Goal: Communication & Community: Answer question/provide support

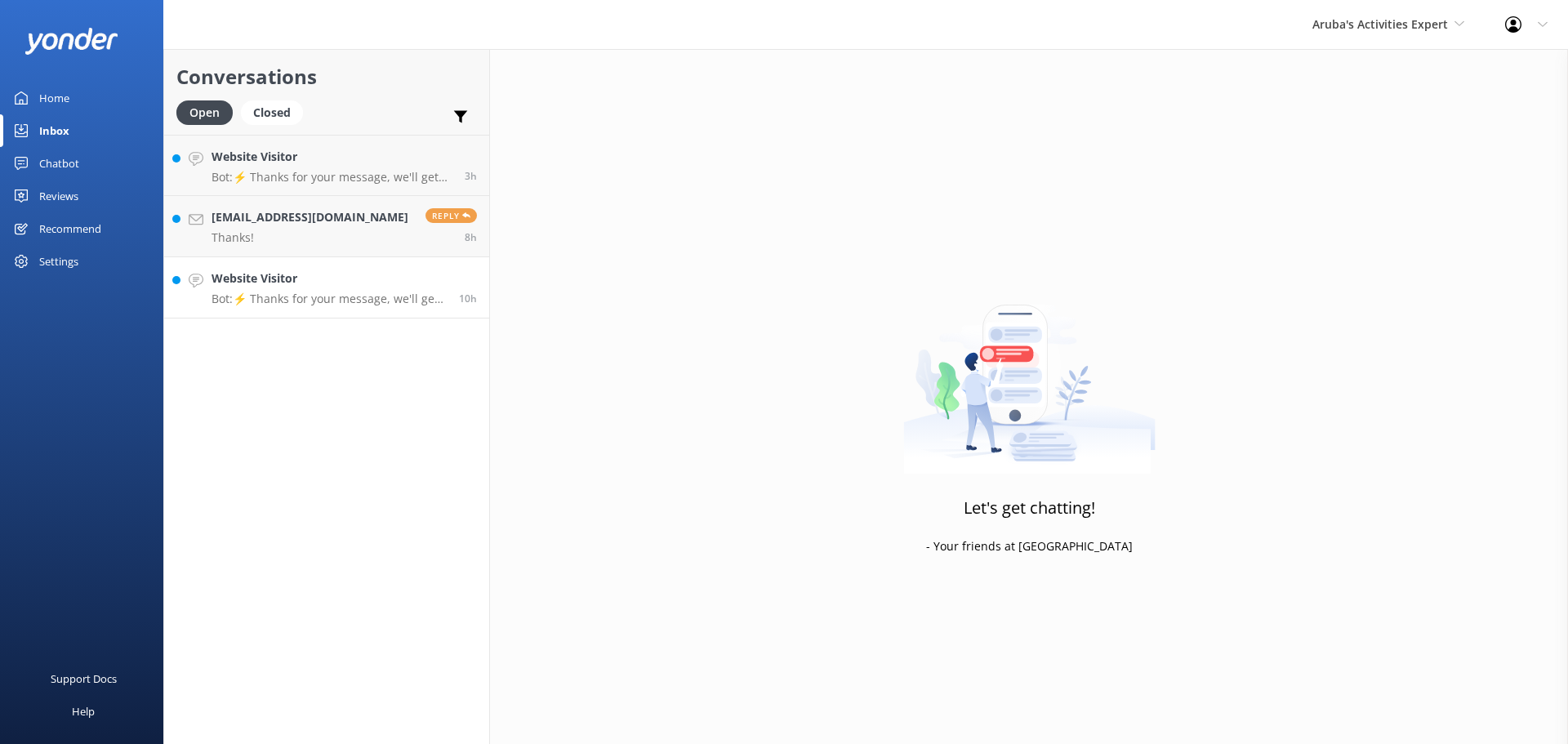
click at [332, 267] on link "Website Visitor Bot: ⚡ Thanks for your message, we'll get back to you as soon a…" at bounding box center [326, 288] width 325 height 62
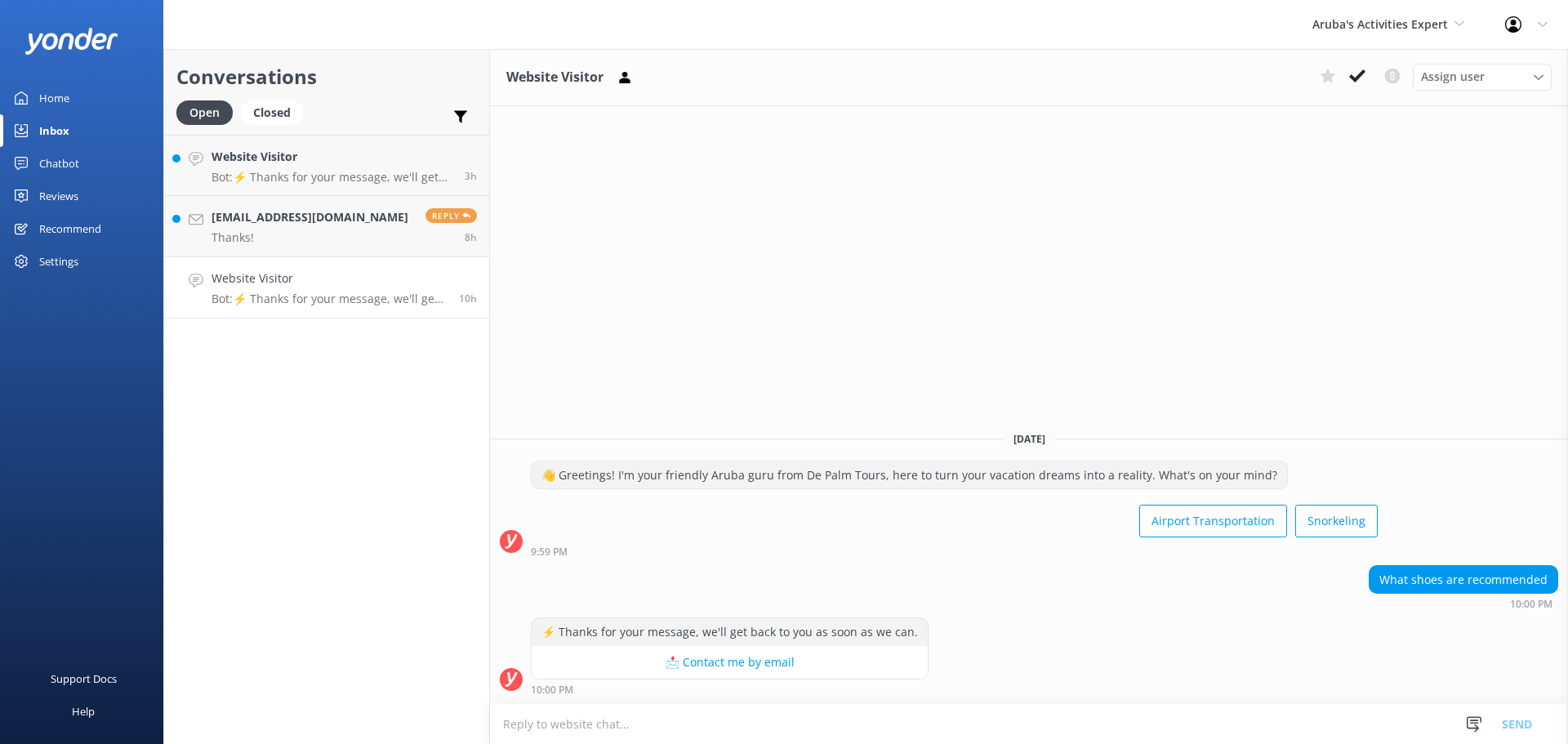
click at [663, 737] on textarea at bounding box center [1029, 724] width 1078 height 40
type textarea "s"
type textarea "which tout do you have?"
click at [1505, 725] on button "Send" at bounding box center [1517, 724] width 62 height 41
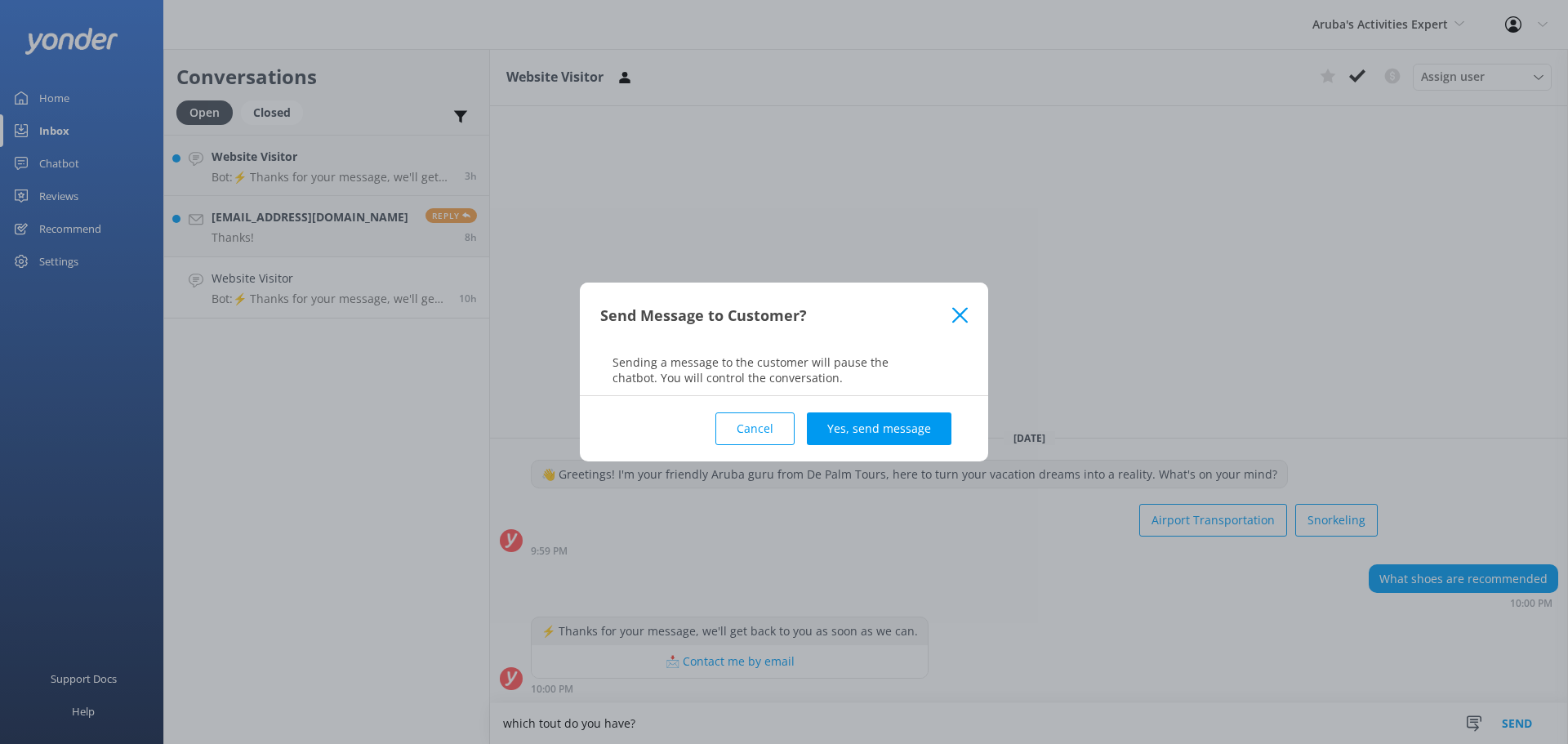
click at [878, 430] on button "Yes, send message" at bounding box center [879, 428] width 144 height 33
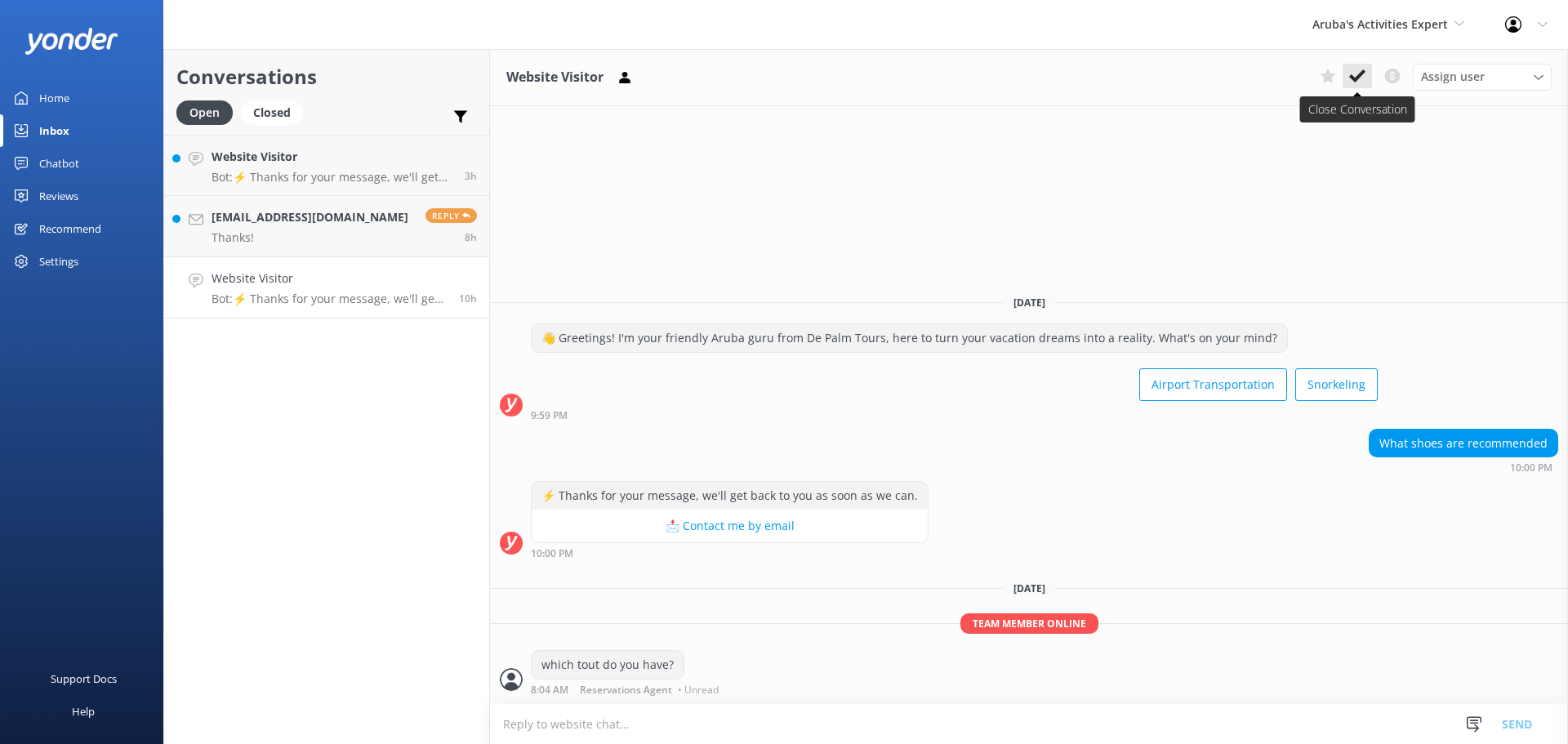
click at [1367, 71] on button at bounding box center [1357, 76] width 29 height 25
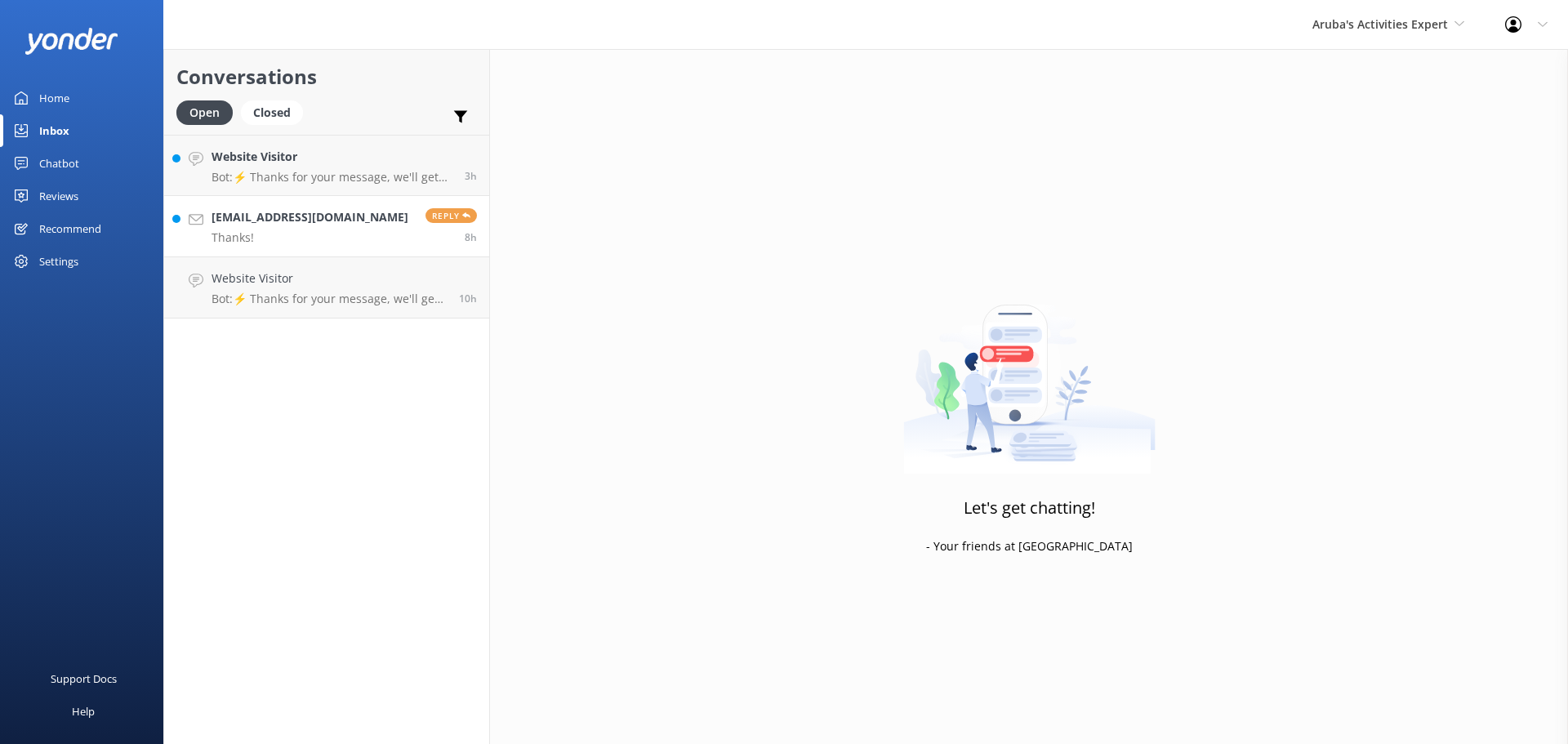
click at [287, 232] on p "Thanks!" at bounding box center [310, 238] width 197 height 15
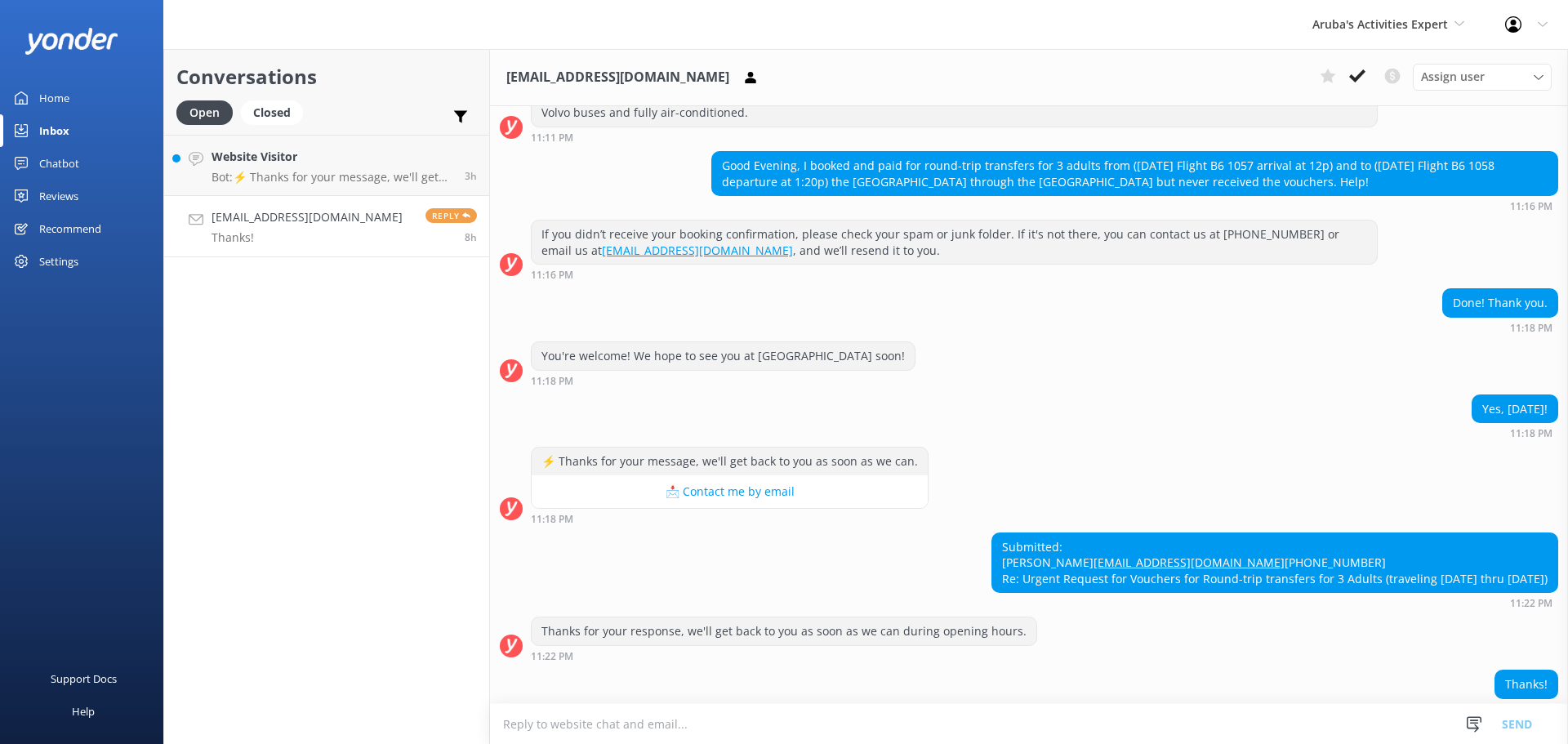
scroll to position [291, 0]
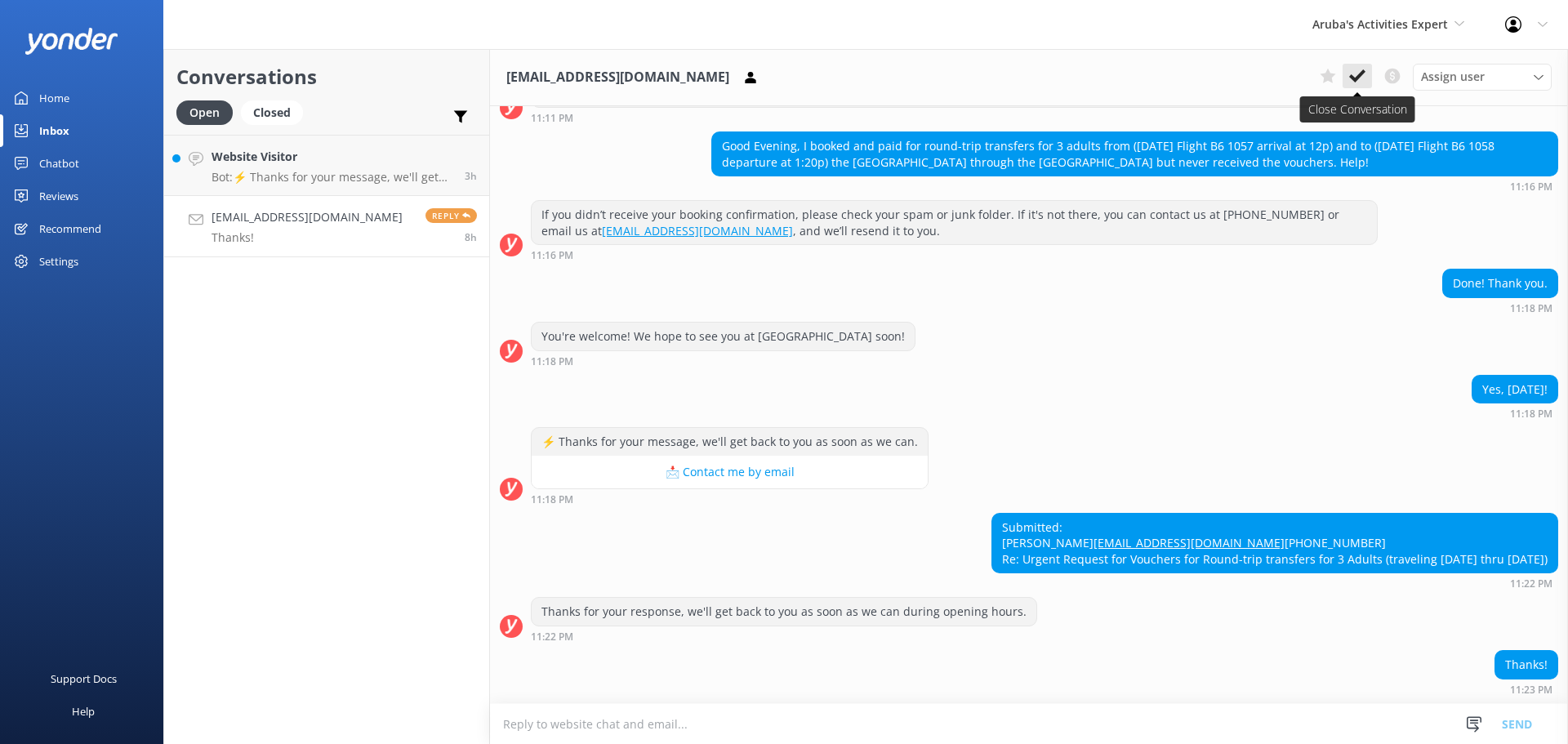
click at [1358, 71] on icon at bounding box center [1357, 76] width 17 height 17
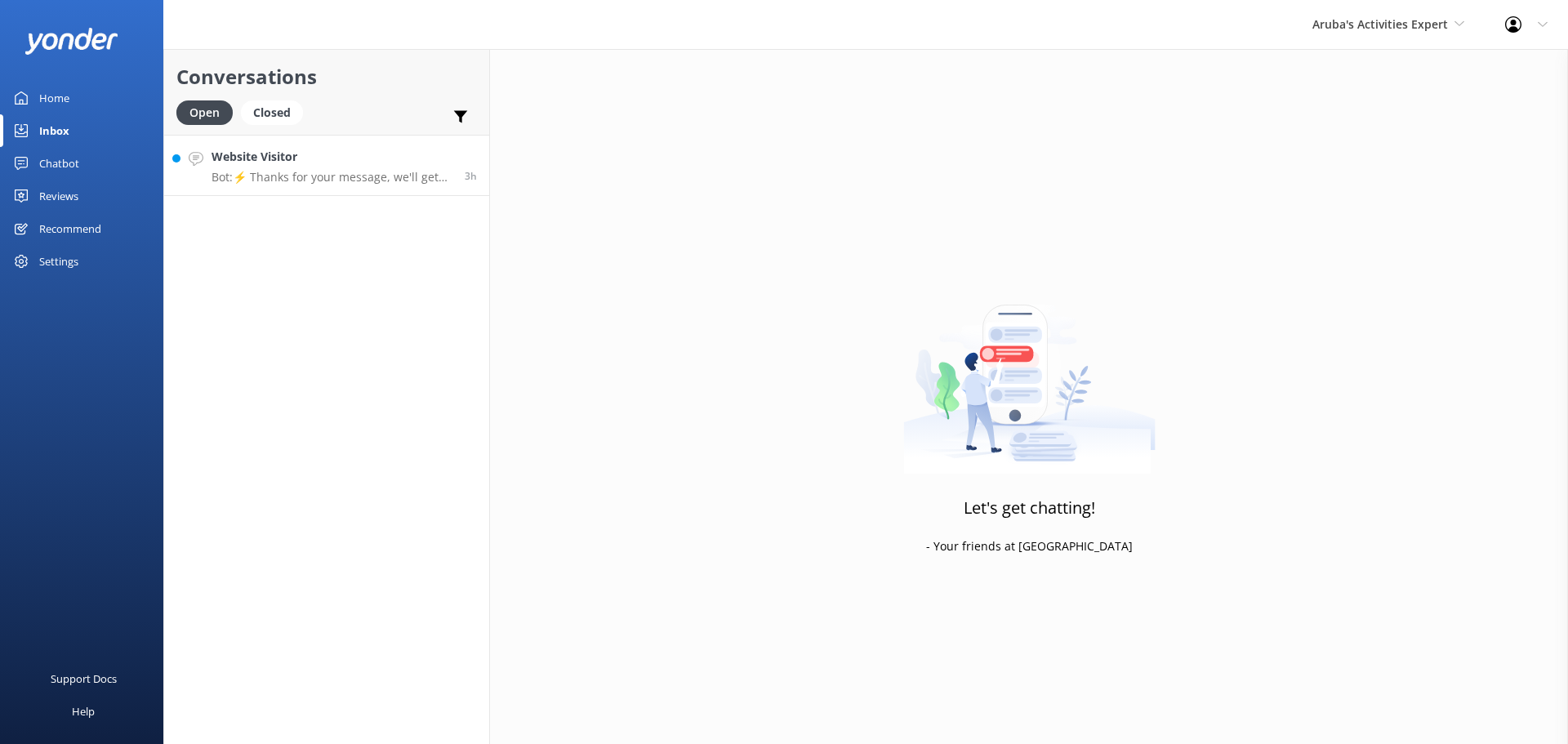
click at [345, 165] on h4 "Website Visitor" at bounding box center [332, 157] width 241 height 18
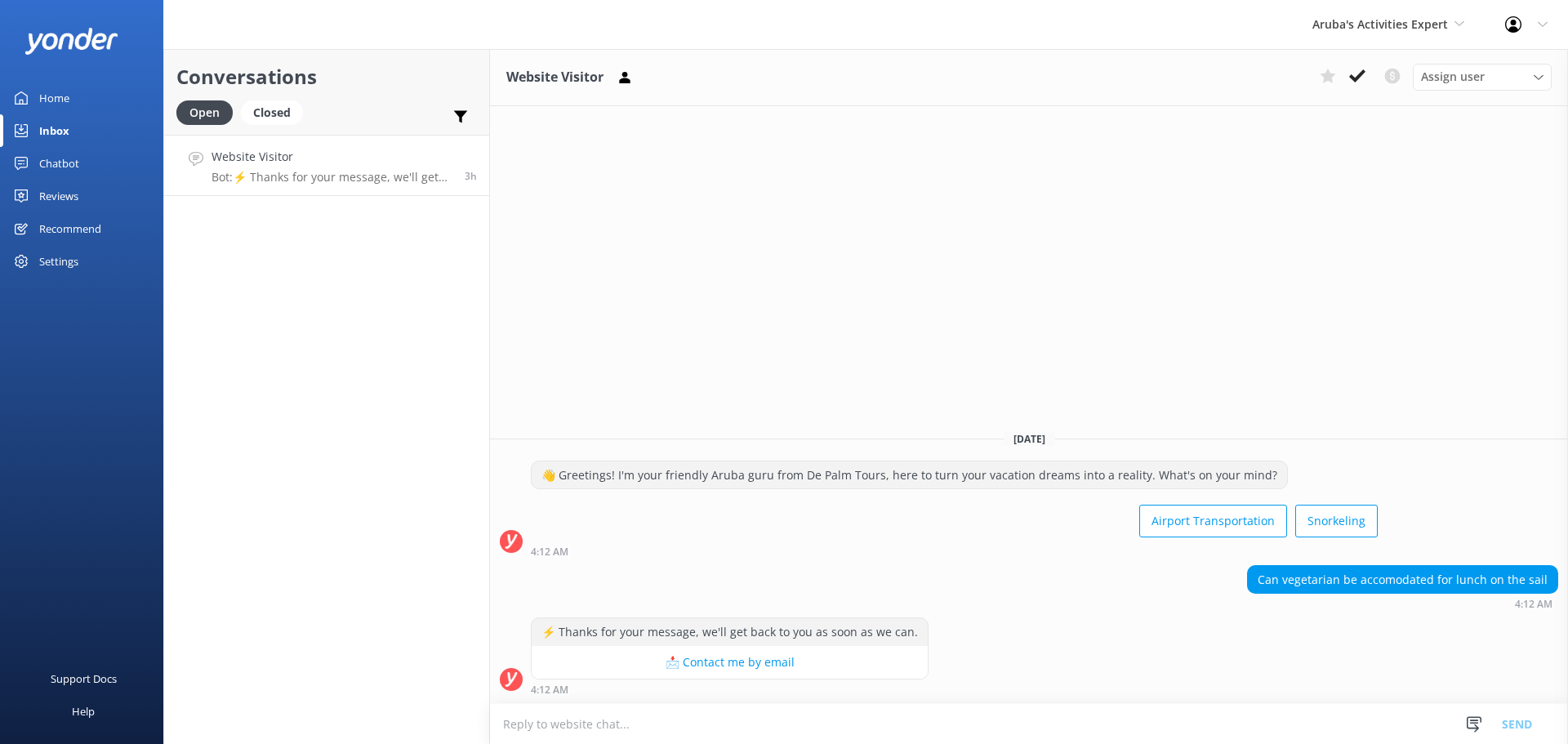
click at [574, 726] on textarea at bounding box center [1029, 724] width 1078 height 40
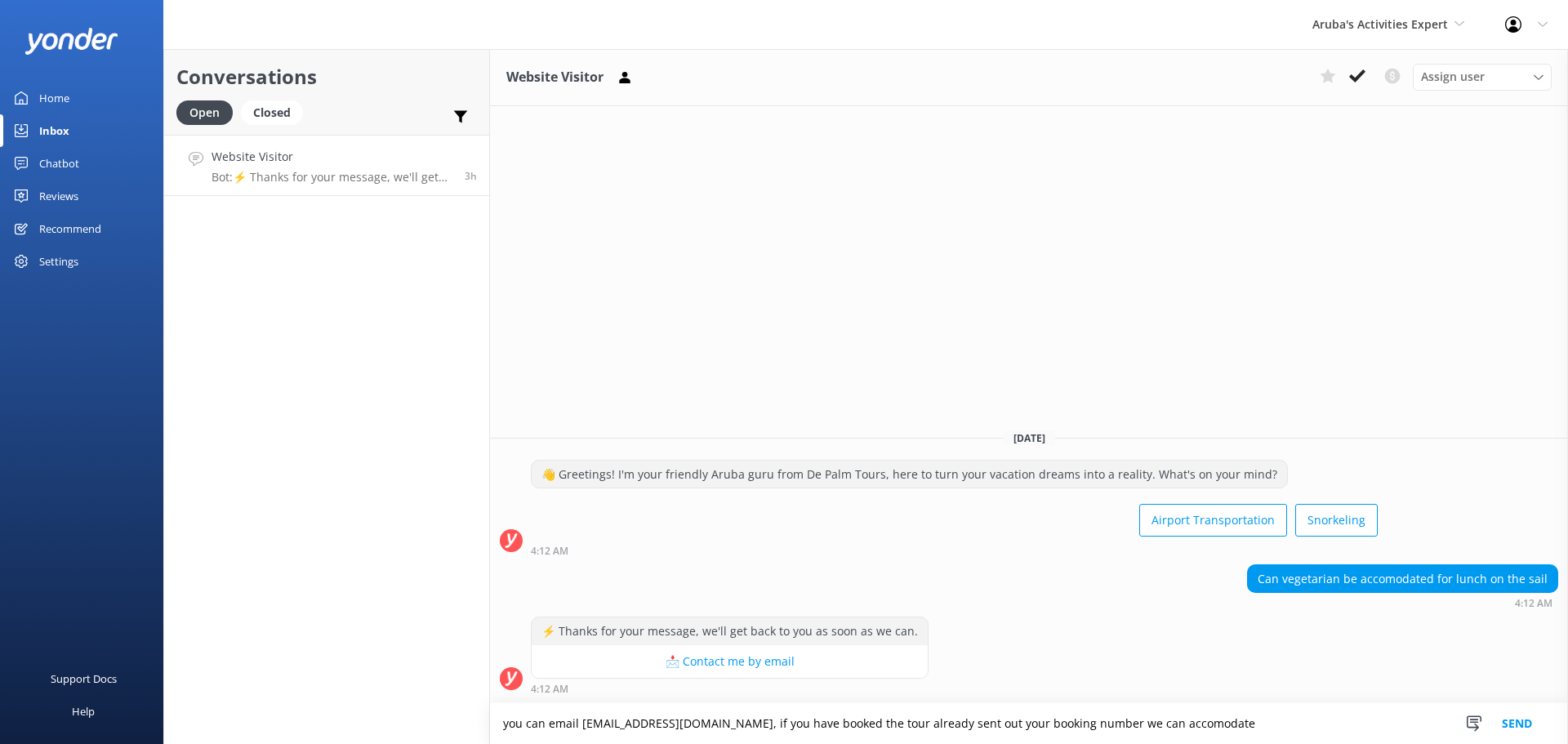
click at [1185, 723] on textarea "you can email reservations@depalmtours.com, if you have booked the tour already…" at bounding box center [1029, 724] width 1078 height 41
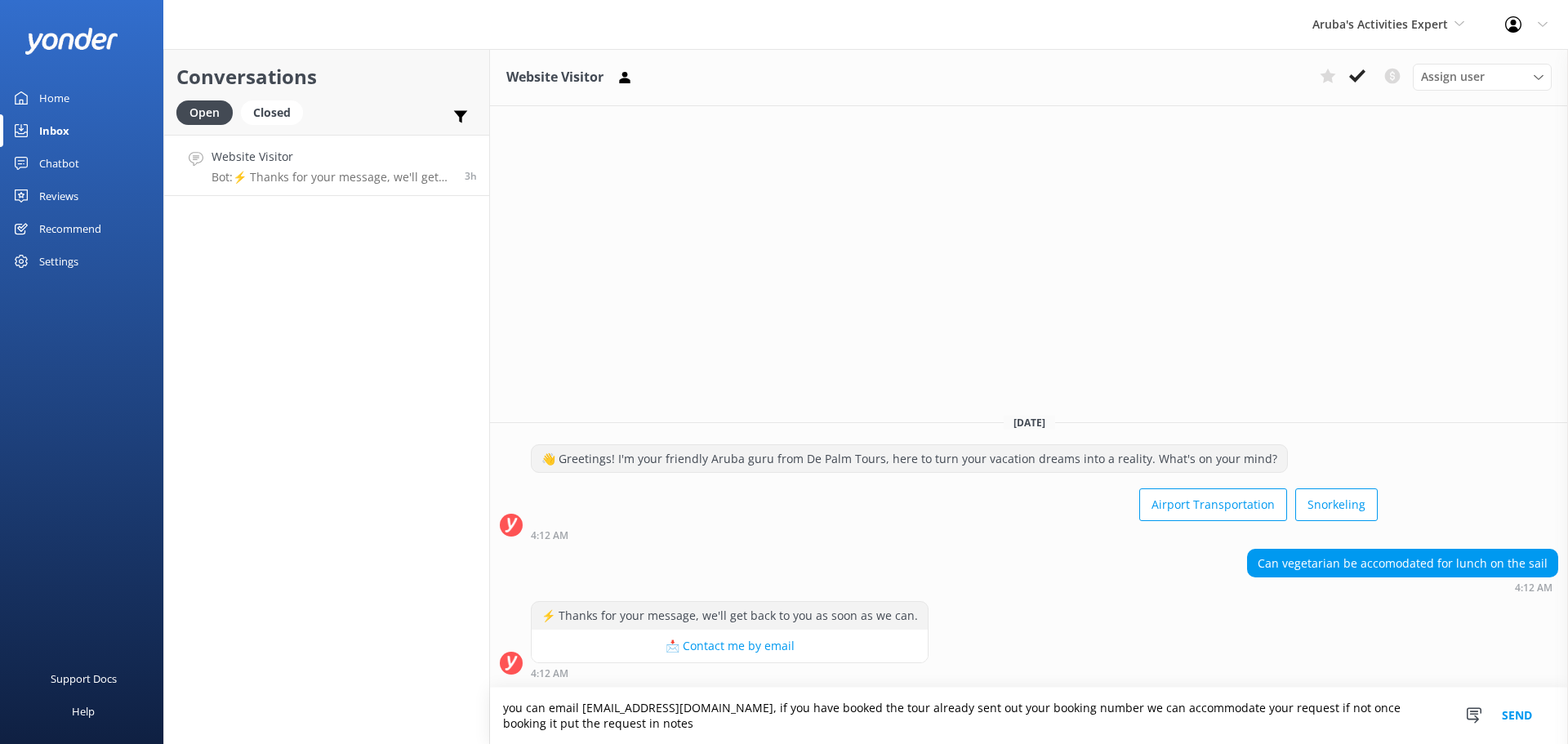
type textarea "you can email reservations@depalmtours.com, if you have booked the tour already…"
click at [1504, 706] on button "Send" at bounding box center [1517, 716] width 62 height 56
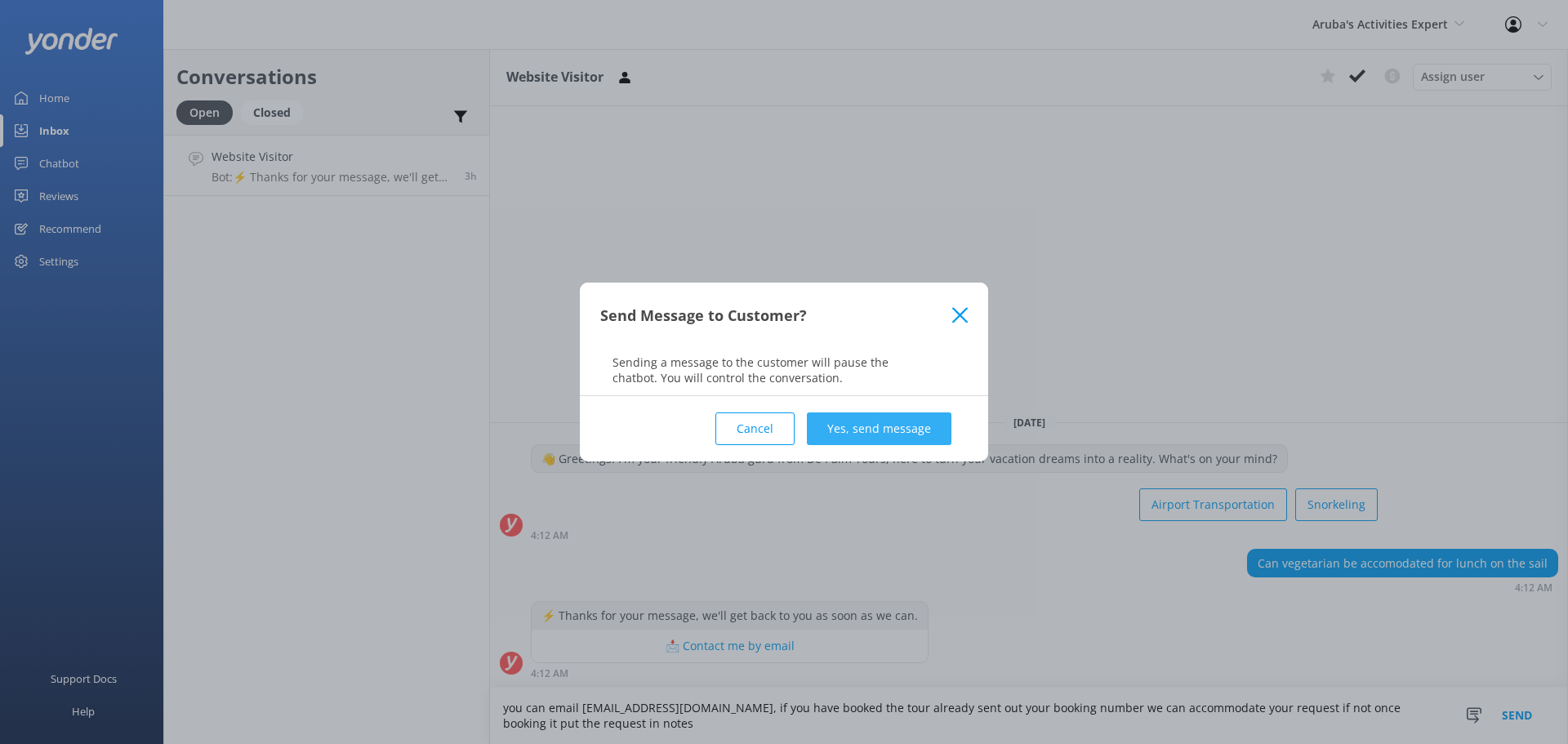
click at [842, 423] on button "Yes, send message" at bounding box center [879, 428] width 144 height 33
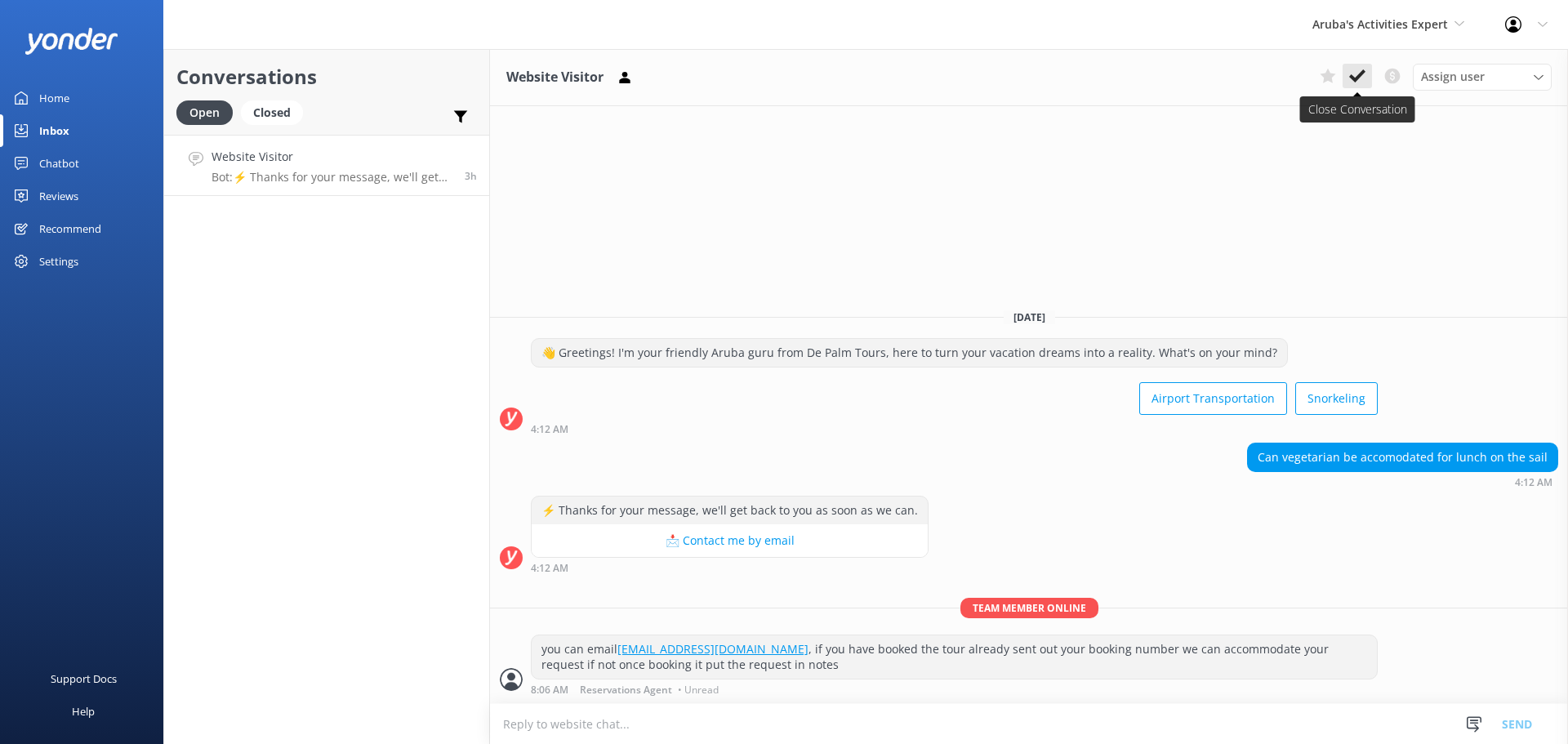
click at [1361, 73] on use at bounding box center [1357, 76] width 17 height 13
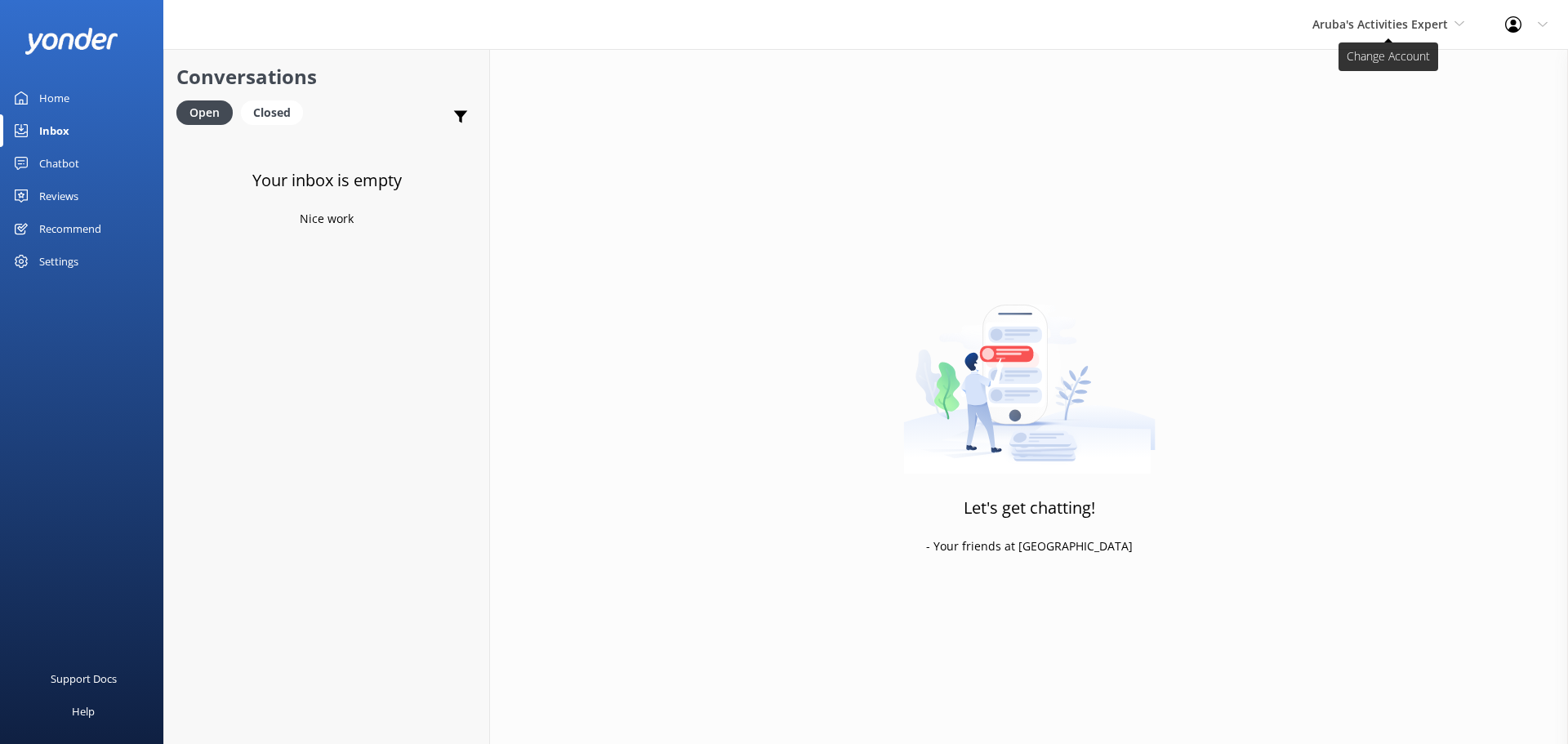
click at [1346, 28] on span "Aruba's Activities Expert" at bounding box center [1380, 25] width 136 height 16
click at [1332, 72] on link "De [GEOGRAPHIC_DATA]" at bounding box center [1373, 69] width 164 height 40
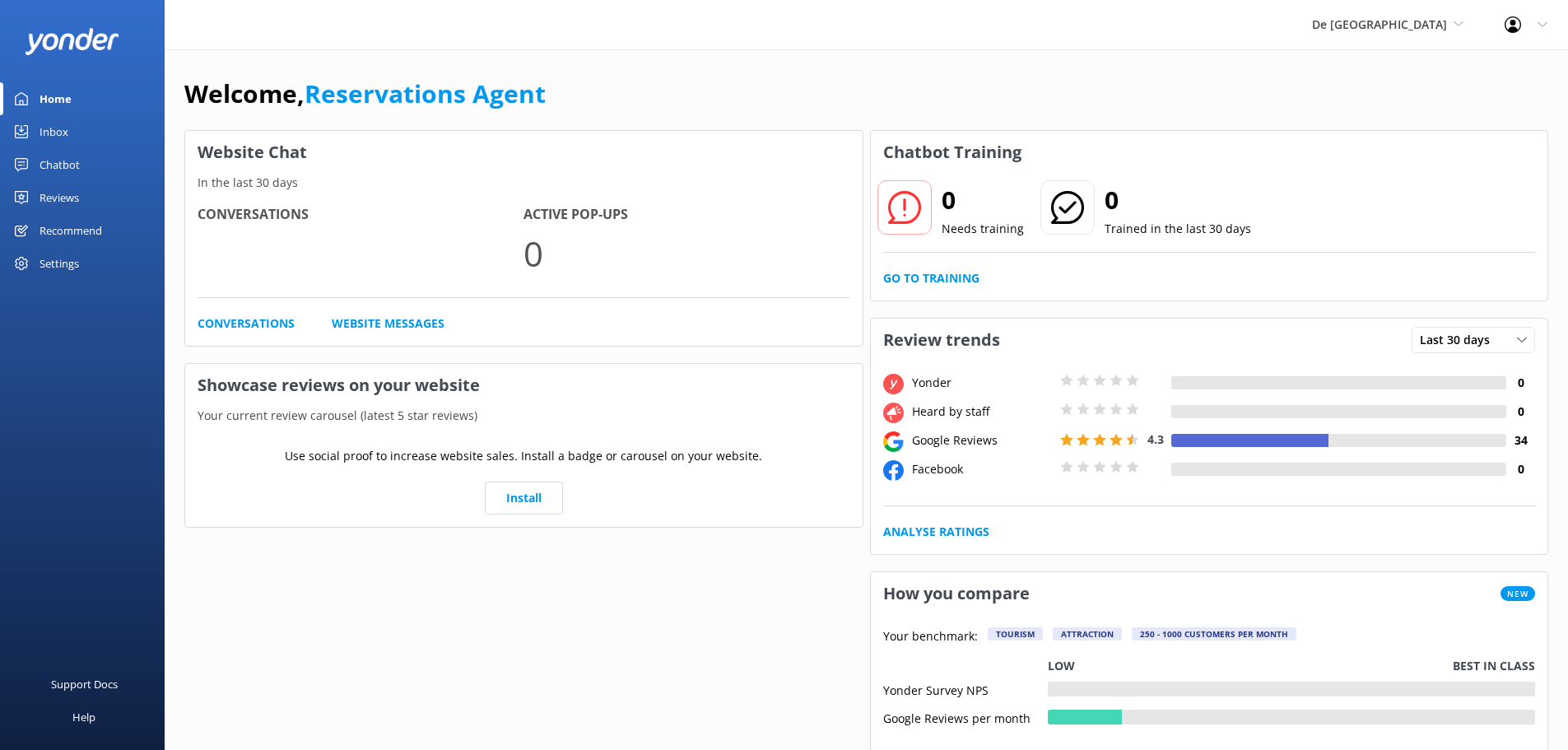
click at [80, 130] on link "Inbox" at bounding box center [83, 131] width 165 height 33
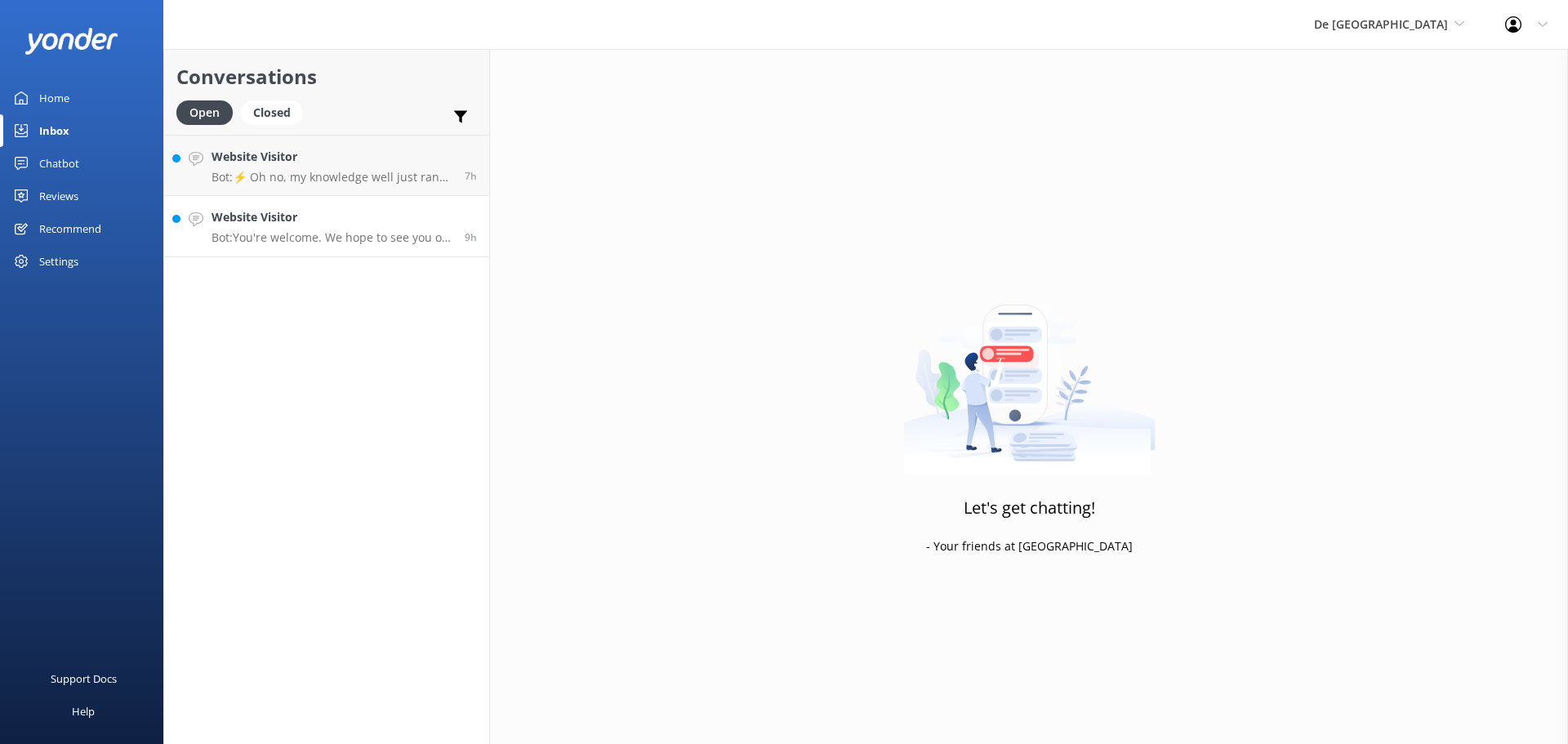
click at [341, 219] on h4 "Website Visitor" at bounding box center [332, 217] width 241 height 18
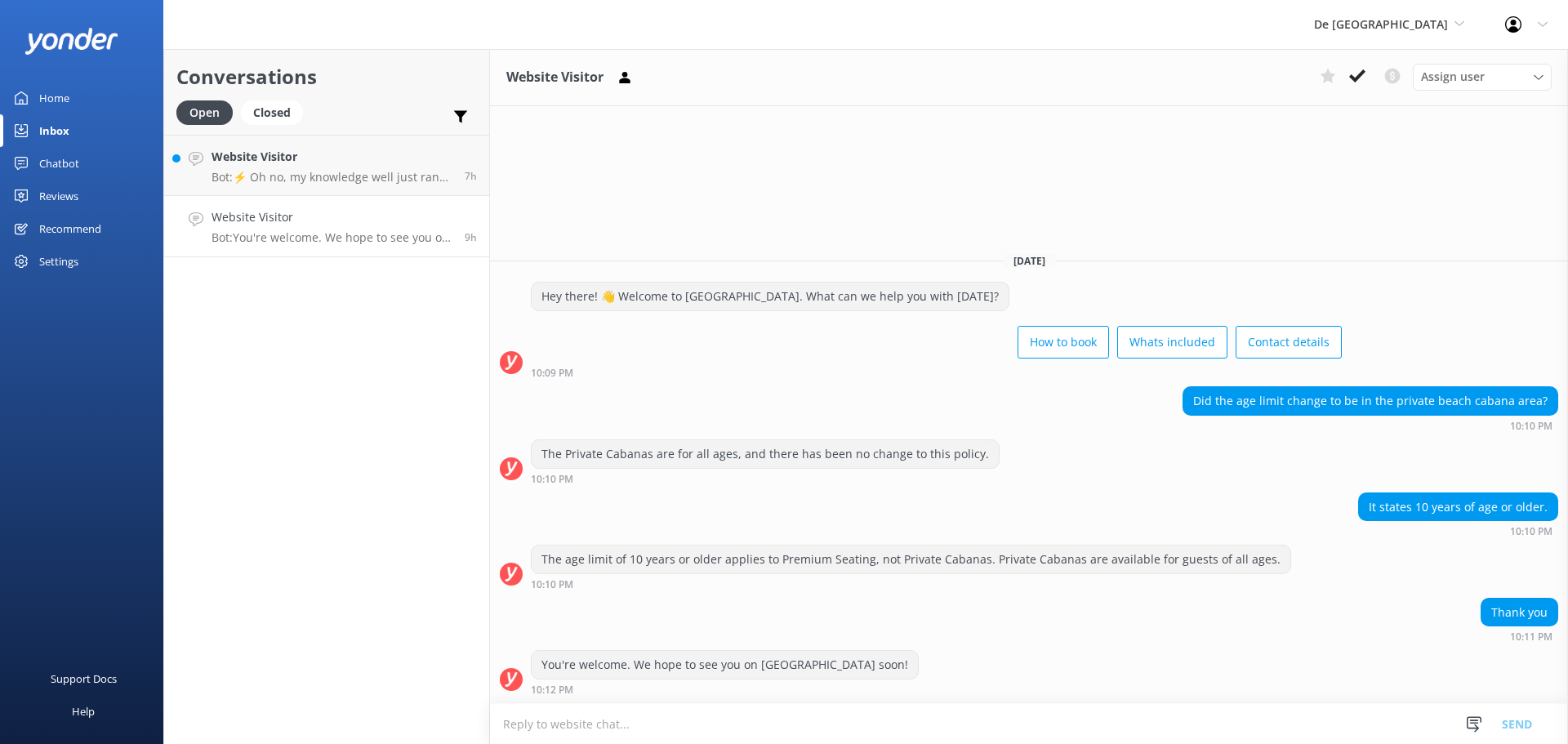
click at [616, 726] on textarea at bounding box center [1029, 724] width 1078 height 40
click at [969, 726] on textarea "sorry for the previus answer Beach cabana the ages has change as you see it on …" at bounding box center [1029, 724] width 1078 height 41
click at [600, 720] on textarea "sorry for the previus answer Beach cabana the ages has change as you see it on …" at bounding box center [1029, 724] width 1078 height 41
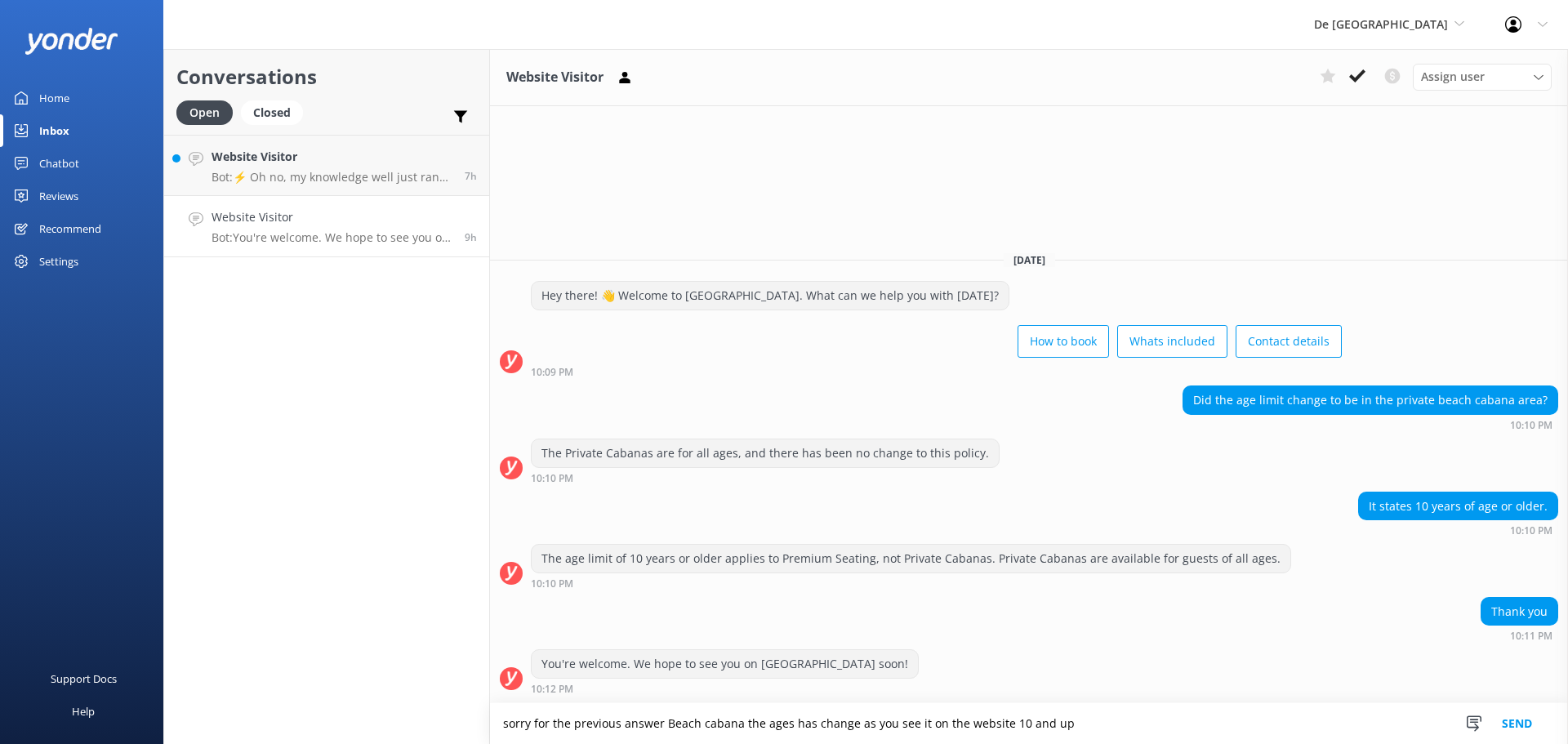
type textarea "sorry for the previous answer Beach cabana the ages has change as you see it on…"
click at [1514, 723] on button "Send" at bounding box center [1517, 724] width 62 height 41
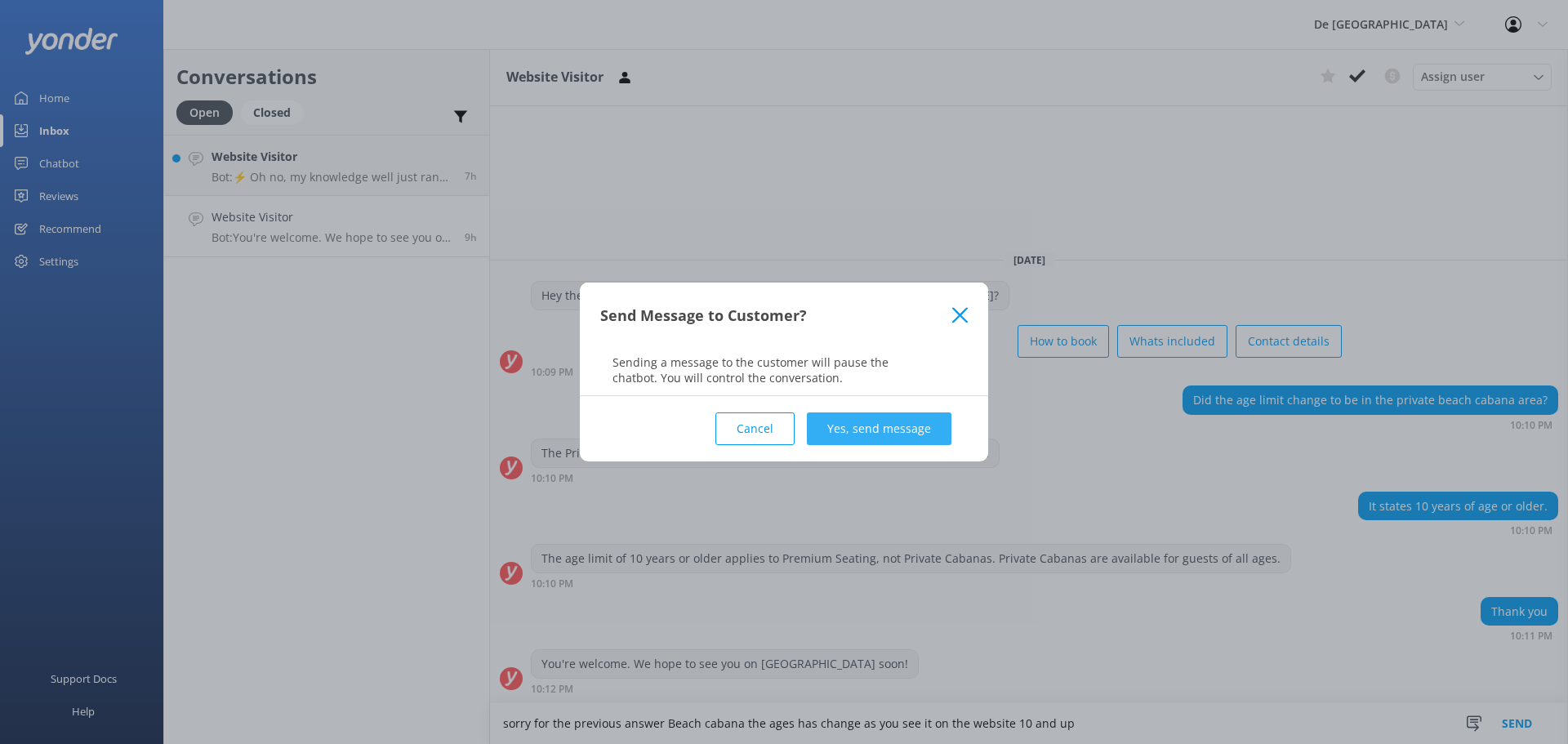
click at [880, 431] on button "Yes, send message" at bounding box center [879, 428] width 144 height 33
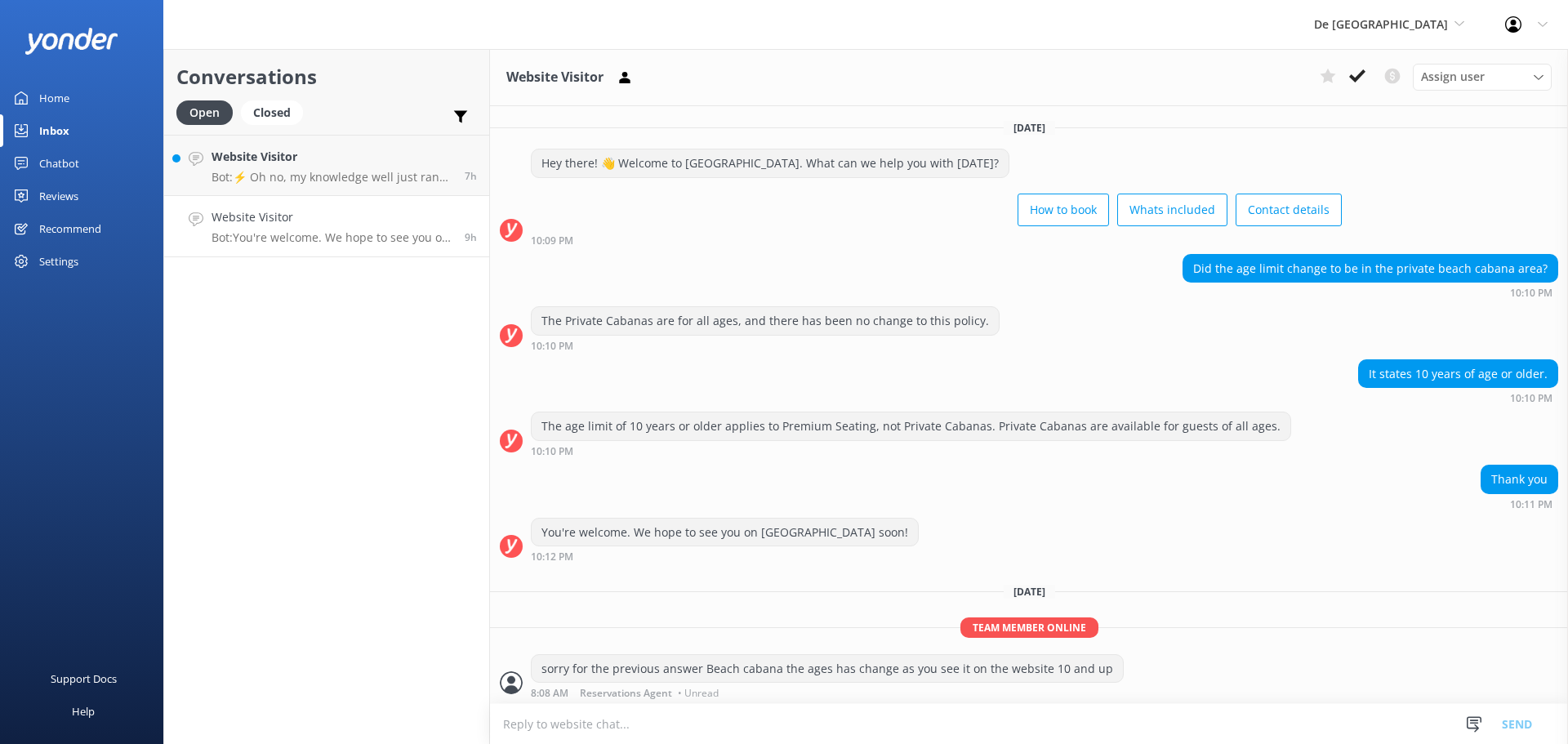
scroll to position [4, 0]
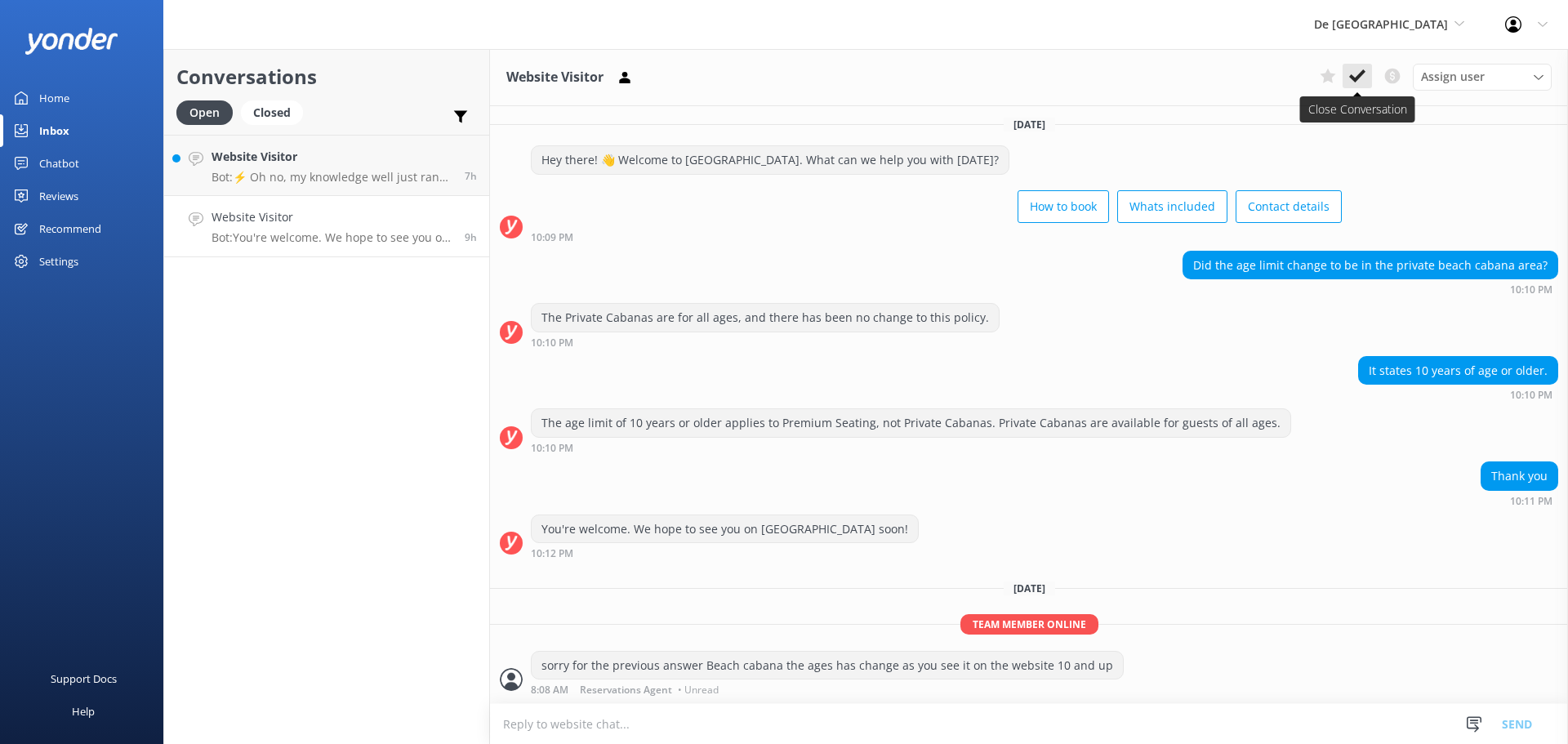
click at [1367, 73] on button at bounding box center [1357, 76] width 29 height 25
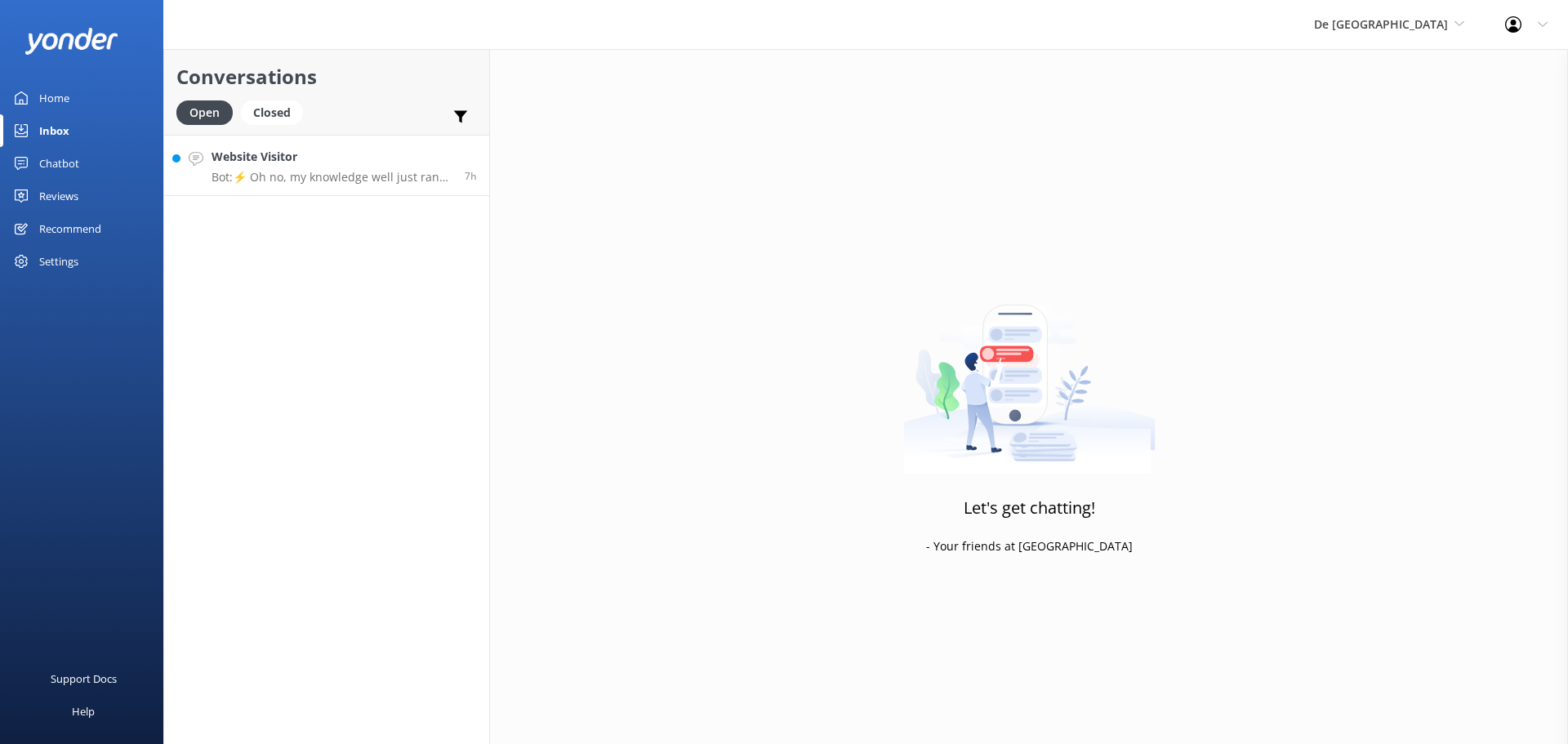
click at [266, 179] on p "Bot: ⚡ Oh no, my knowledge well just ran dry! Could you reshuffle your question…" at bounding box center [332, 177] width 241 height 15
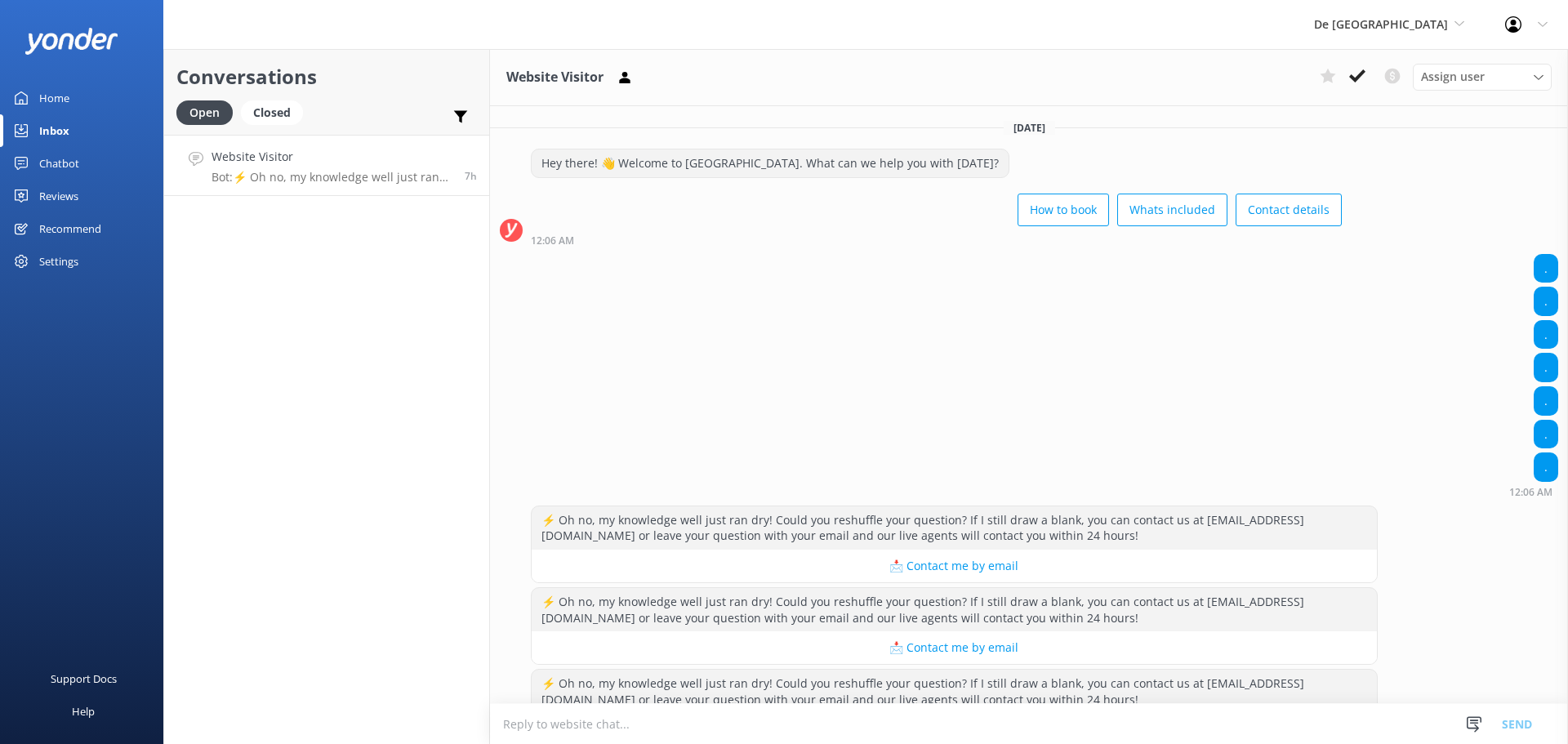
click at [659, 732] on textarea at bounding box center [1029, 724] width 1078 height 40
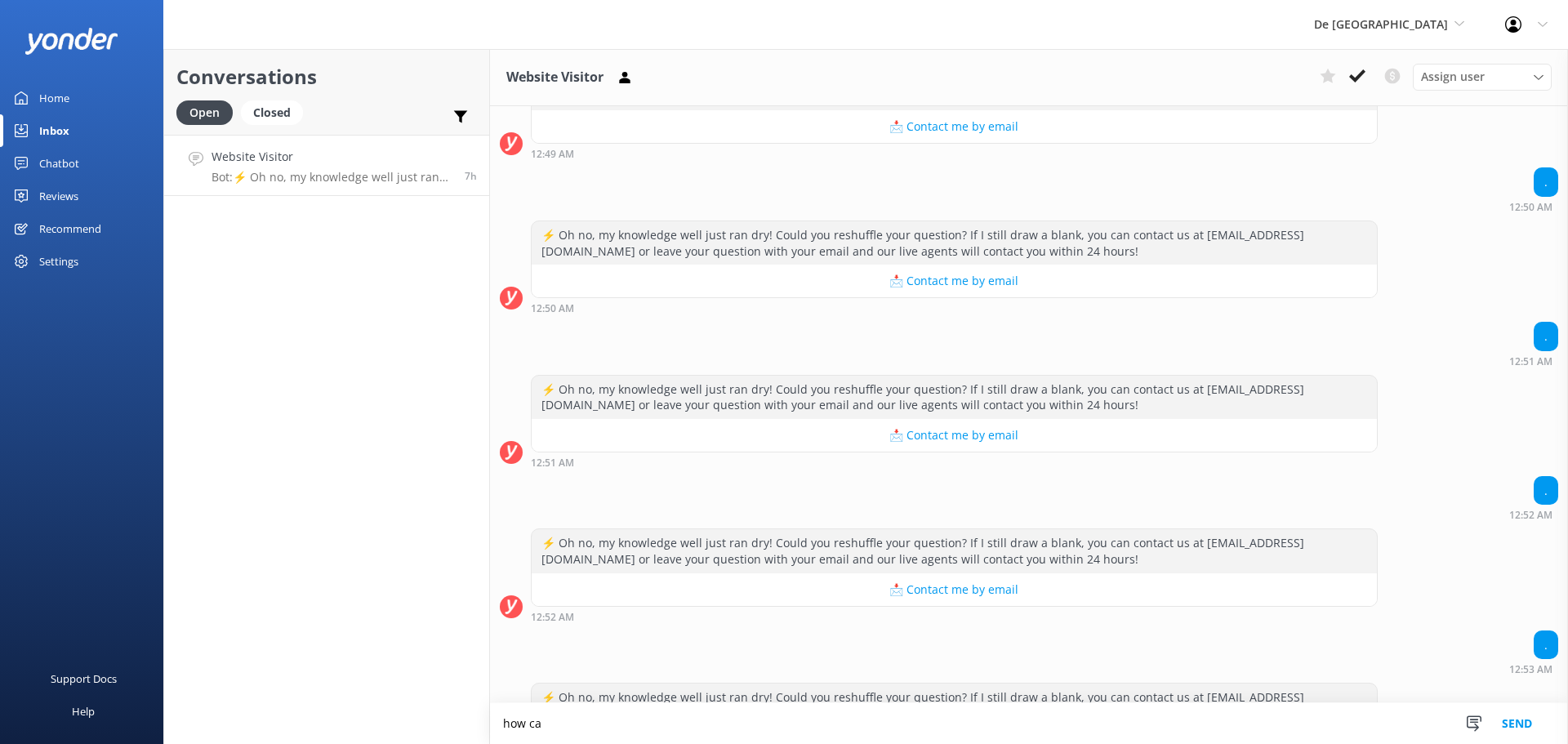
scroll to position [36419, 0]
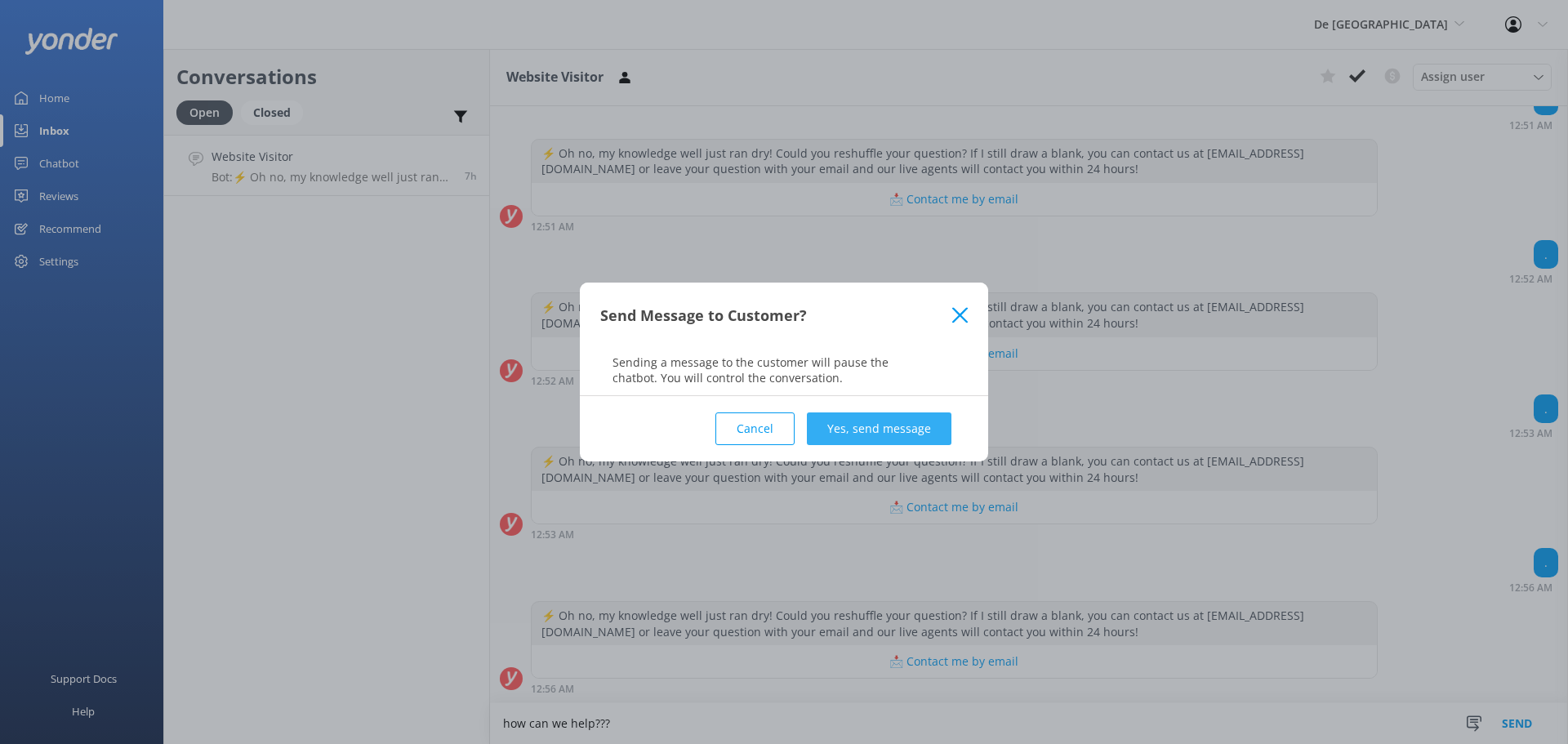
type textarea "how can we help???"
click at [898, 430] on button "Yes, send message" at bounding box center [879, 428] width 144 height 33
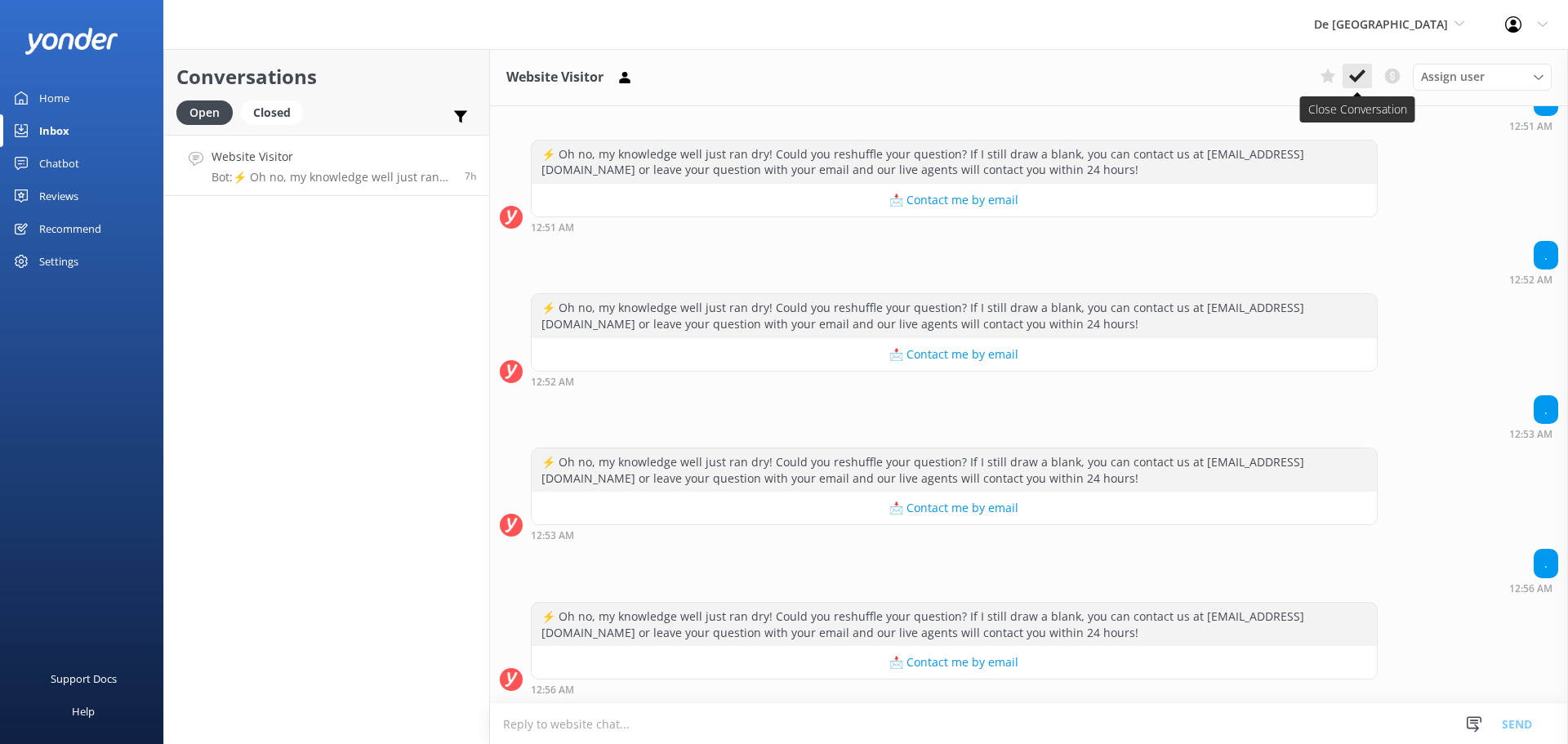
click at [1364, 77] on icon at bounding box center [1357, 76] width 17 height 17
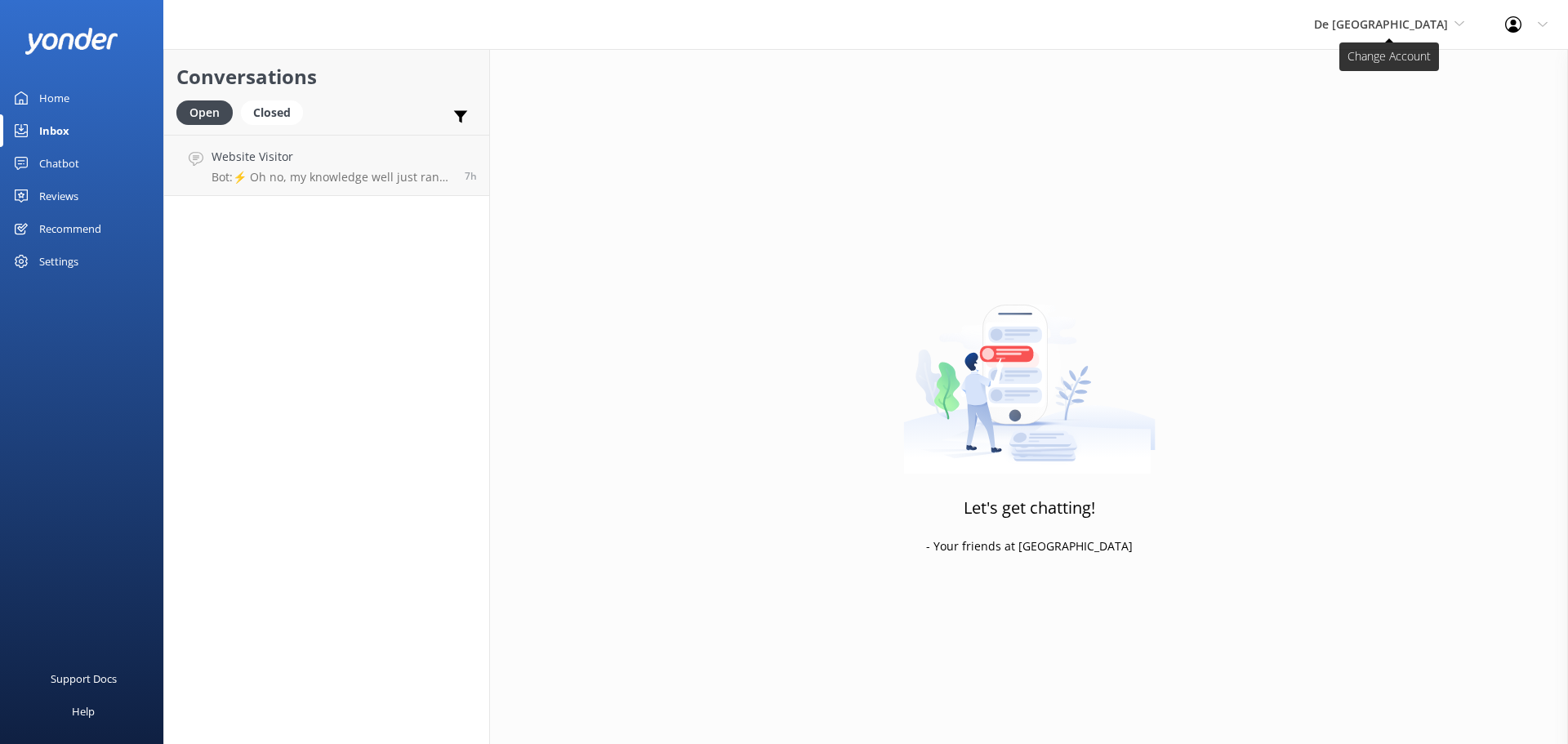
click at [1430, 28] on span "De [GEOGRAPHIC_DATA]" at bounding box center [1380, 25] width 134 height 16
click at [1404, 136] on link "The Captain" at bounding box center [1375, 147] width 164 height 40
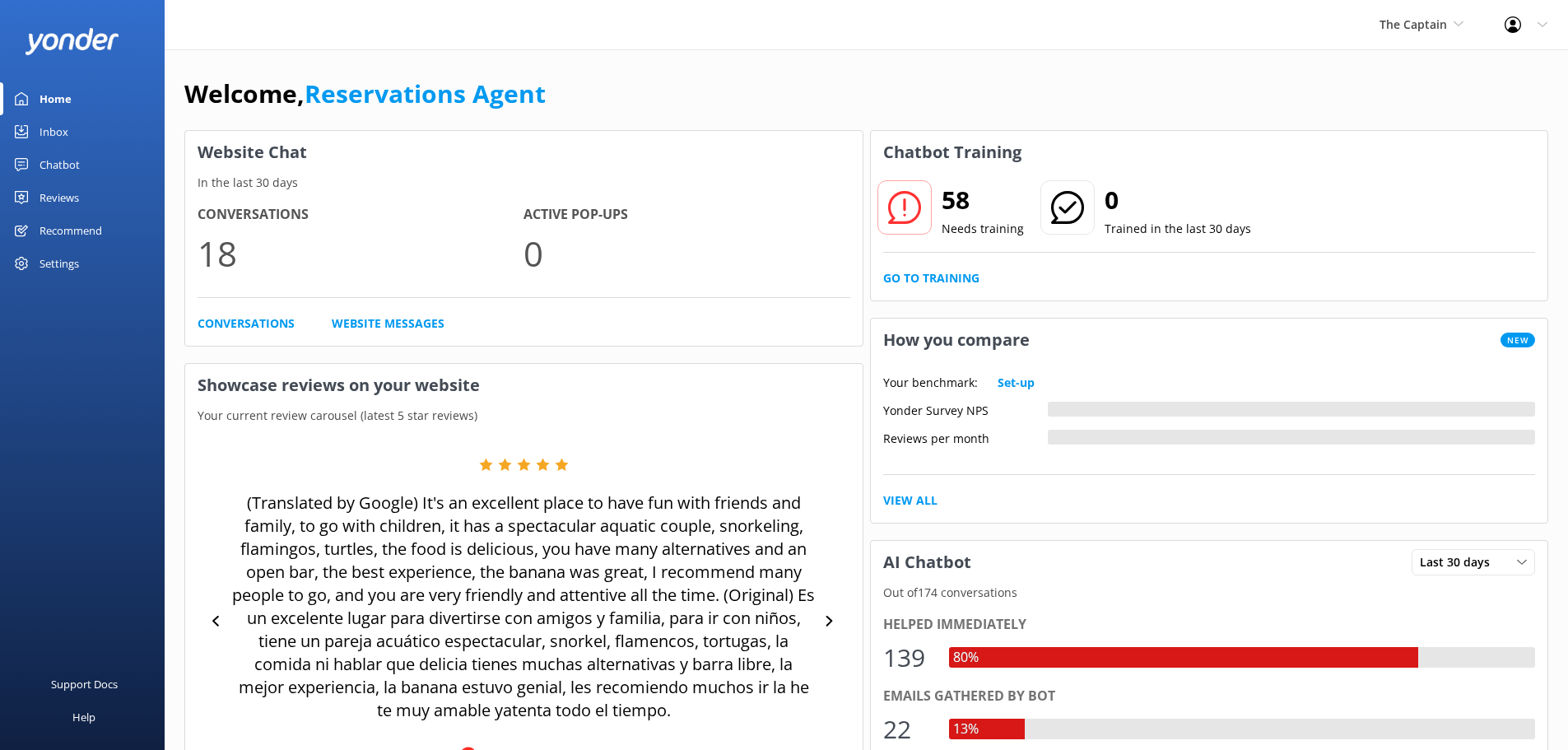
click at [74, 123] on link "Inbox" at bounding box center [83, 131] width 165 height 33
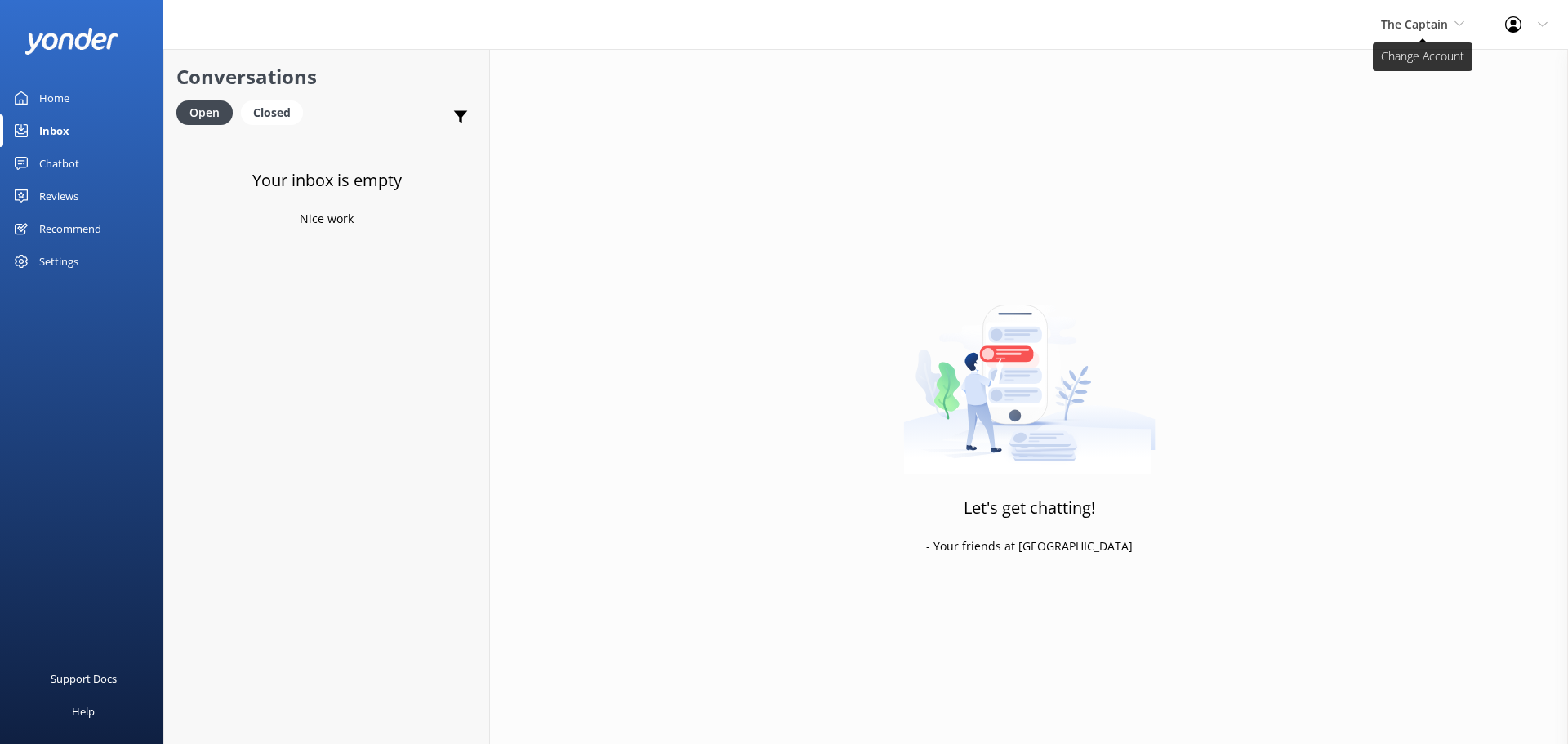
click at [1402, 29] on span "The Captain" at bounding box center [1414, 25] width 67 height 16
click at [1433, 97] on link "Aruba's Activities Expert" at bounding box center [1442, 107] width 164 height 40
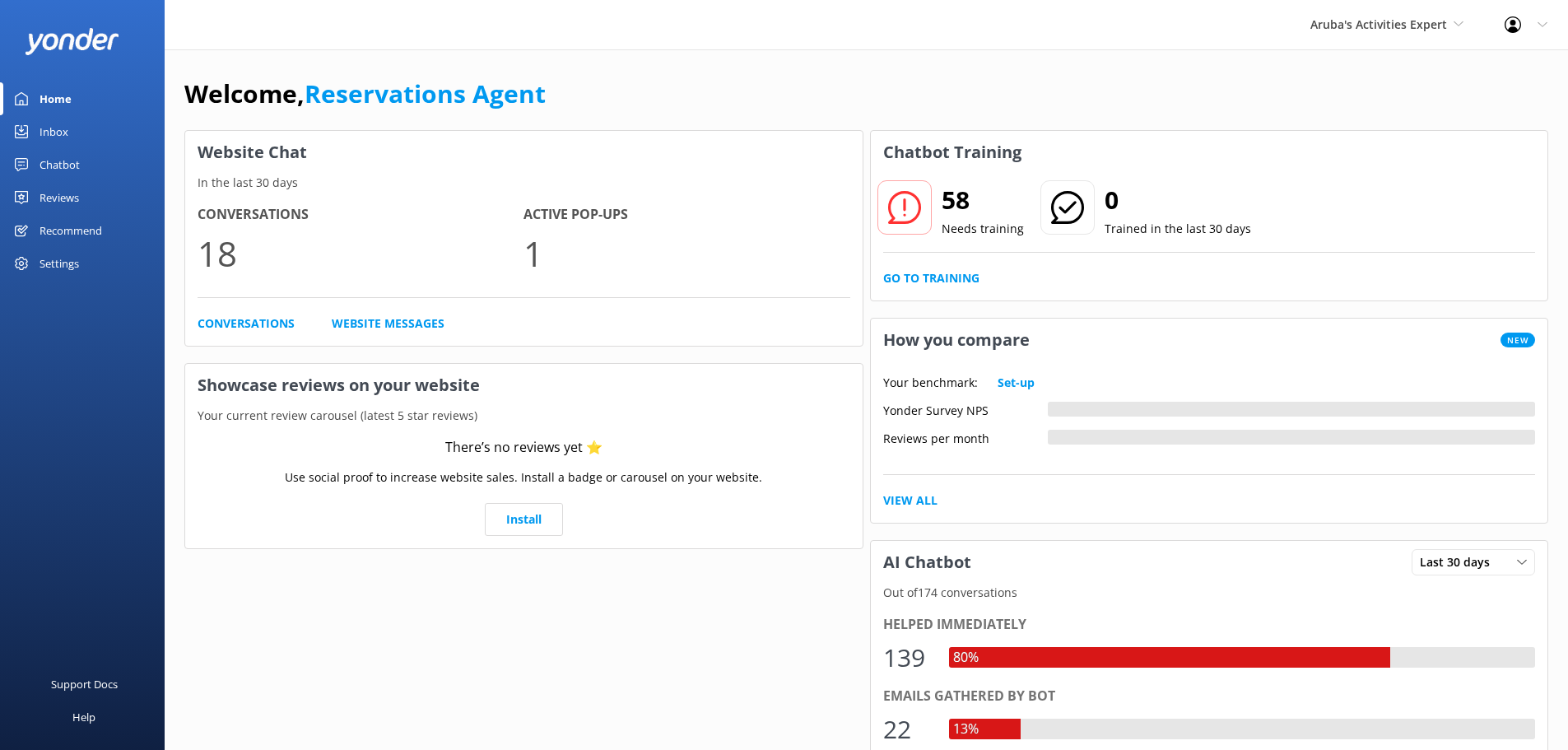
click at [63, 131] on div "Inbox" at bounding box center [54, 131] width 28 height 33
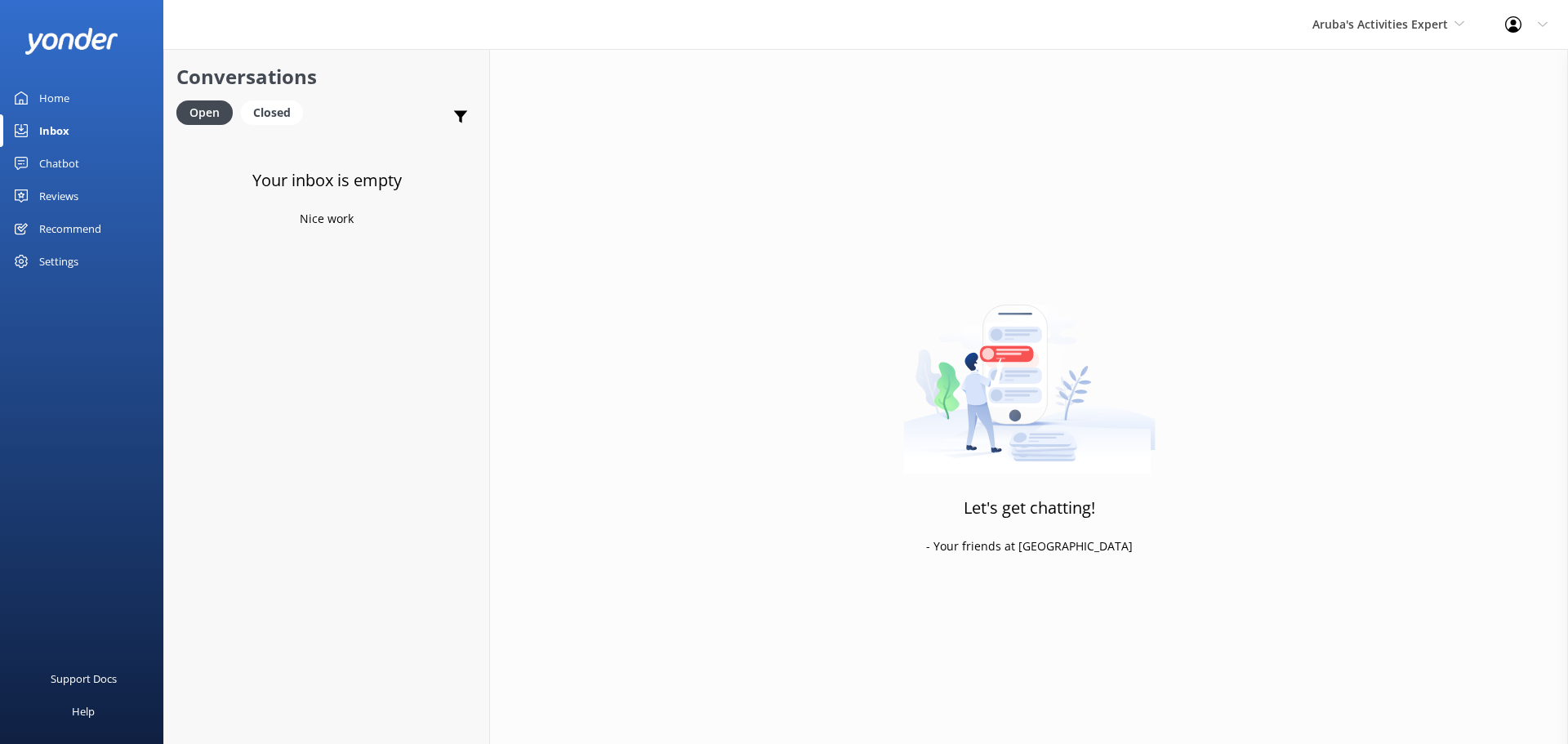
click at [1410, 36] on div "Aruba's Activities Expert De Palm Island Aruba's Activities Expert The Captain" at bounding box center [1388, 25] width 193 height 49
click at [1362, 143] on link "The Captain" at bounding box center [1373, 147] width 164 height 40
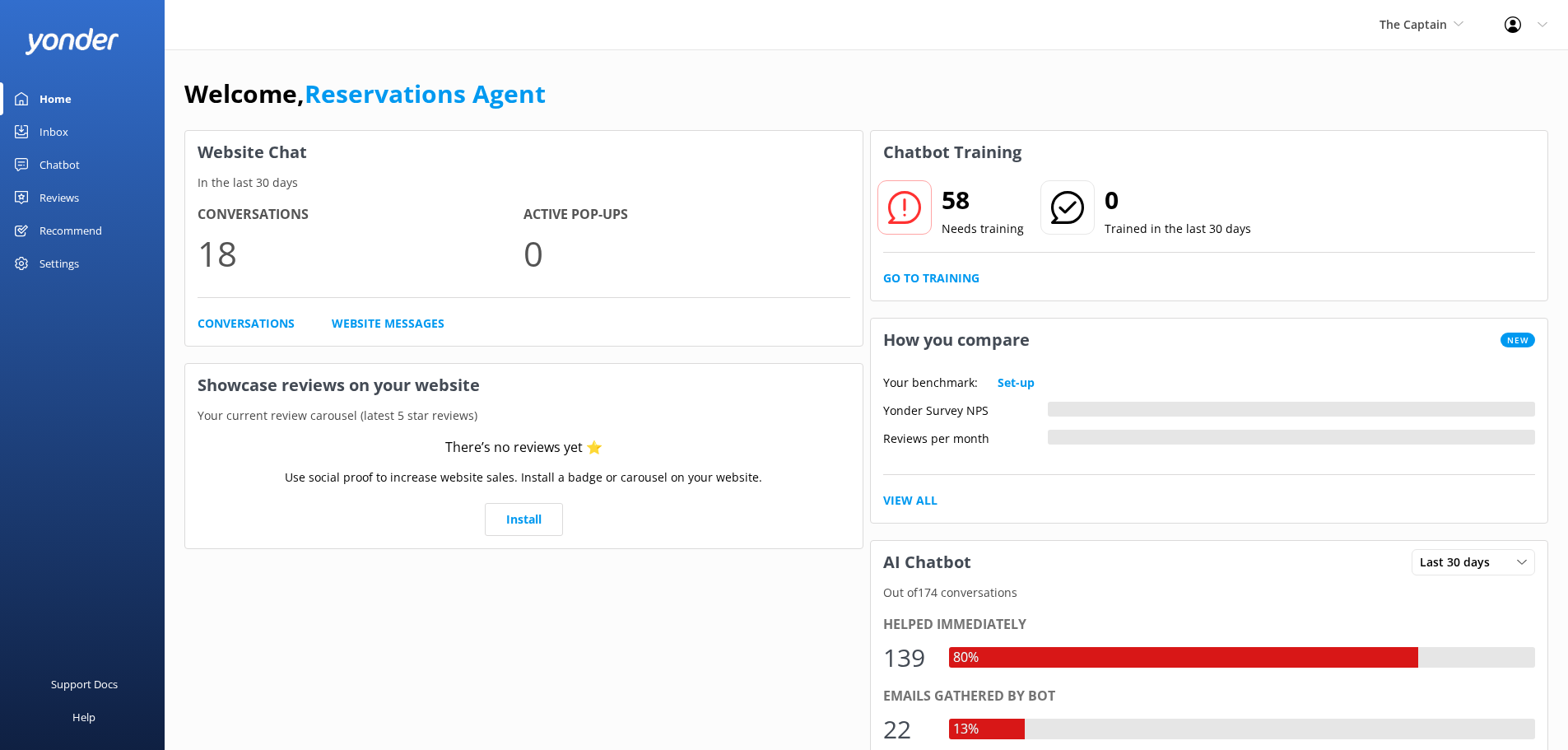
click at [72, 127] on link "Inbox" at bounding box center [83, 131] width 165 height 33
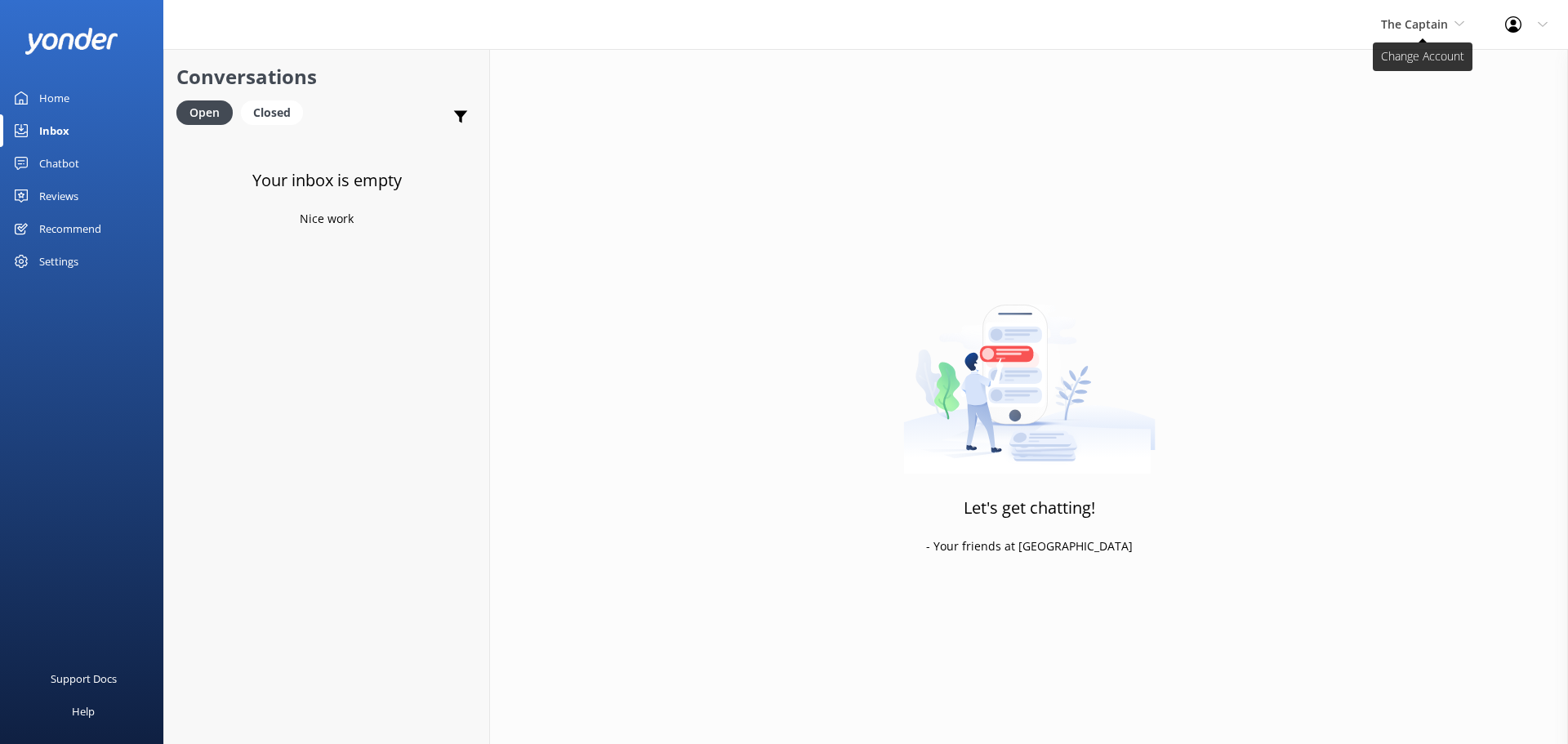
click at [1441, 30] on span "The Captain" at bounding box center [1414, 25] width 67 height 16
click at [1405, 61] on link "De [GEOGRAPHIC_DATA]" at bounding box center [1442, 69] width 164 height 40
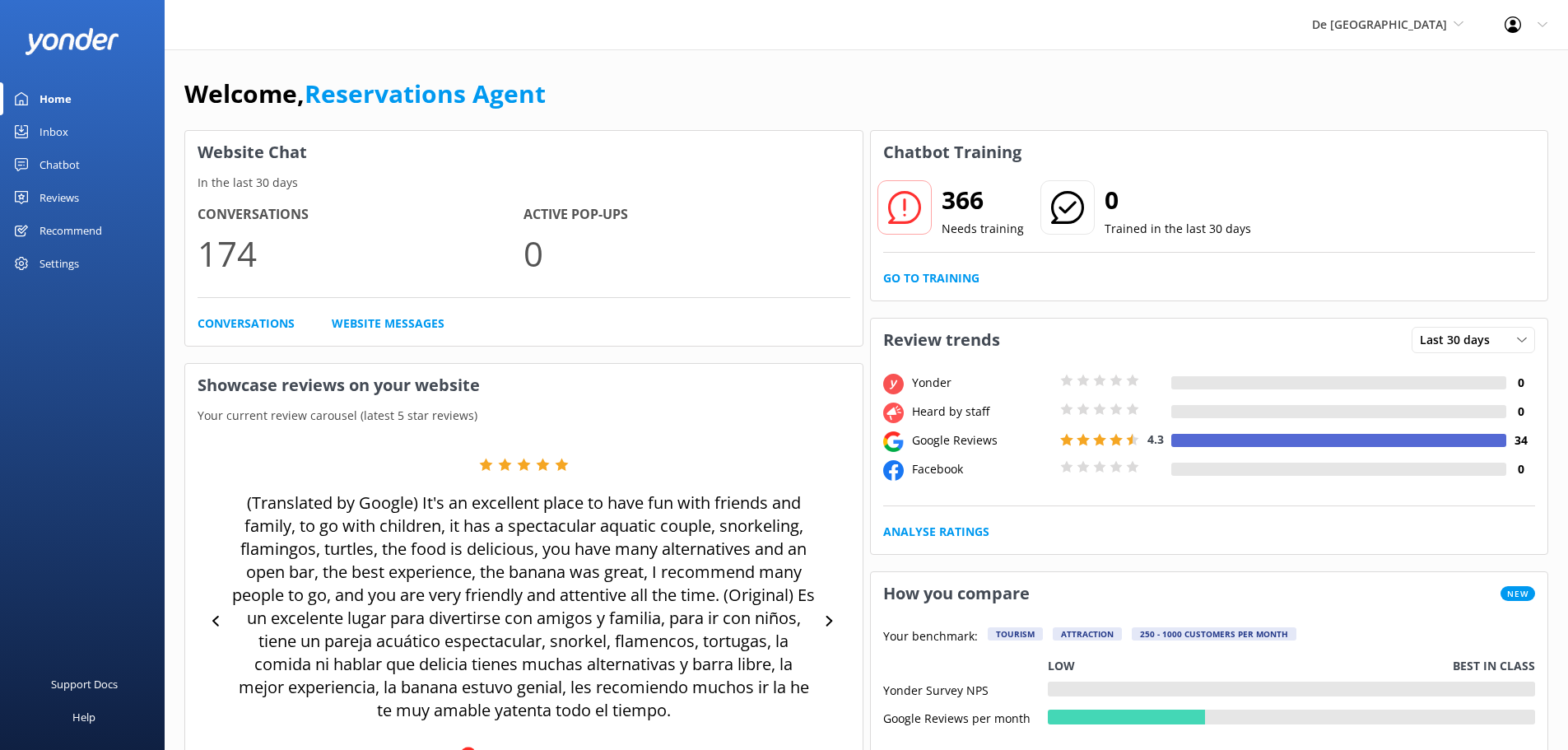
click at [68, 126] on link "Inbox" at bounding box center [83, 131] width 165 height 33
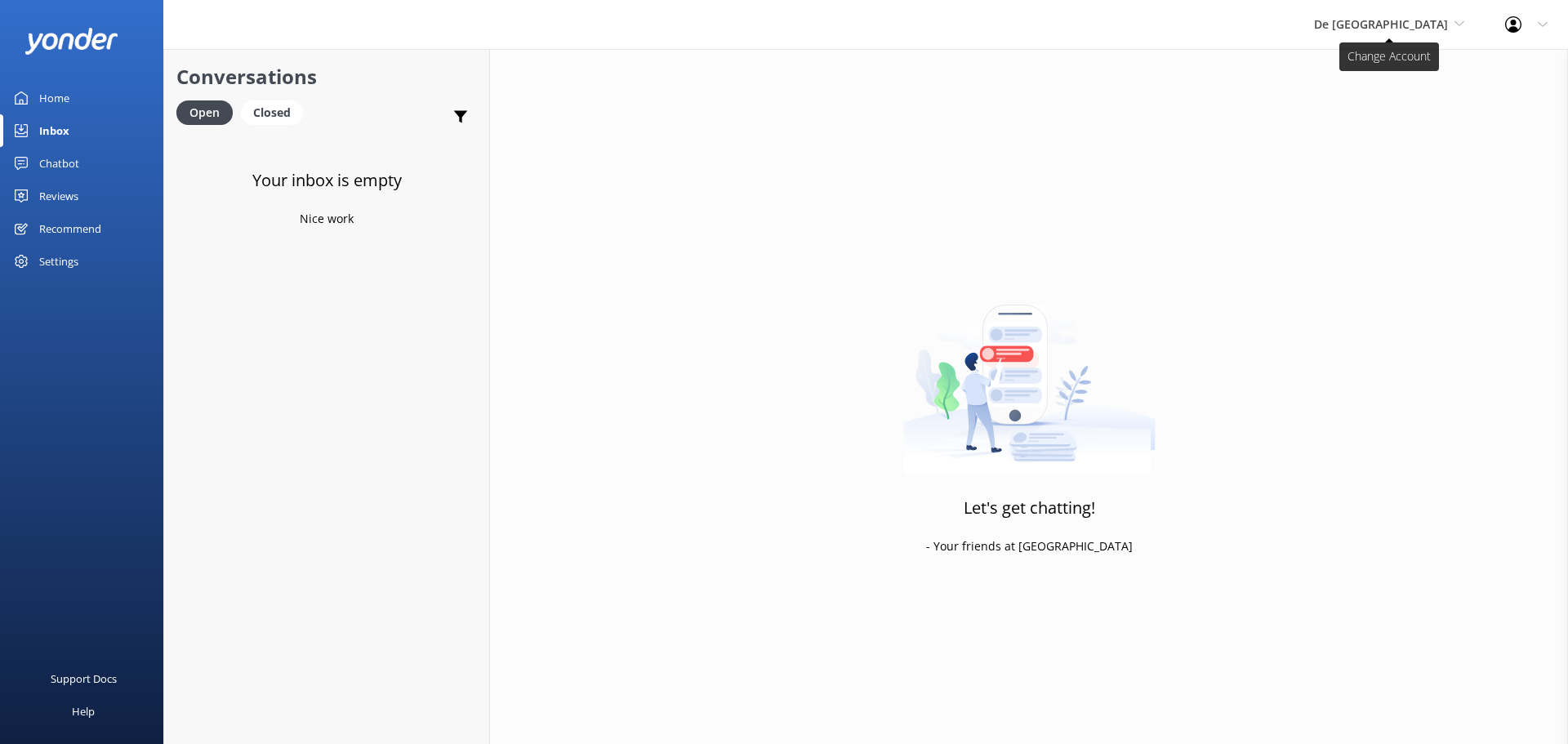
click at [1389, 27] on span "De [GEOGRAPHIC_DATA]" at bounding box center [1380, 25] width 134 height 16
click at [1375, 101] on link "Aruba's Activities Expert" at bounding box center [1375, 107] width 164 height 40
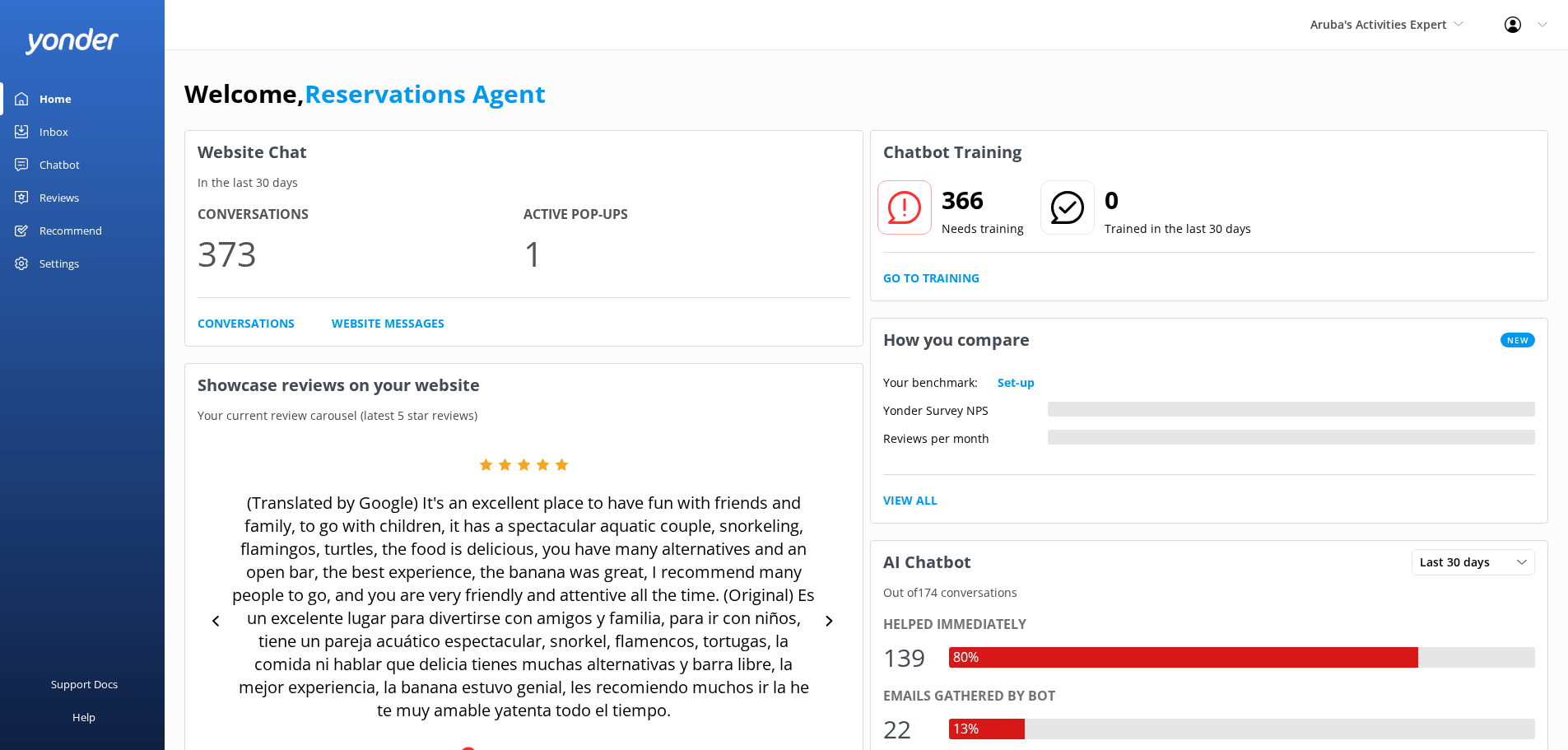
click at [74, 130] on link "Inbox" at bounding box center [83, 131] width 165 height 33
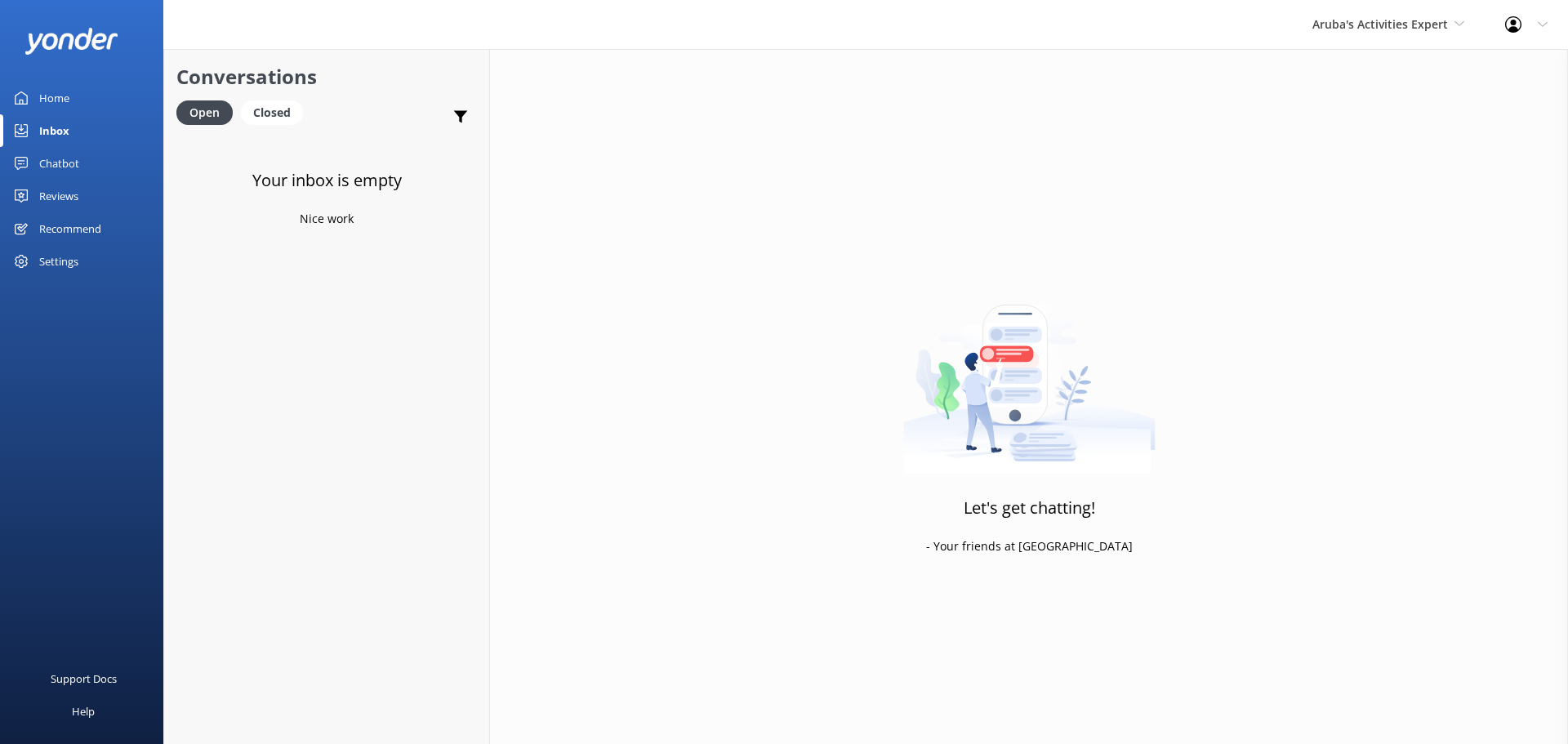
click at [1353, 11] on div "Aruba's Activities Expert De Palm Island Aruba's Activities Expert The Captain" at bounding box center [1388, 25] width 193 height 49
click at [1340, 149] on link "The Captain" at bounding box center [1373, 147] width 164 height 40
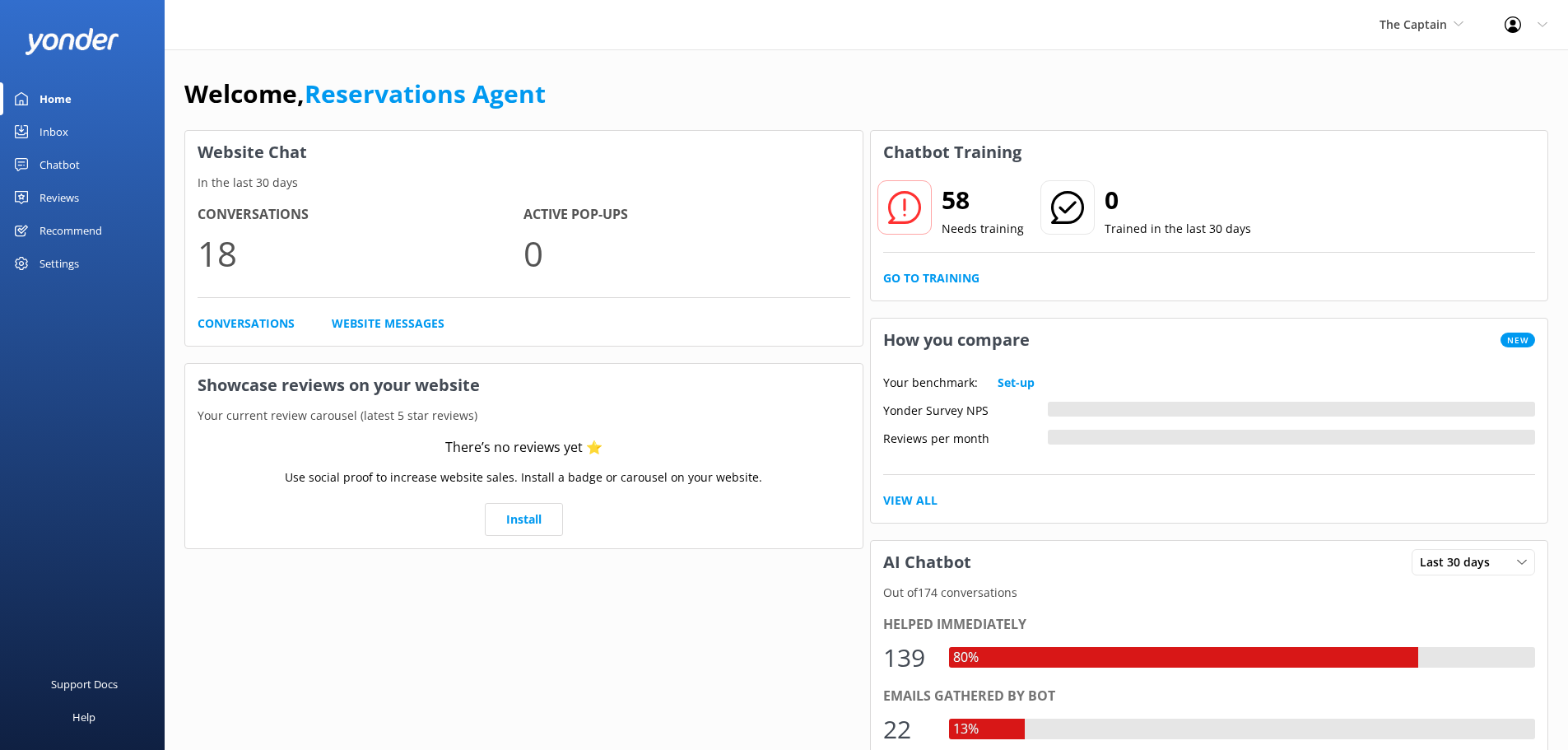
click at [73, 123] on link "Inbox" at bounding box center [83, 131] width 165 height 33
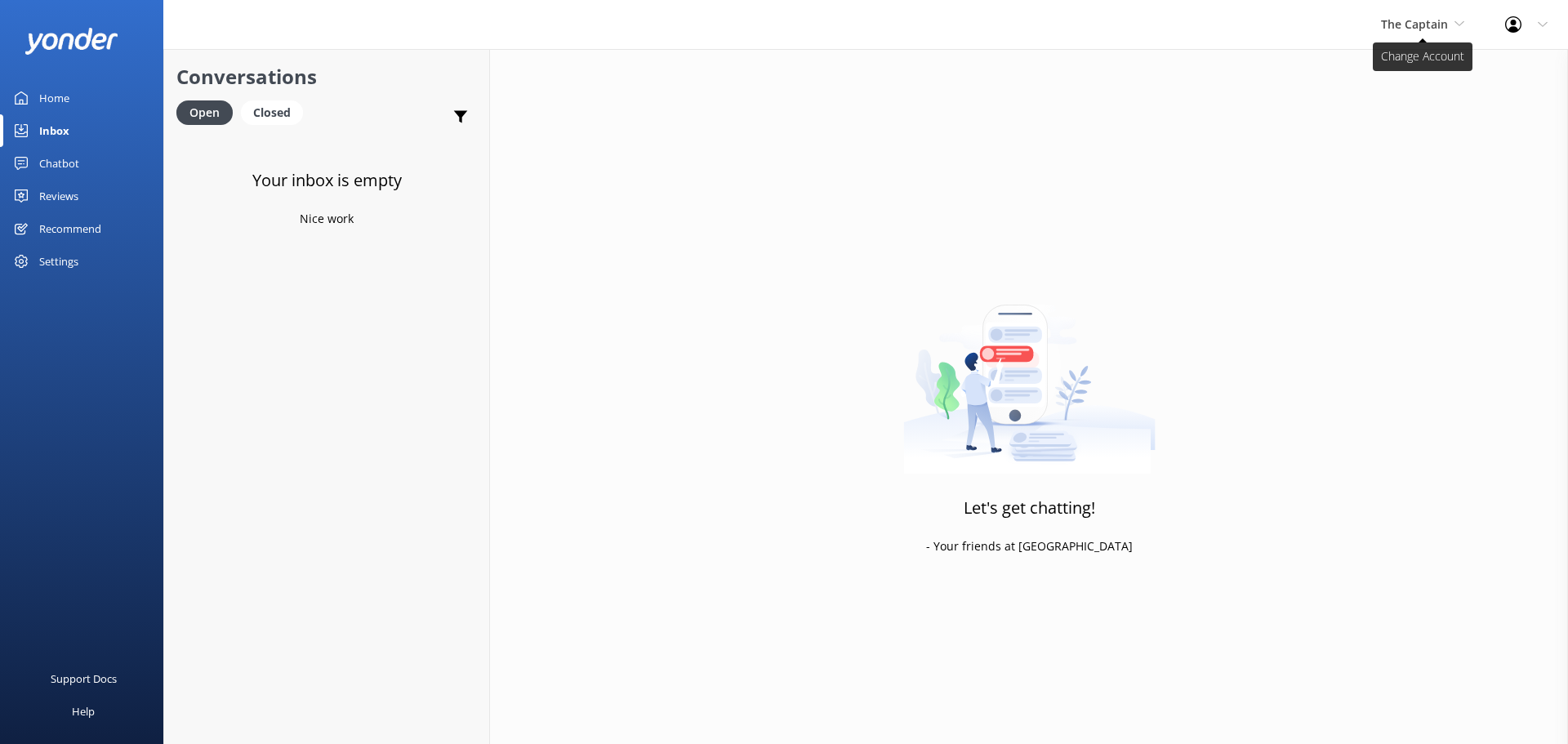
click at [1436, 26] on span "The Captain" at bounding box center [1414, 25] width 67 height 16
click at [1455, 17] on span "The Captain" at bounding box center [1422, 25] width 84 height 18
click at [1410, 141] on link "The Captain" at bounding box center [1442, 147] width 164 height 40
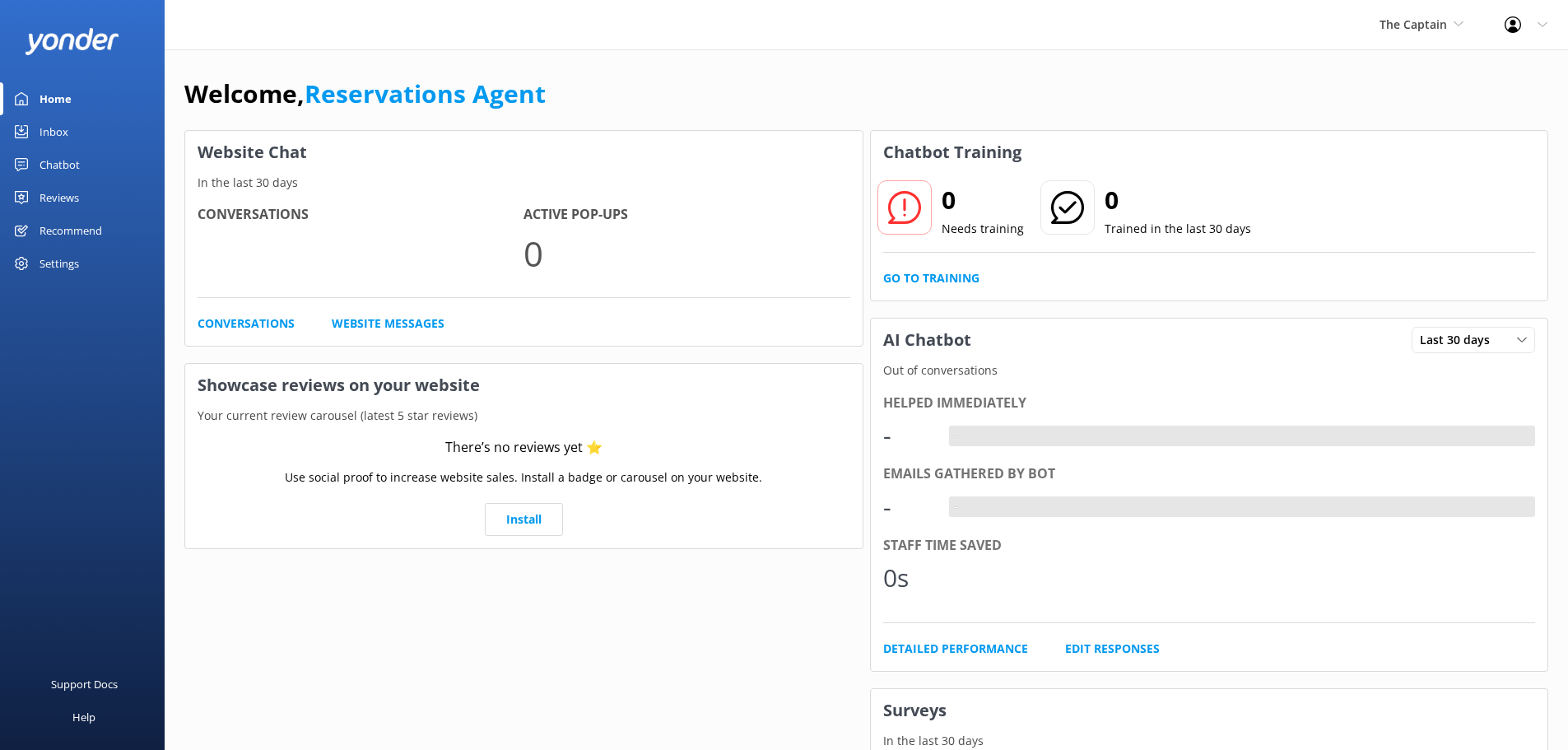
click at [67, 136] on div "Inbox" at bounding box center [54, 131] width 28 height 33
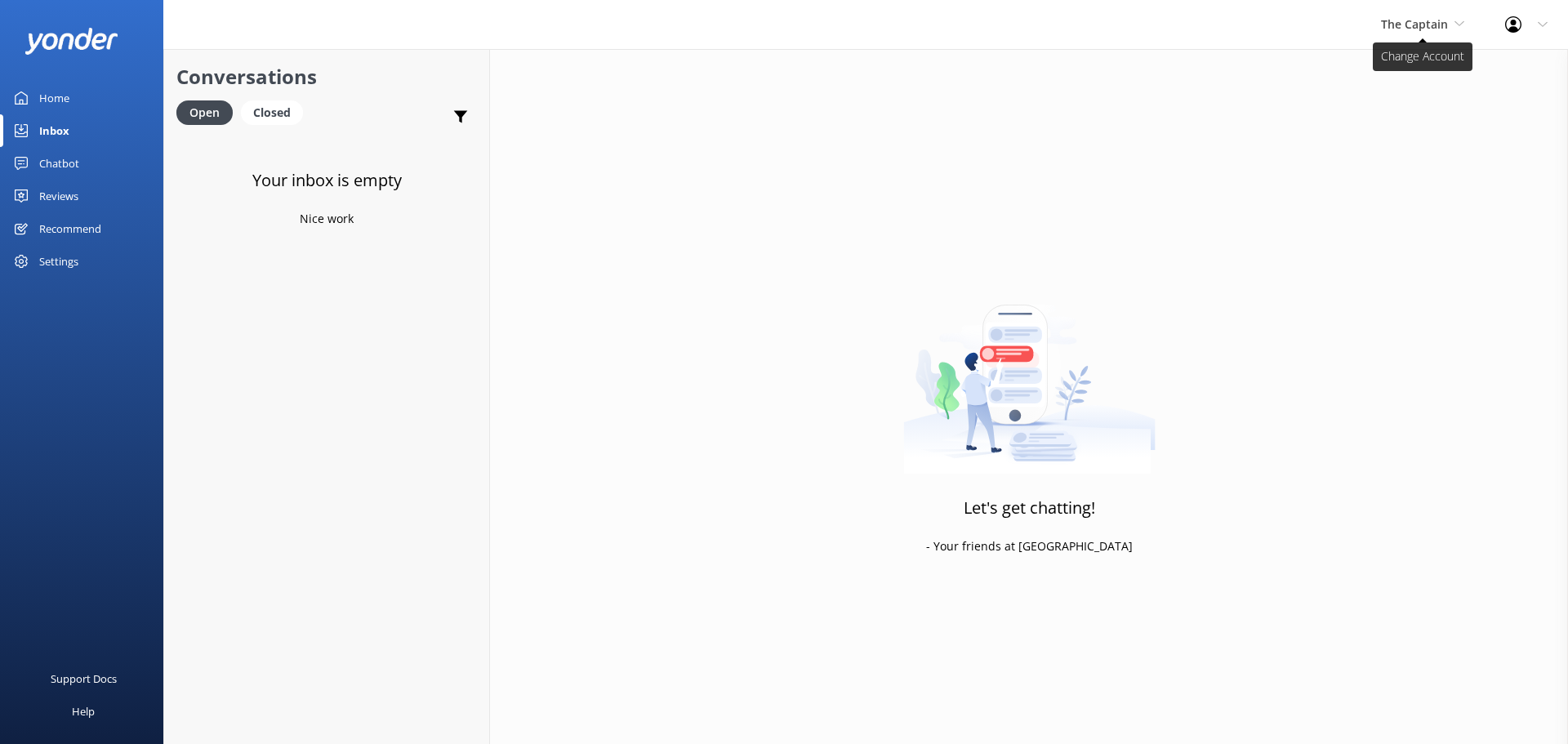
click at [1438, 33] on span "The Captain" at bounding box center [1422, 25] width 84 height 18
click at [1414, 63] on link "De [GEOGRAPHIC_DATA]" at bounding box center [1442, 69] width 164 height 40
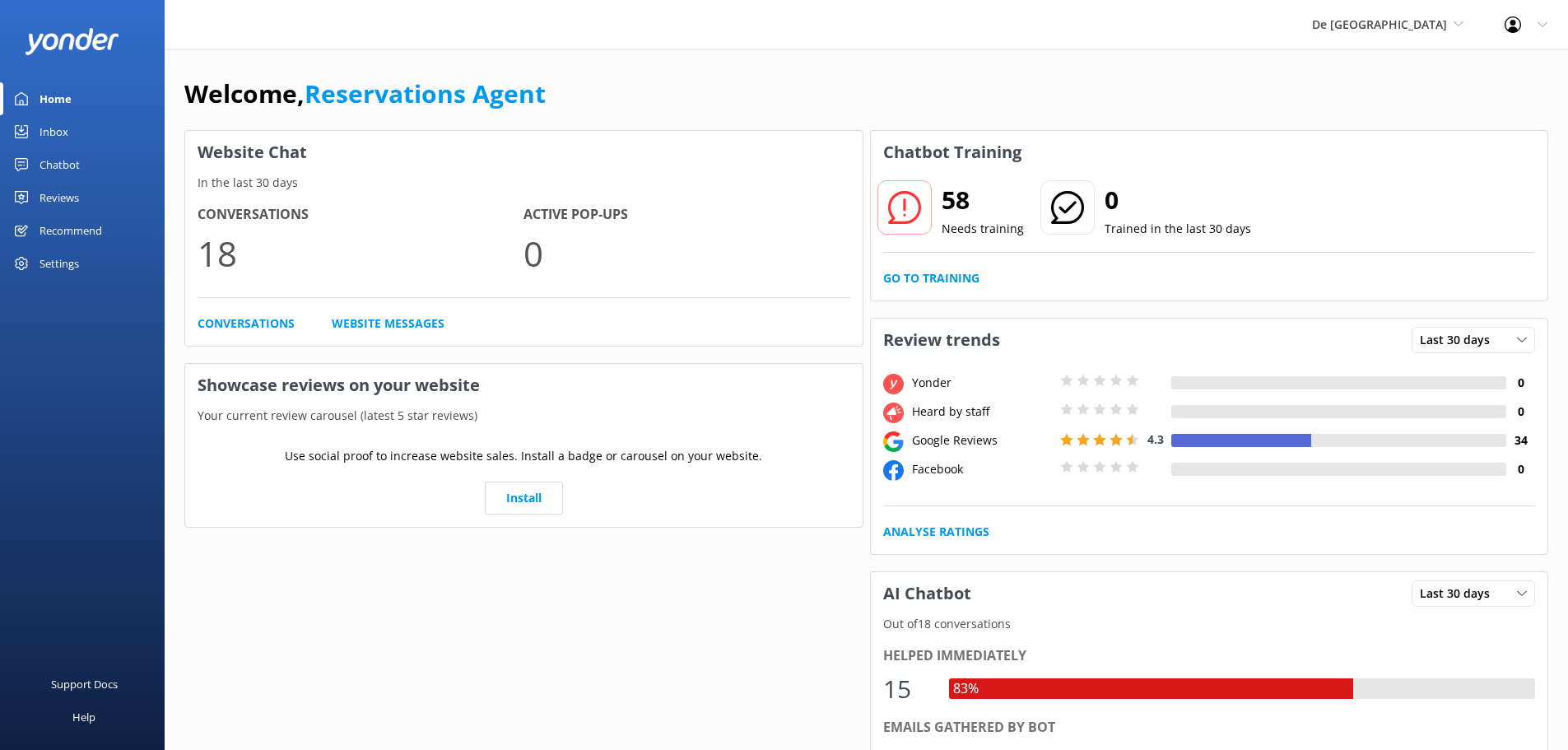
click at [72, 144] on link "Inbox" at bounding box center [83, 131] width 165 height 33
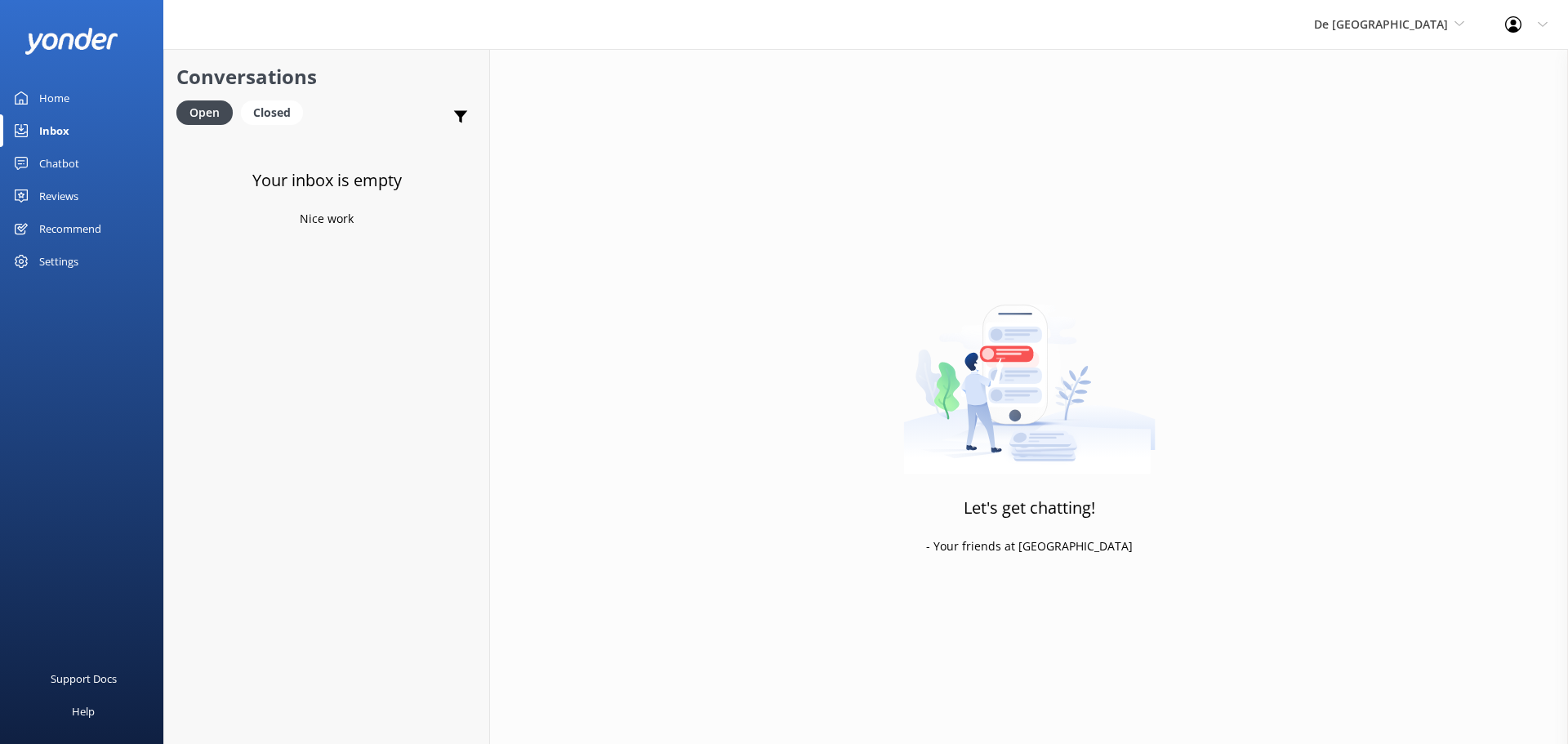
click at [1419, 39] on div "De Palm Island De Palm Island Aruba's Activities Expert The Captain" at bounding box center [1388, 25] width 191 height 49
click at [1405, 107] on link "Aruba's Activities Expert" at bounding box center [1375, 107] width 164 height 40
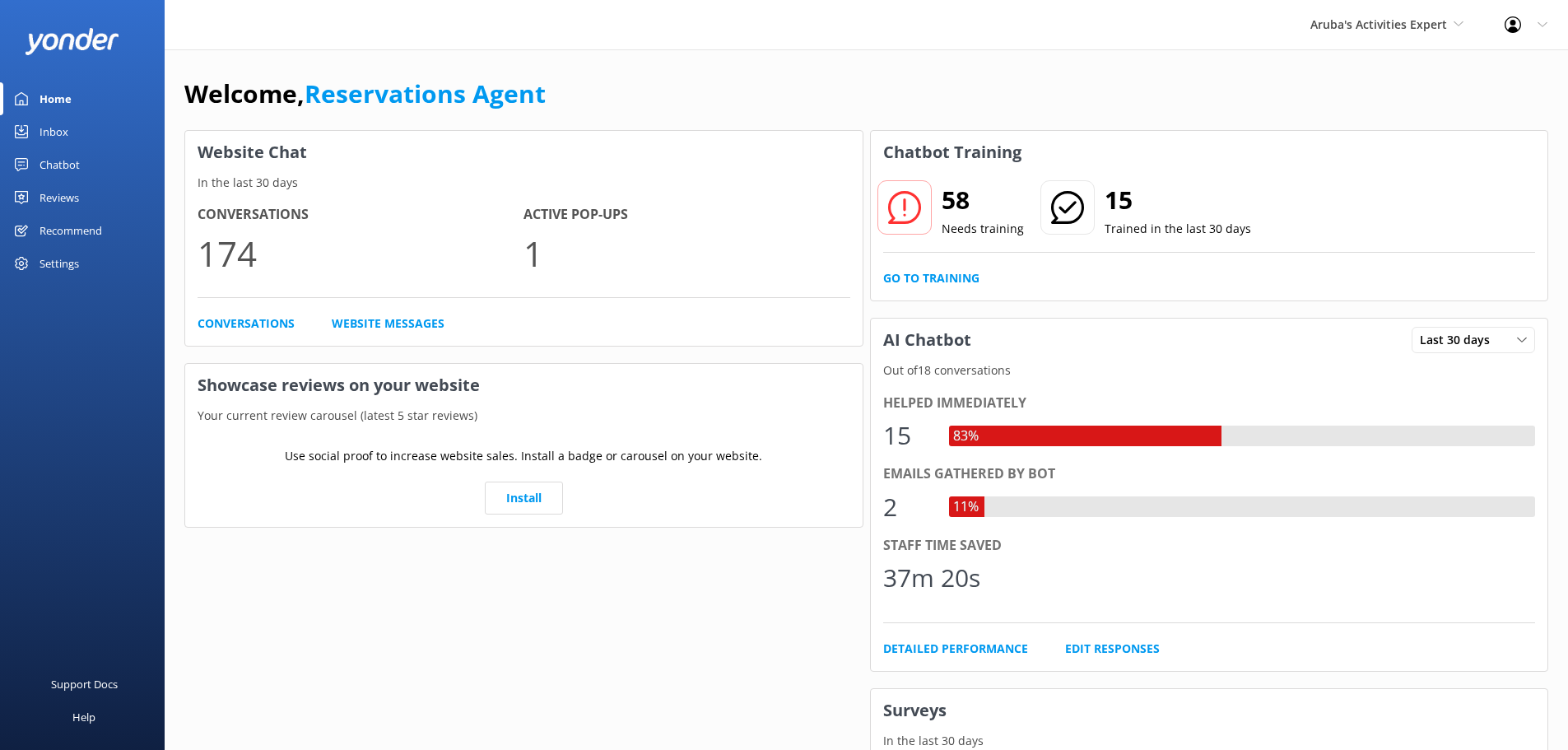
click at [51, 131] on div "Inbox" at bounding box center [54, 131] width 28 height 33
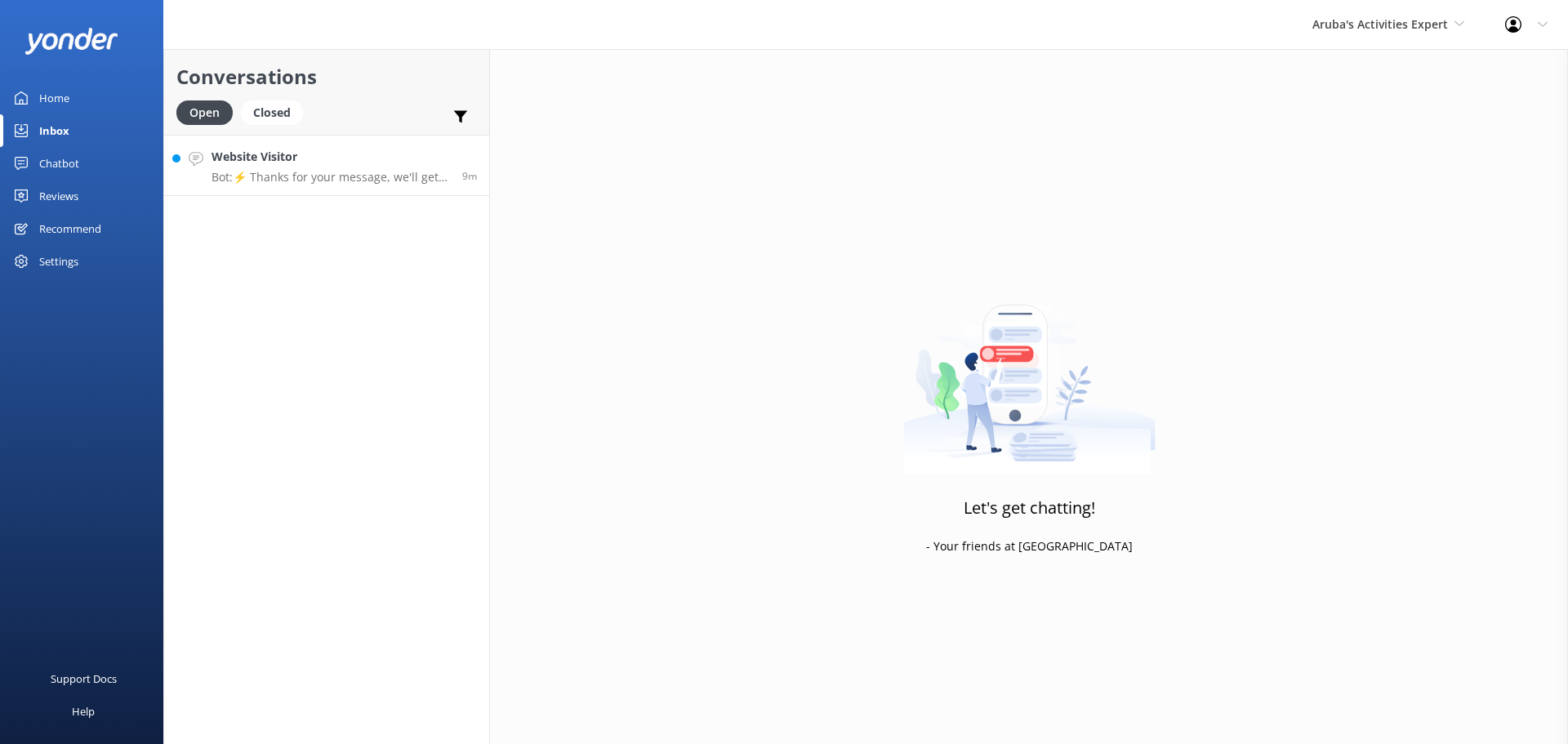
click at [406, 177] on p "Bot: ⚡ Thanks for your message, we'll get back to you as soon as we can." at bounding box center [330, 177] width 239 height 15
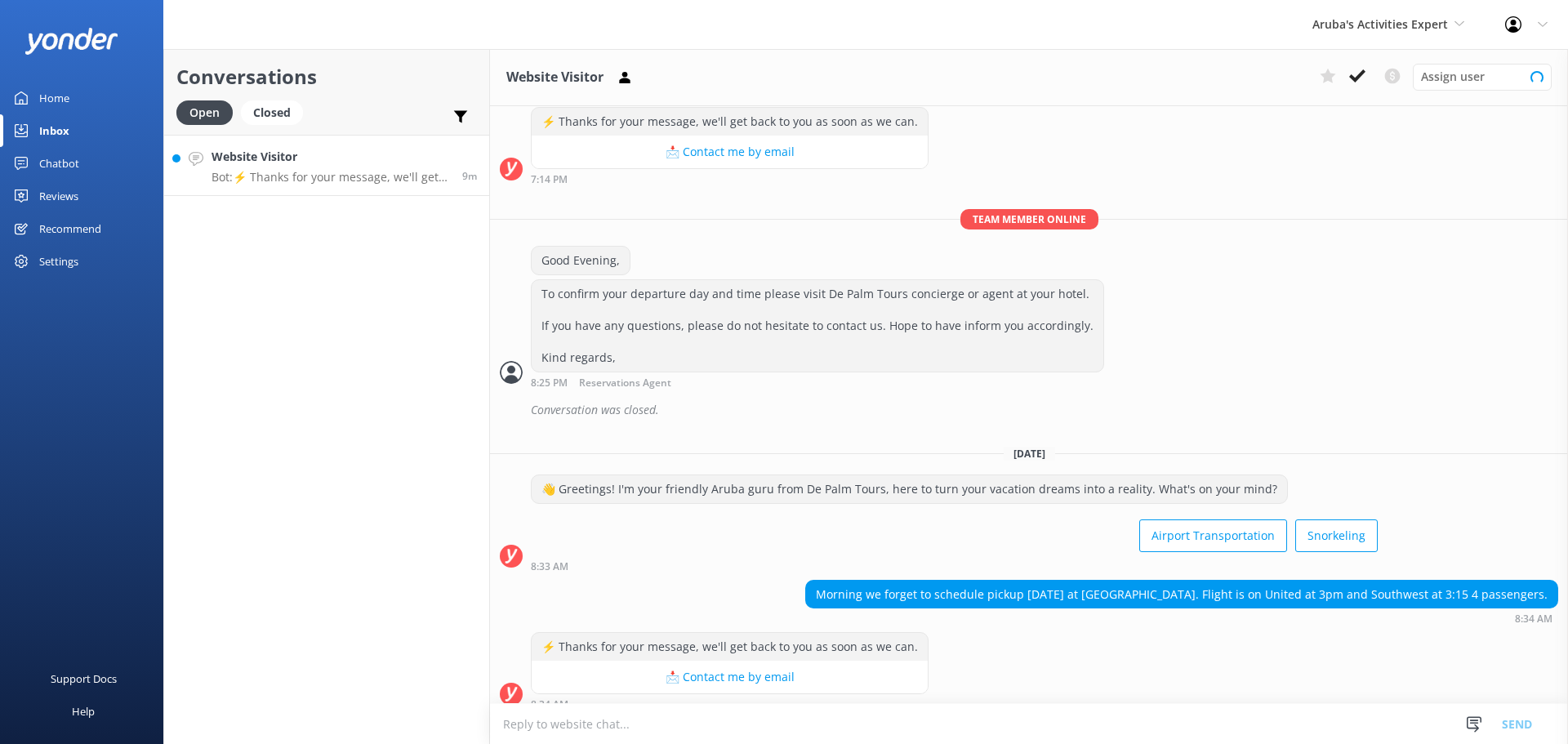
scroll to position [214, 0]
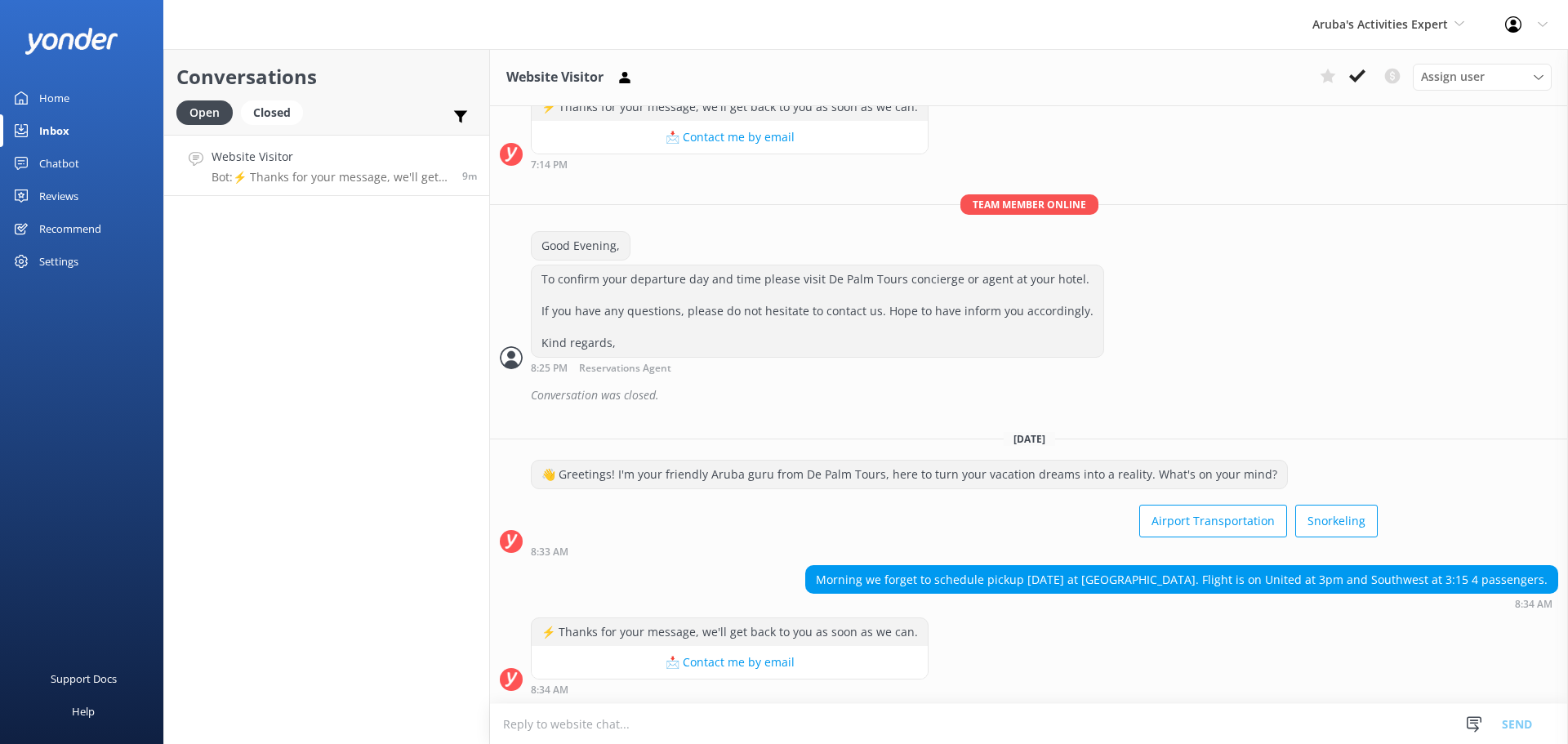
click at [527, 722] on textarea at bounding box center [1029, 724] width 1078 height 40
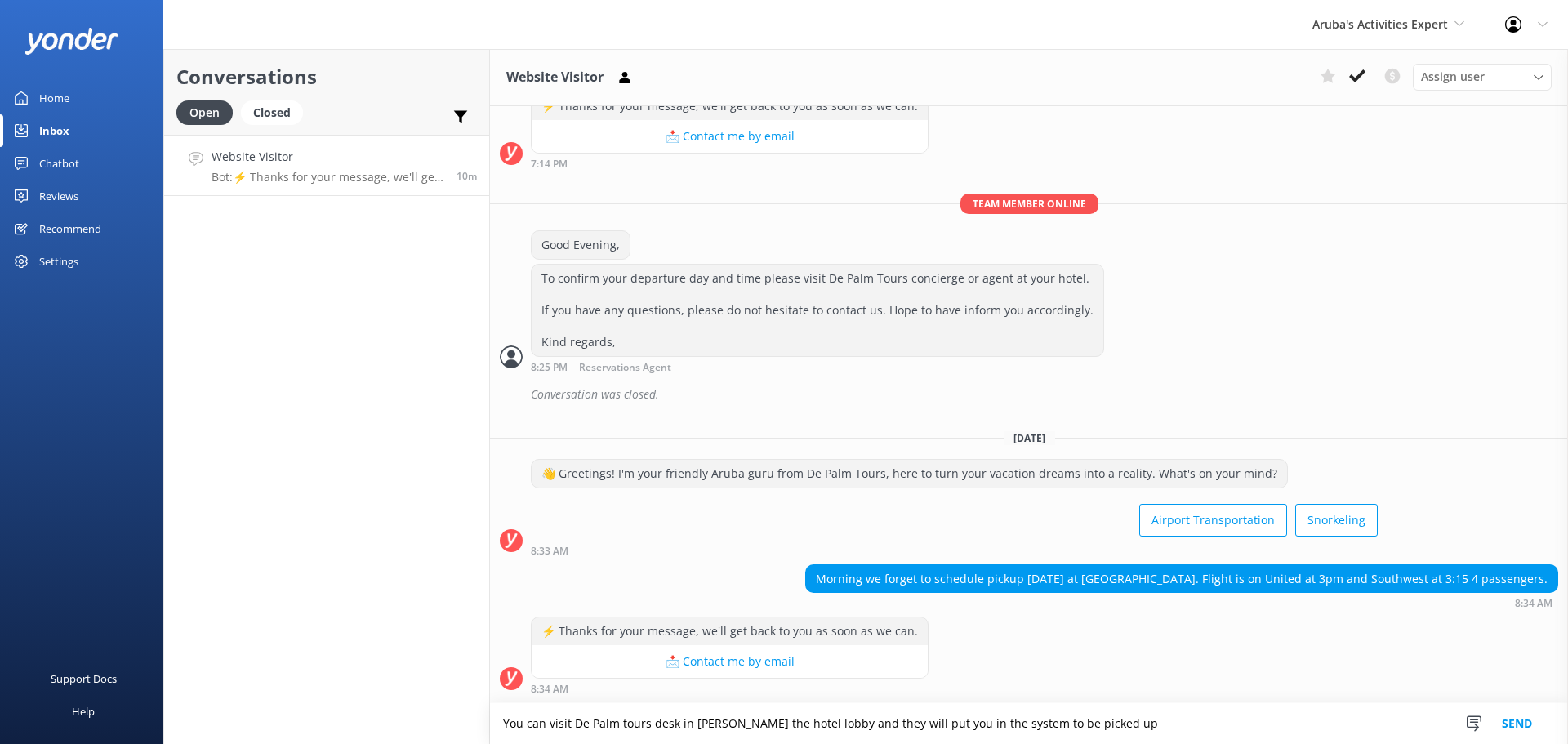
click at [703, 728] on textarea "You can visit De Palm tours desk in seide the hotel lobby and they will put you…" at bounding box center [1029, 724] width 1078 height 41
click at [703, 716] on textarea "You can visit De Palm tours desk in seide the hotel lobby and they will put you…" at bounding box center [1029, 724] width 1078 height 41
type textarea "You can visit De Palm tours desk in side the hotel lobby and they will put you …"
click at [1516, 721] on button "Send" at bounding box center [1517, 724] width 62 height 41
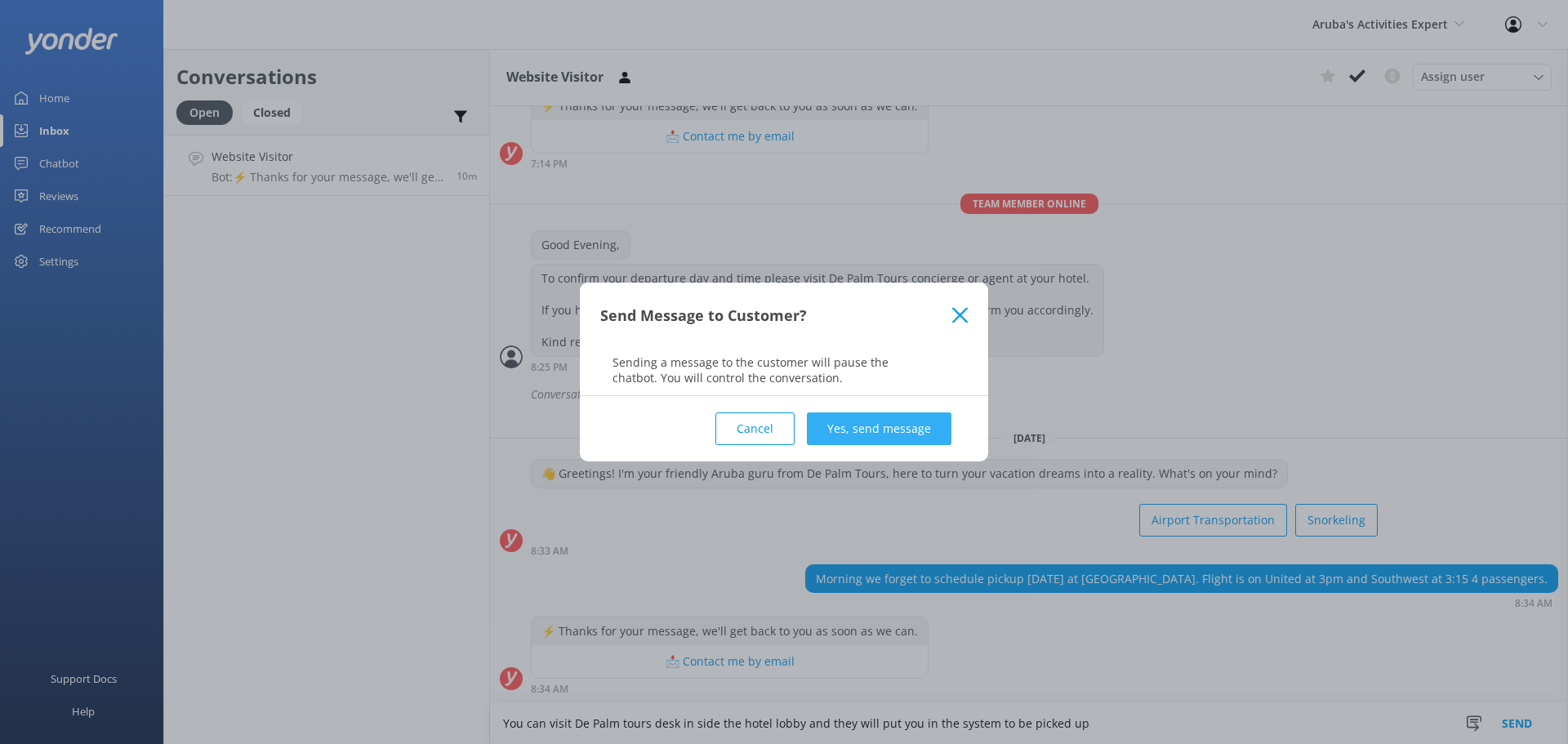
click at [905, 441] on button "Yes, send message" at bounding box center [879, 428] width 144 height 33
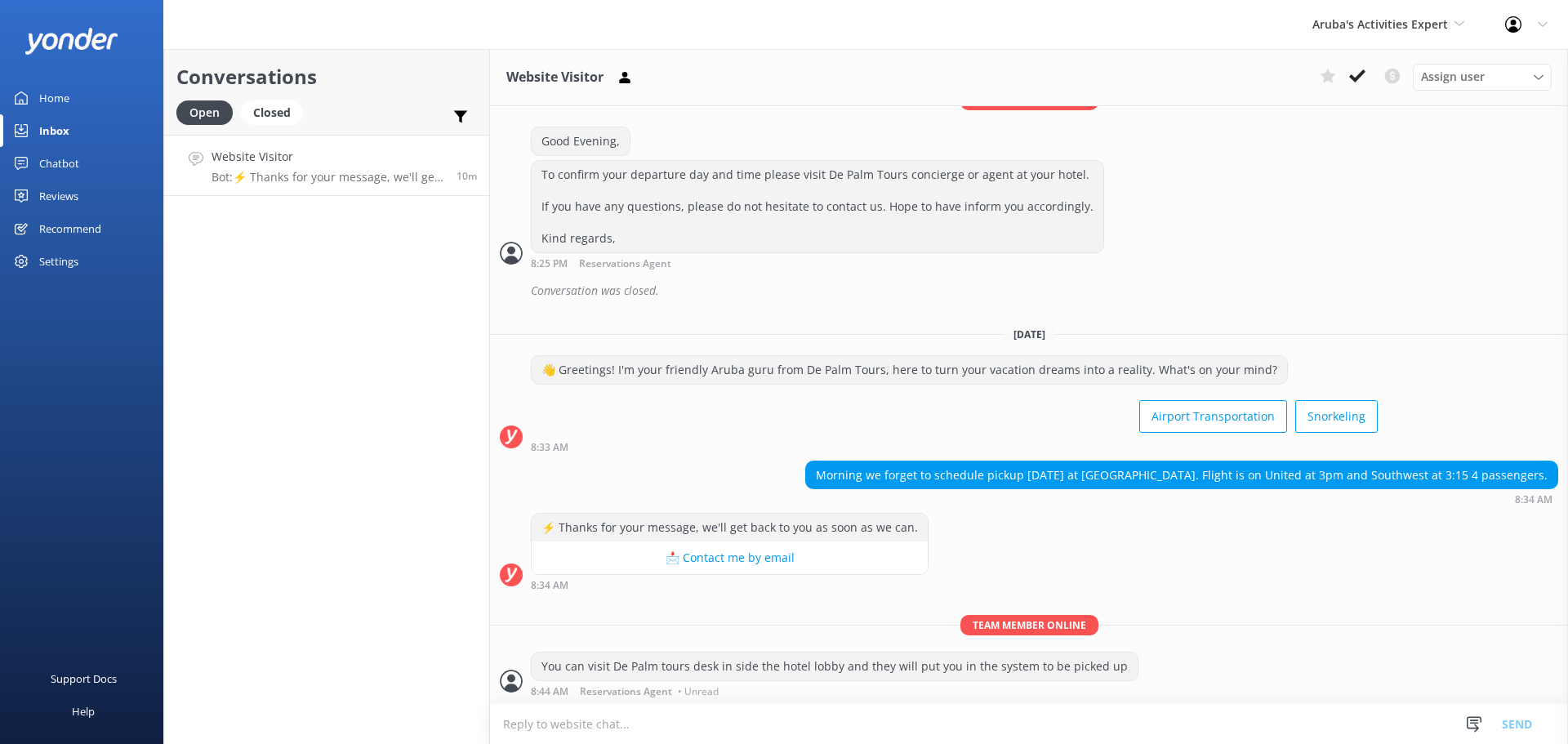
scroll to position [320, 0]
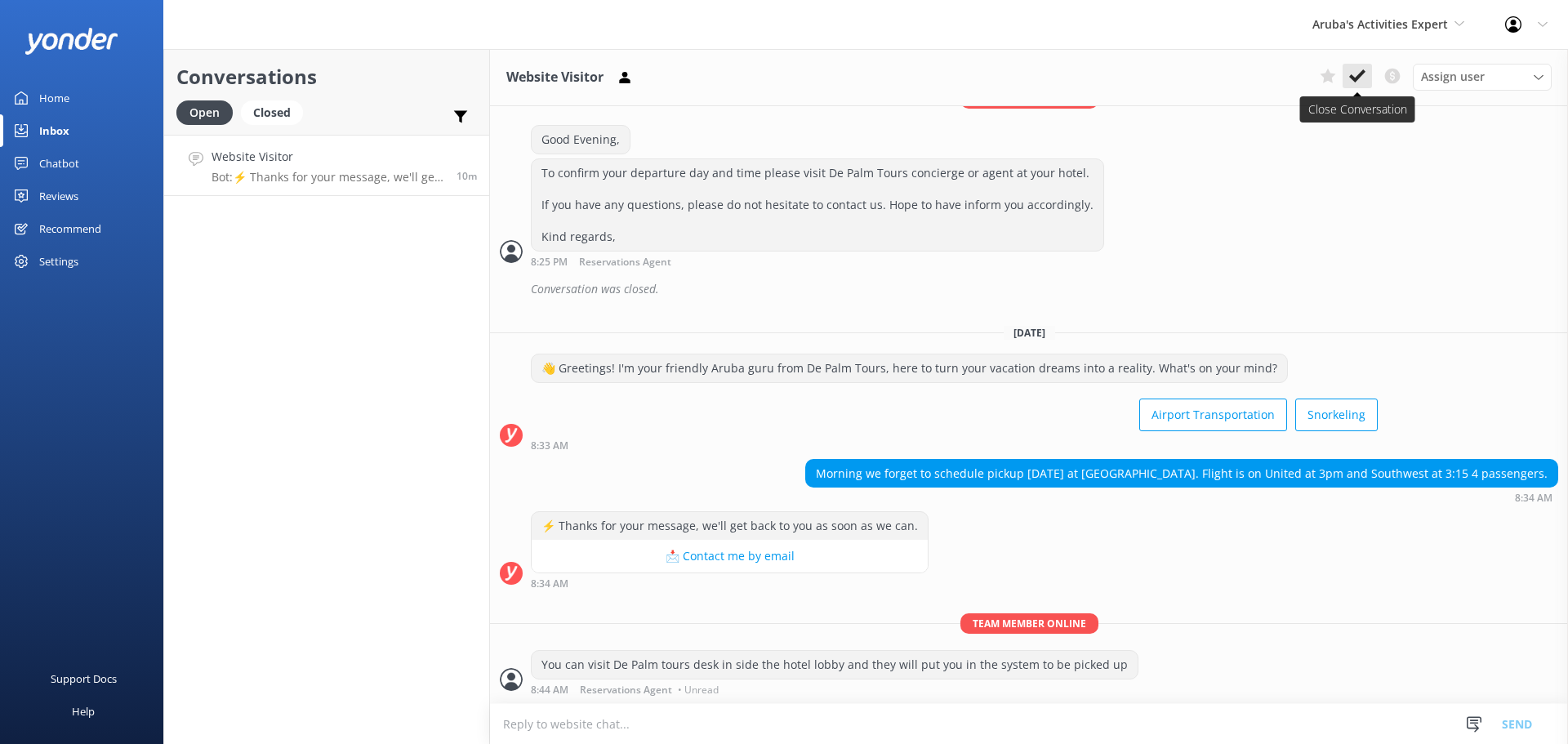
click at [1366, 74] on button at bounding box center [1357, 76] width 29 height 25
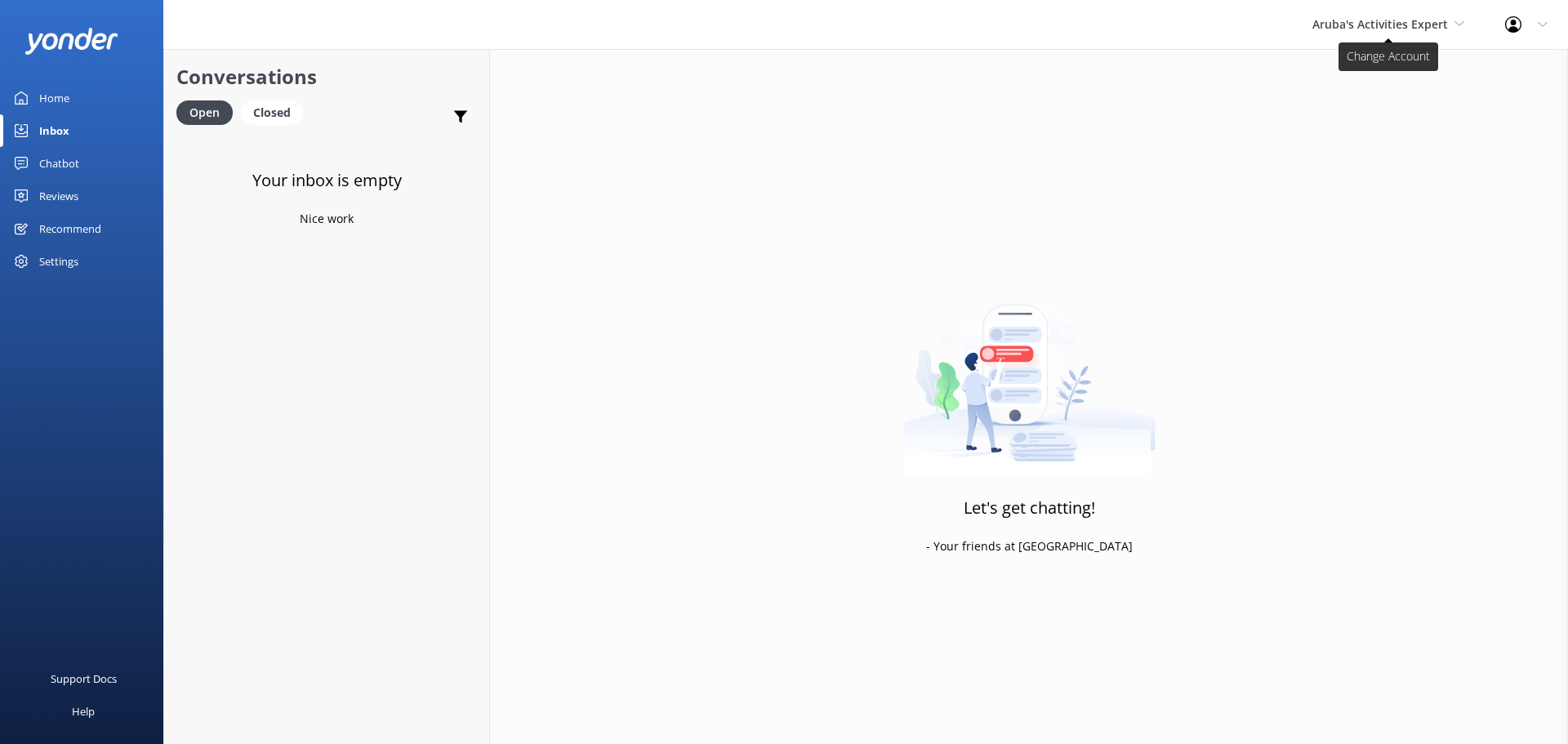
click at [1366, 30] on span "Aruba's Activities Expert" at bounding box center [1380, 25] width 136 height 16
click at [1358, 102] on link "Aruba's Activities Expert" at bounding box center [1373, 107] width 164 height 40
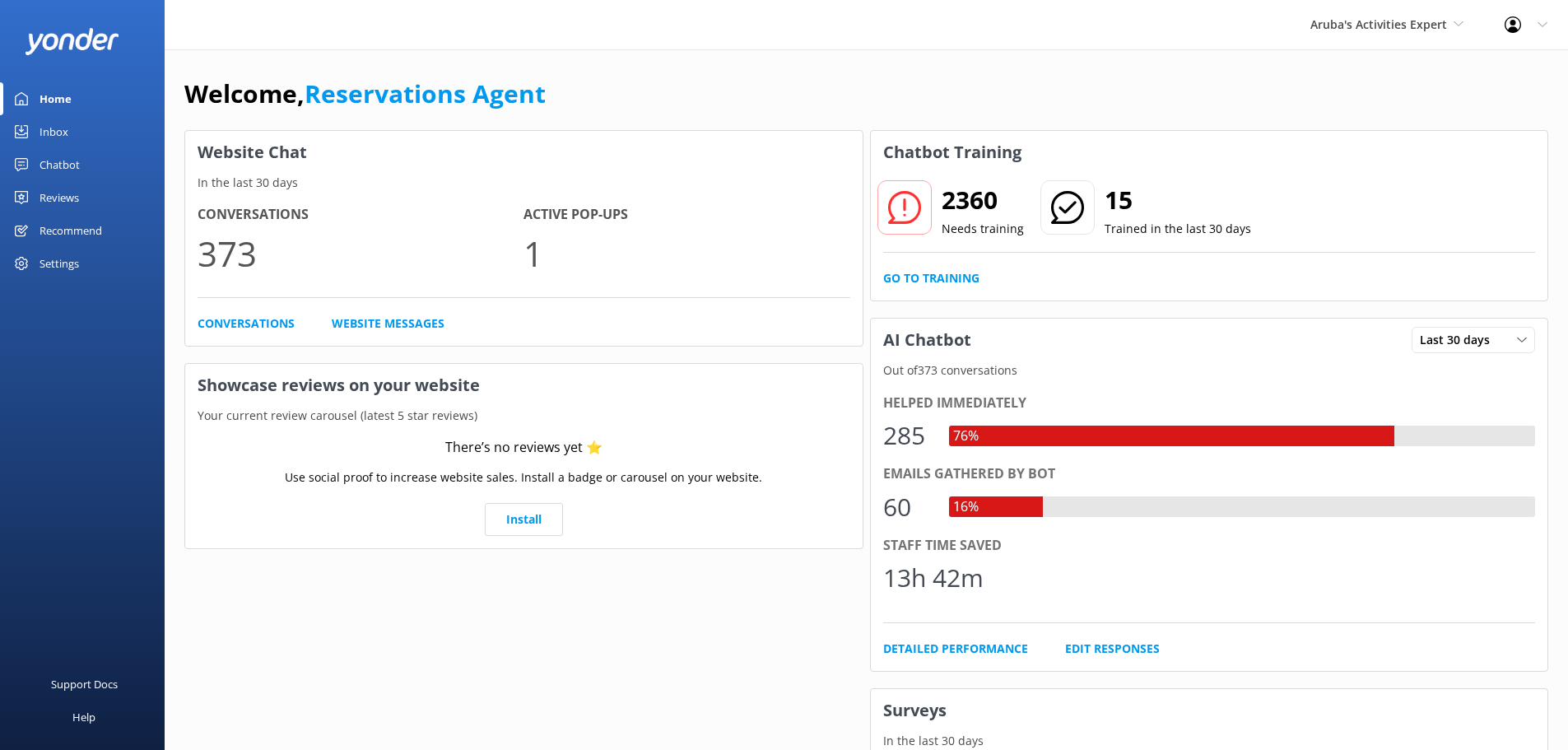
click at [46, 140] on div "Inbox" at bounding box center [54, 131] width 28 height 33
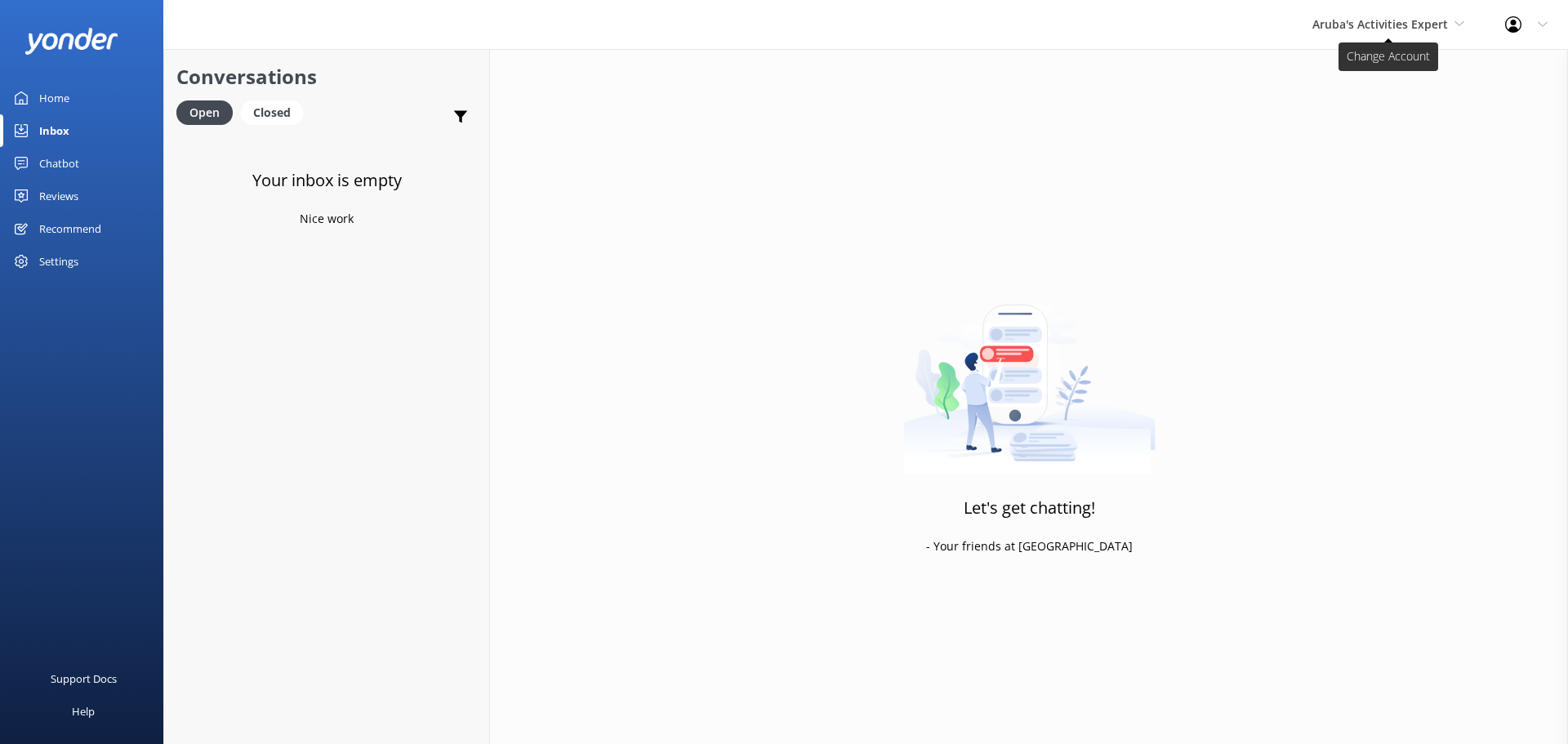
click at [1352, 26] on span "Aruba's Activities Expert" at bounding box center [1380, 25] width 136 height 16
click at [1347, 75] on link "De [GEOGRAPHIC_DATA]" at bounding box center [1373, 69] width 164 height 40
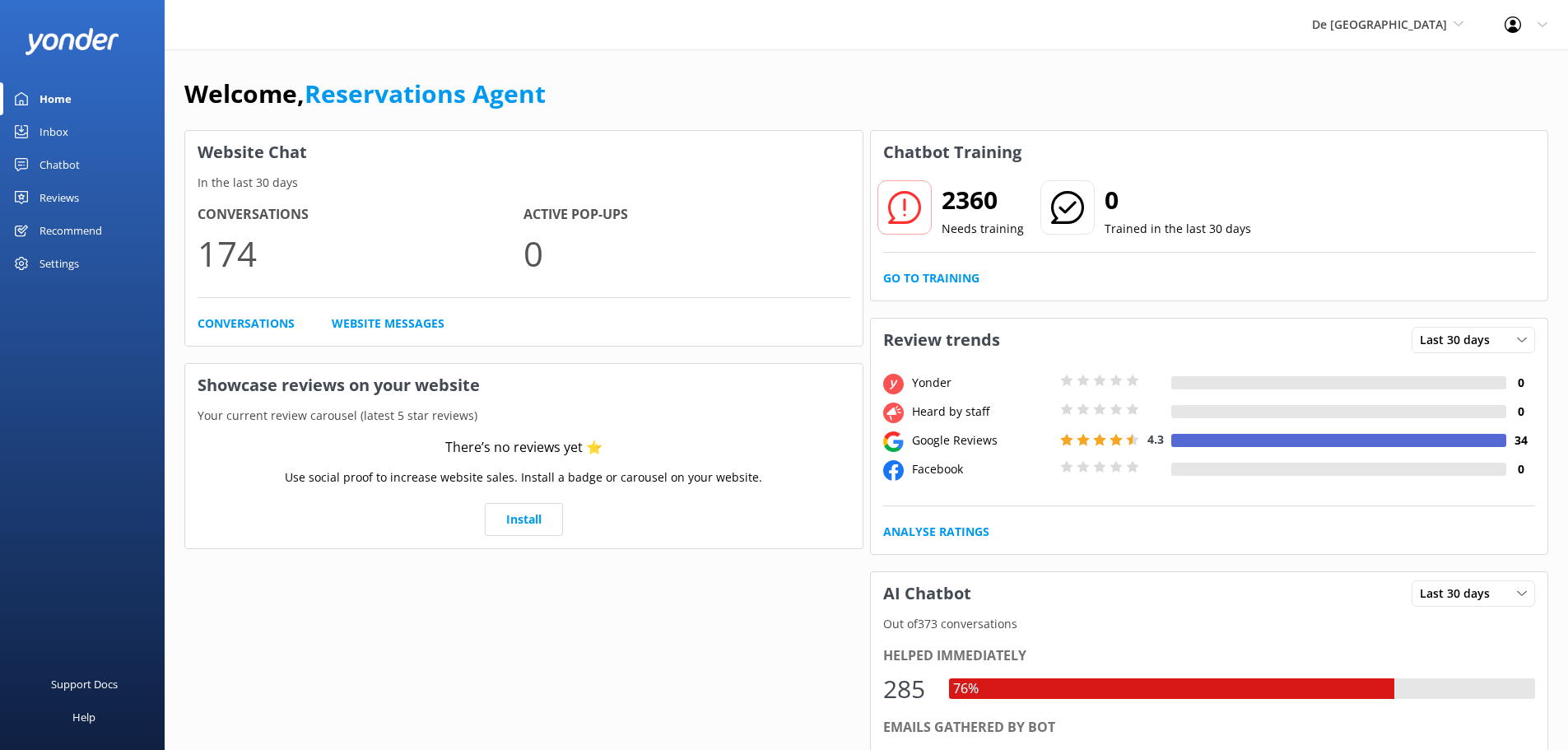
click at [55, 121] on div "Inbox" at bounding box center [54, 131] width 28 height 33
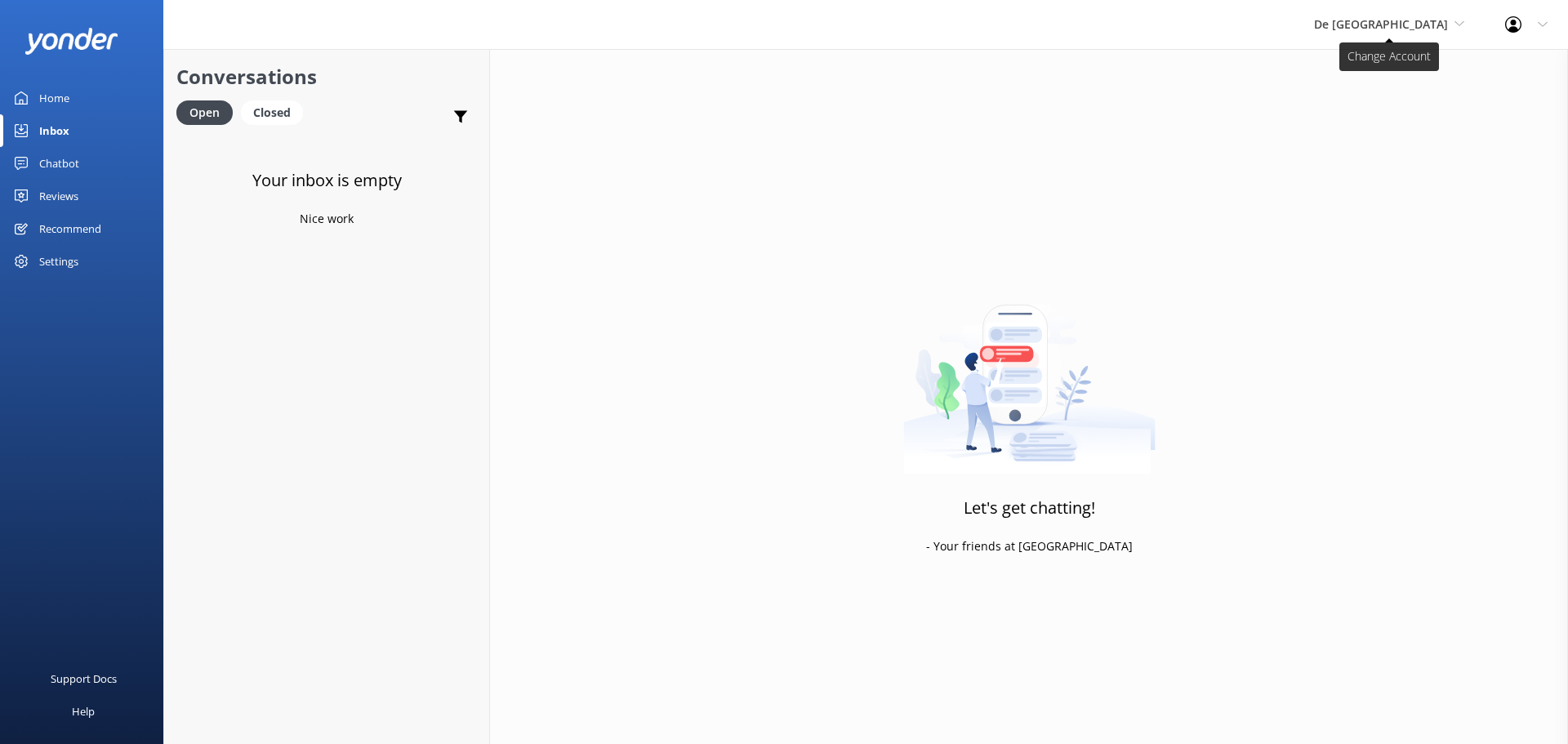
click at [1418, 20] on span "De [GEOGRAPHIC_DATA]" at bounding box center [1380, 25] width 134 height 16
click at [1402, 156] on link "The Captain" at bounding box center [1375, 147] width 164 height 40
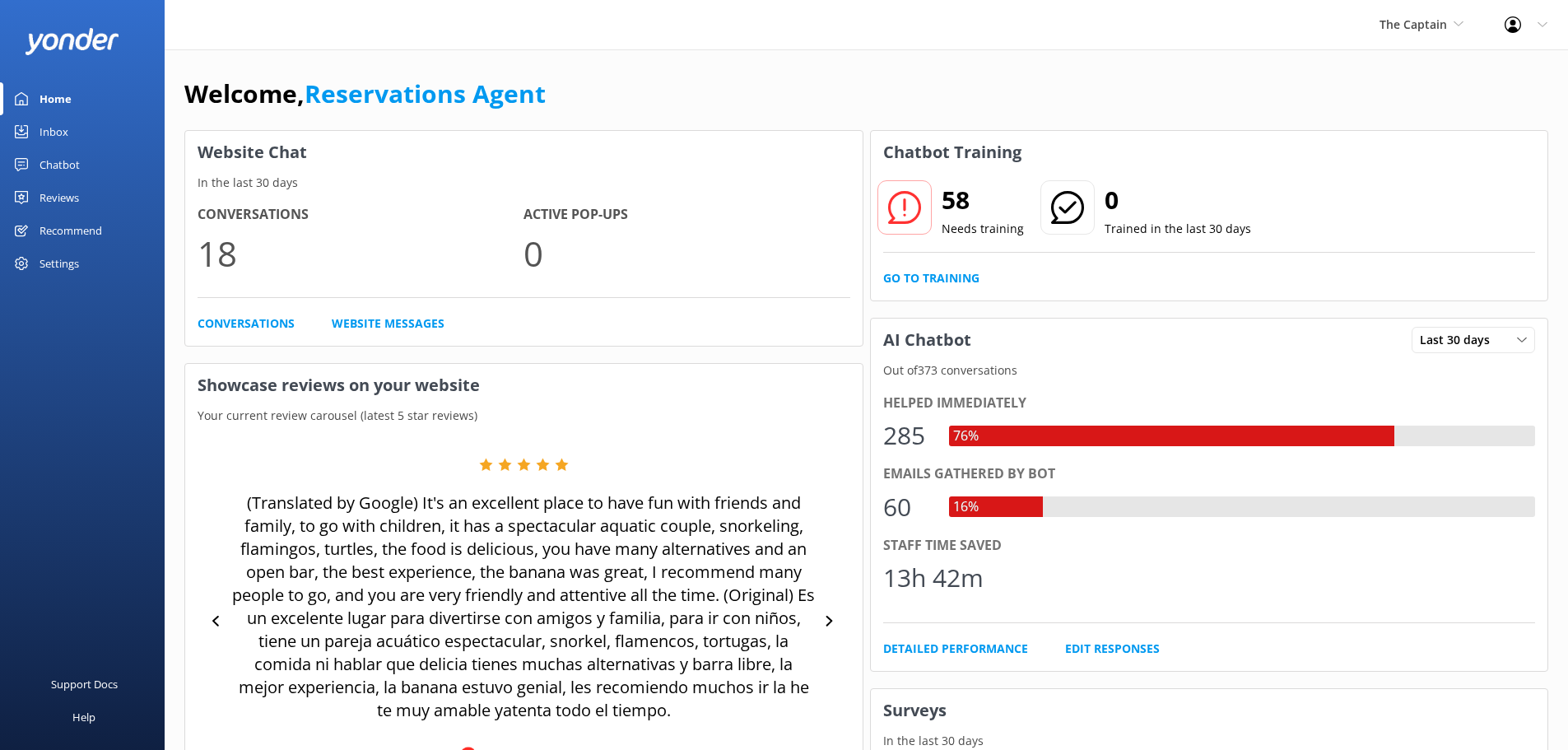
click at [59, 128] on div "Inbox" at bounding box center [54, 131] width 28 height 33
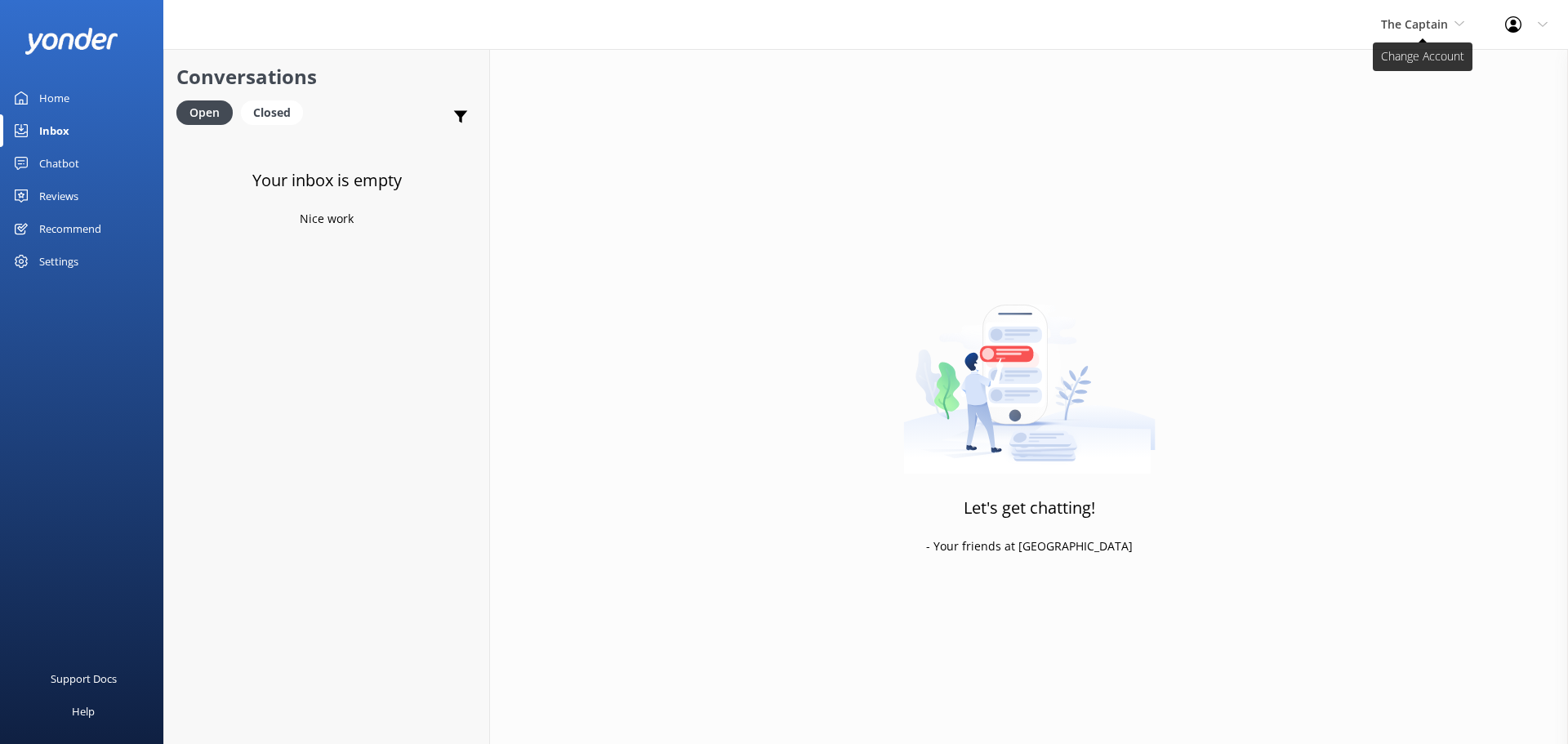
click at [1414, 30] on span "The Captain" at bounding box center [1414, 25] width 67 height 16
click at [1414, 20] on span "The Captain" at bounding box center [1414, 25] width 67 height 16
click at [1391, 66] on link "De [GEOGRAPHIC_DATA]" at bounding box center [1442, 69] width 164 height 40
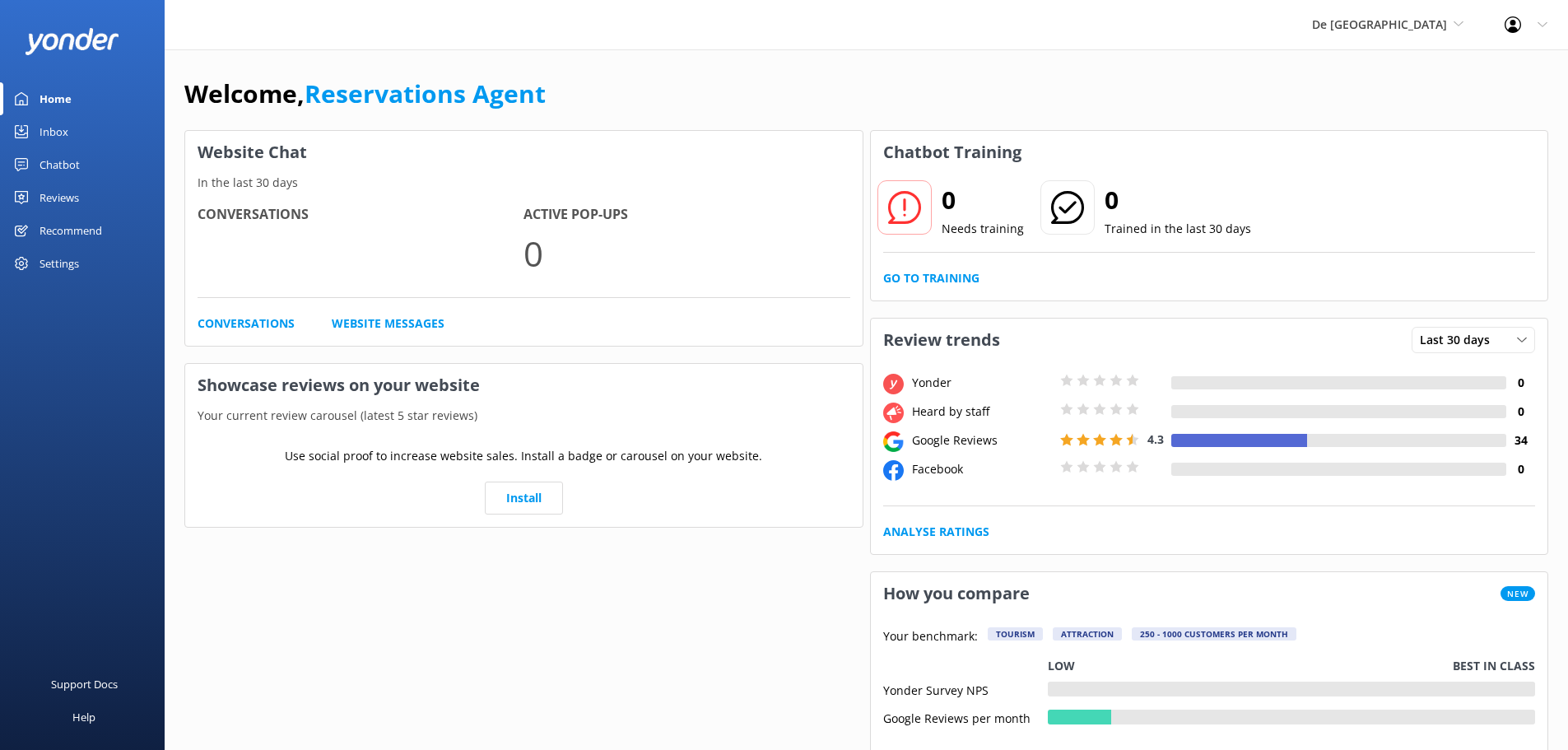
click at [51, 131] on div "Inbox" at bounding box center [54, 131] width 28 height 33
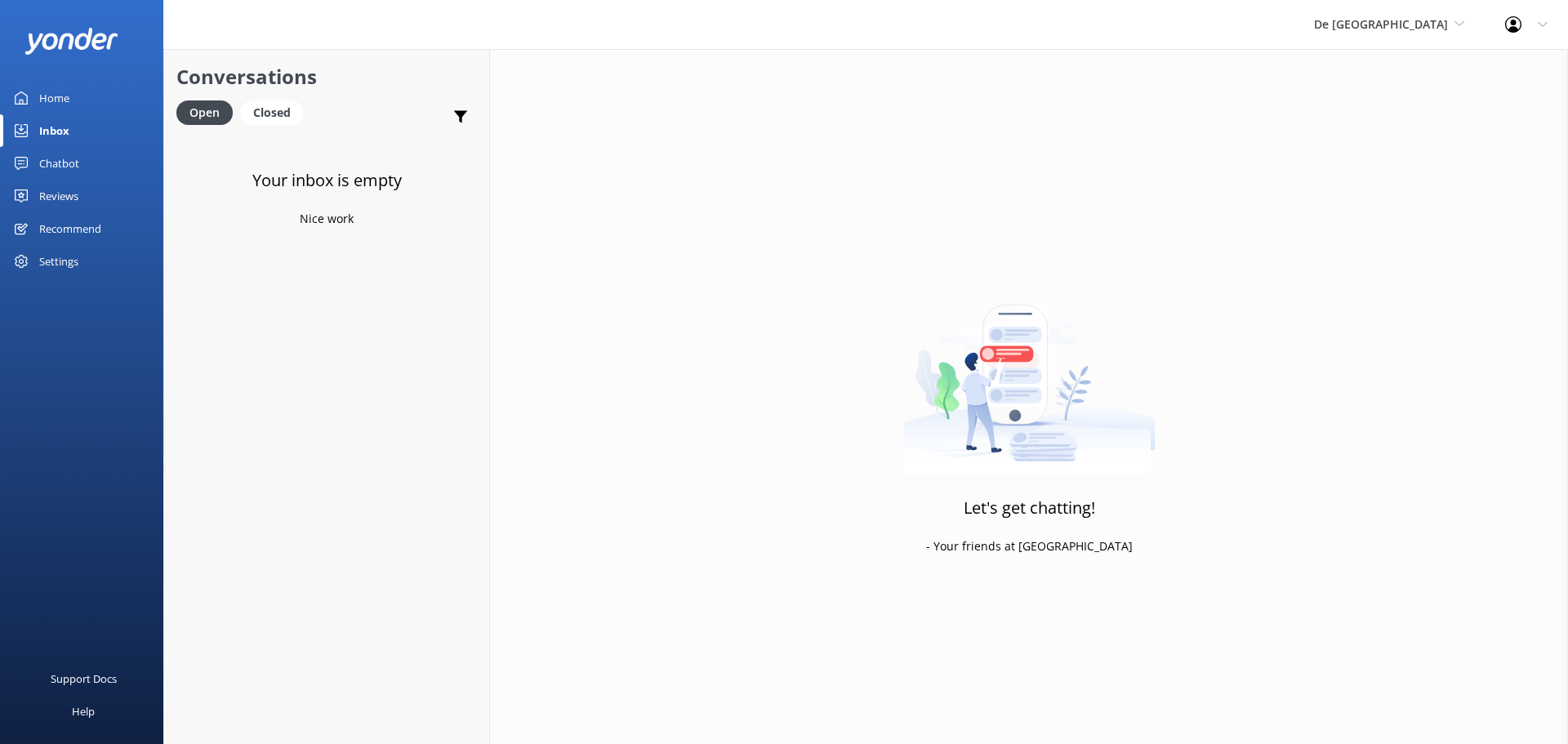
click at [1411, 13] on div "De [GEOGRAPHIC_DATA] [GEOGRAPHIC_DATA] [GEOGRAPHIC_DATA]'s Activities Expert Th…" at bounding box center [1388, 25] width 191 height 49
click at [1375, 95] on link "Aruba's Activities Expert" at bounding box center [1375, 107] width 164 height 40
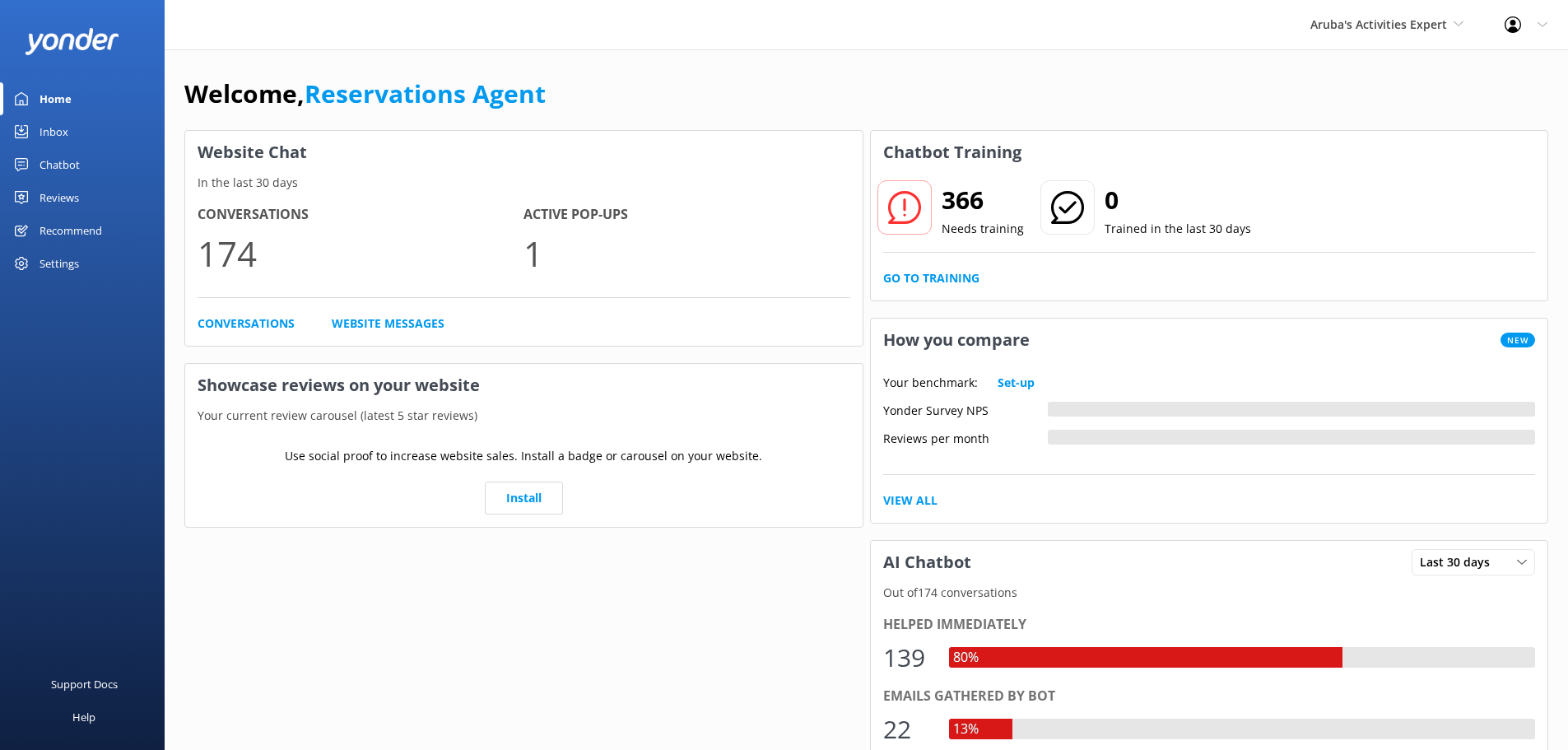
click at [67, 126] on div "Inbox" at bounding box center [54, 131] width 28 height 33
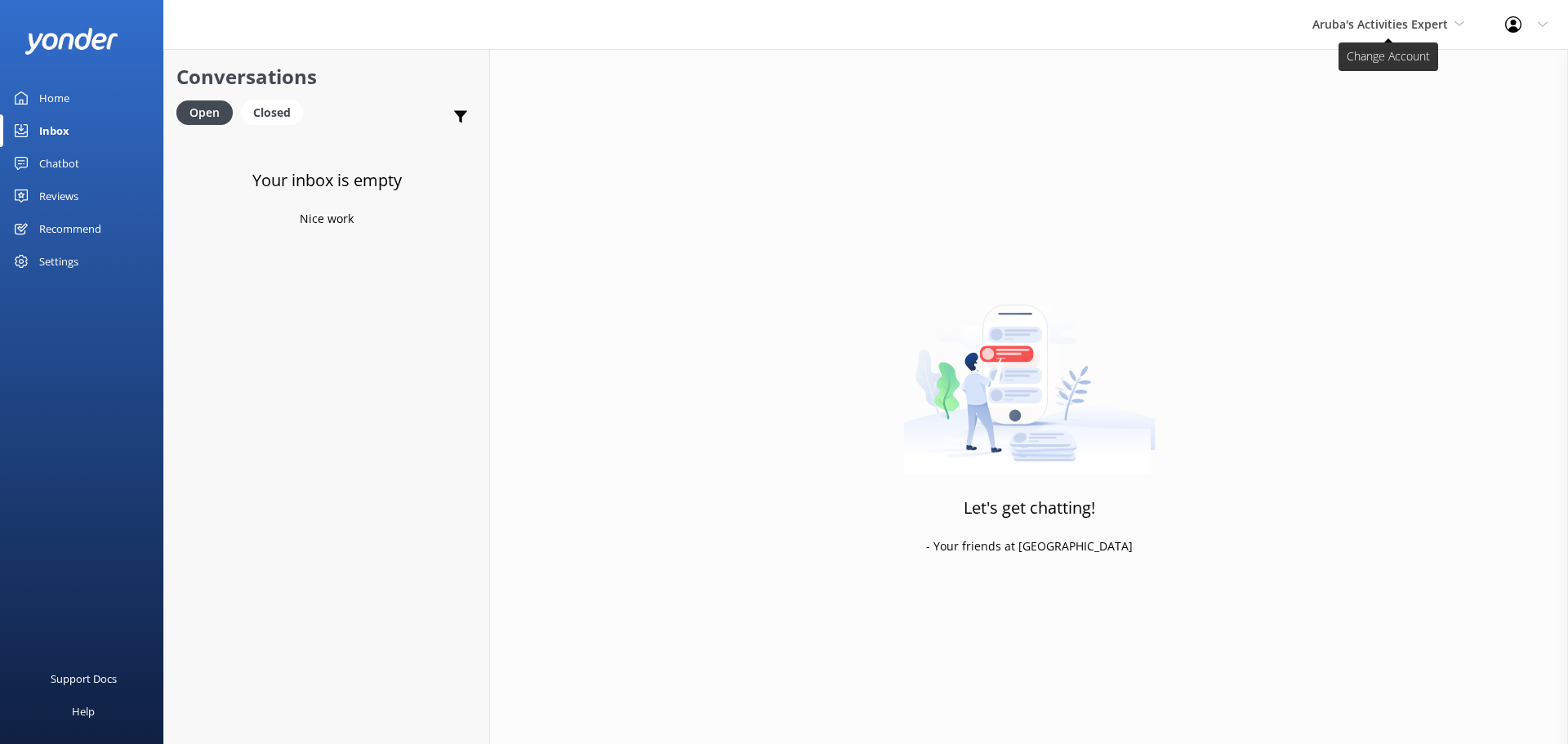
click at [1351, 24] on span "Aruba's Activities Expert" at bounding box center [1380, 25] width 136 height 16
click at [1339, 142] on link "The Captain" at bounding box center [1373, 147] width 164 height 40
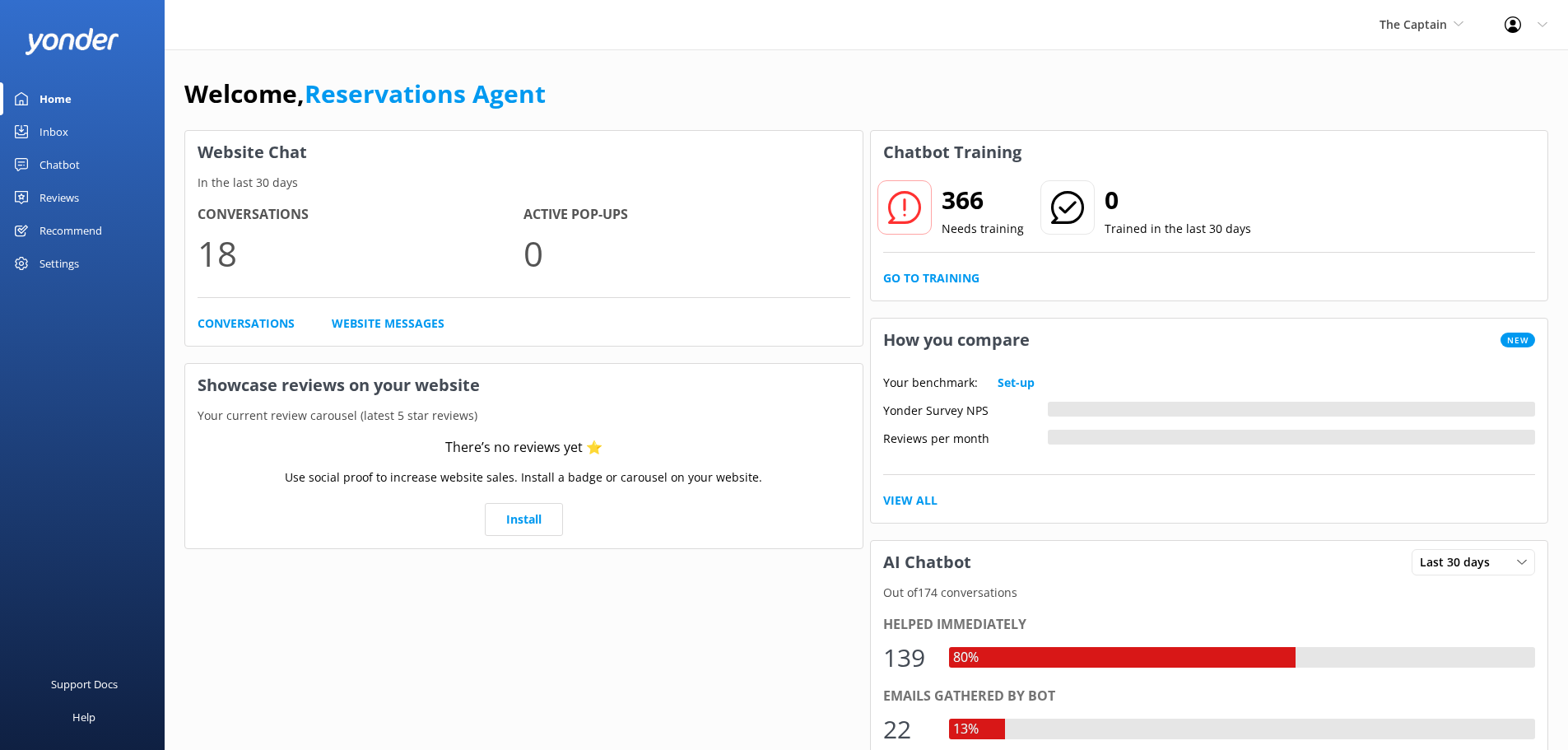
click at [52, 131] on div "Inbox" at bounding box center [54, 131] width 28 height 33
